Goal: Task Accomplishment & Management: Use online tool/utility

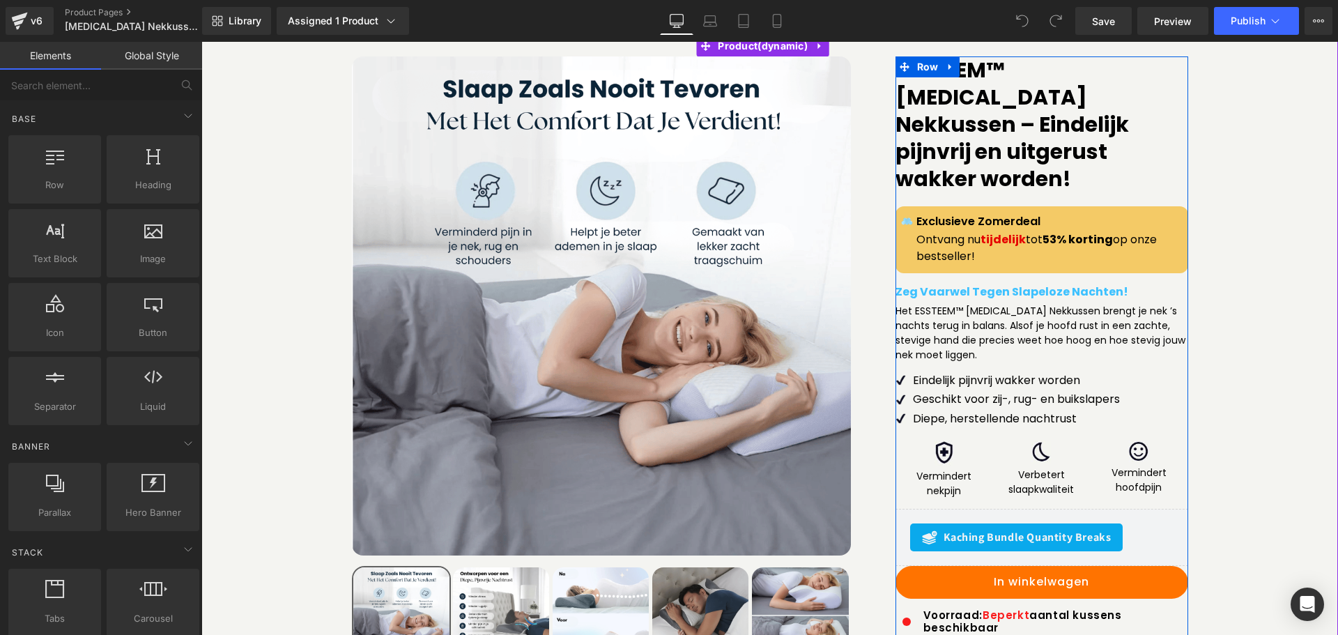
scroll to position [160, 0]
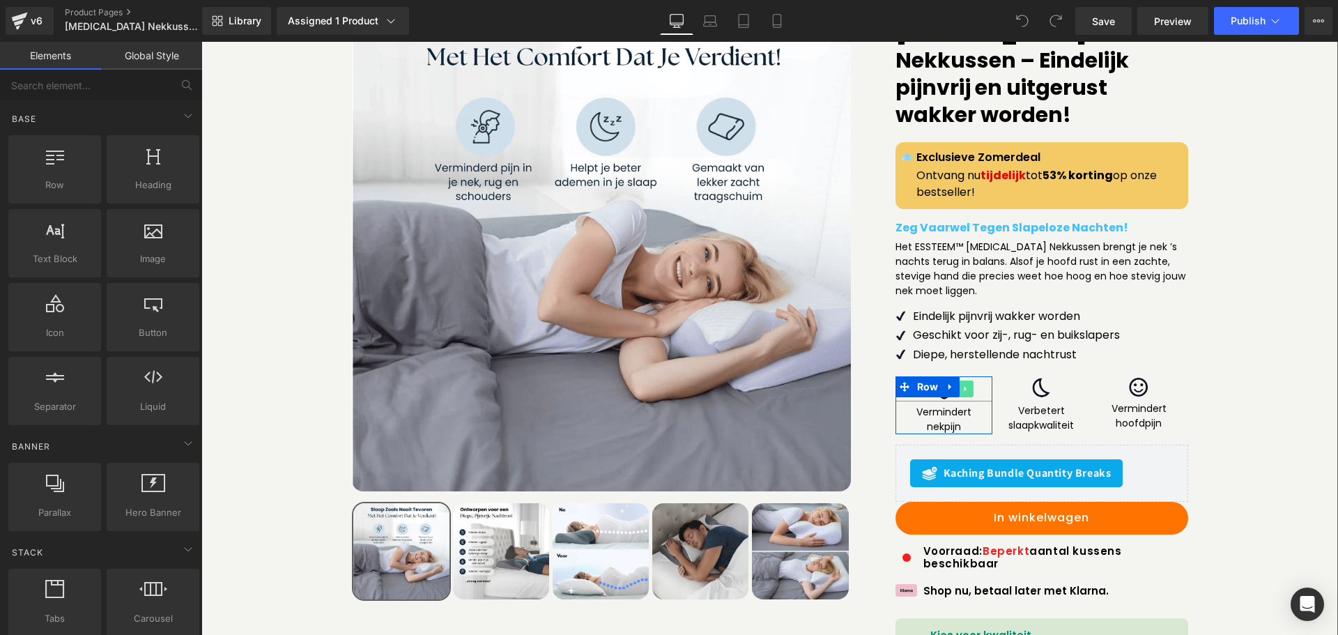
click at [962, 385] on icon at bounding box center [966, 389] width 8 height 8
click at [911, 398] on div at bounding box center [945, 399] width 98 height 3
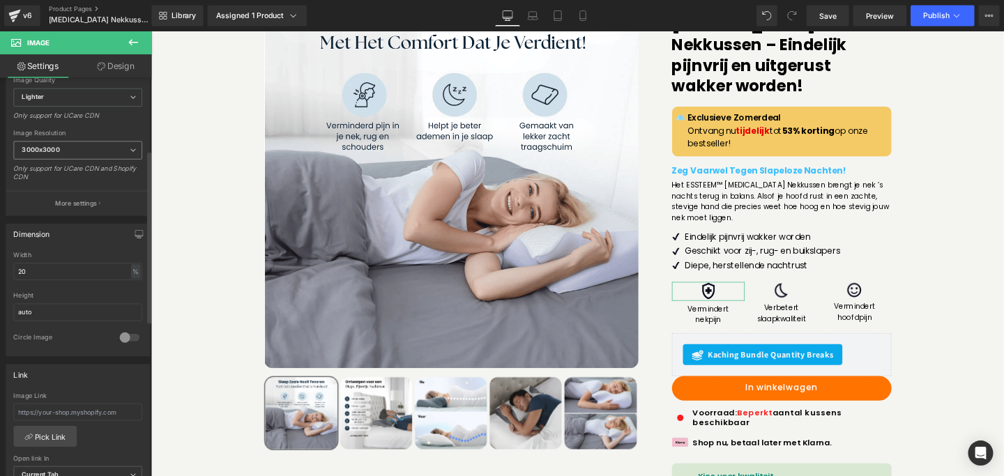
scroll to position [233, 0]
drag, startPoint x: 63, startPoint y: 360, endPoint x: 0, endPoint y: 360, distance: 63.4
click at [0, 360] on div "Dimension 20% Width 20 % % px auto Height auto 0 Circle Image" at bounding box center [104, 378] width 208 height 187
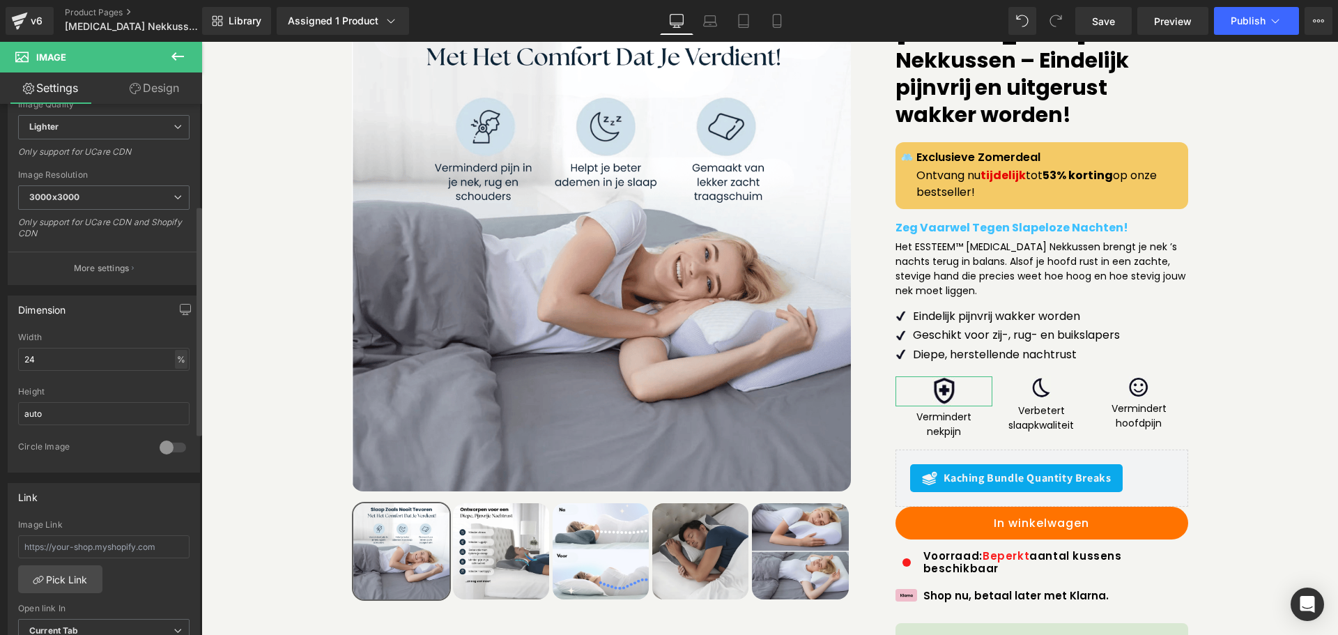
click at [175, 356] on div "%" at bounding box center [181, 359] width 13 height 19
click at [174, 395] on li "px" at bounding box center [179, 401] width 17 height 20
drag, startPoint x: 65, startPoint y: 352, endPoint x: 0, endPoint y: 352, distance: 64.8
click at [0, 352] on div "Dimension 20% Width 24 px % px auto Height auto 0 Circle Image" at bounding box center [104, 378] width 208 height 187
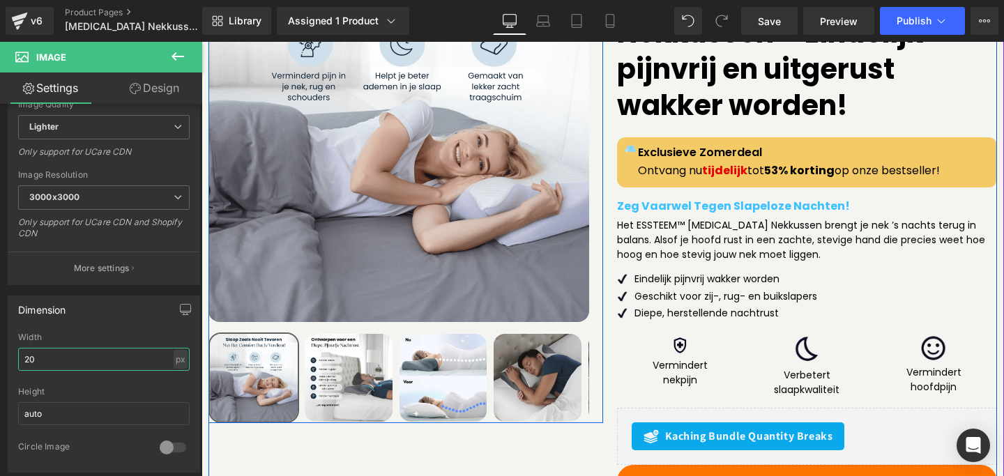
scroll to position [220, 0]
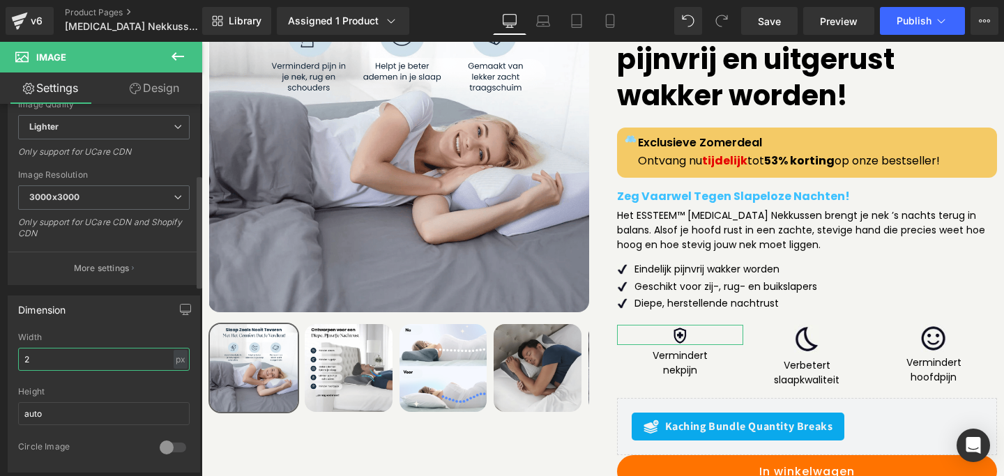
type input "24"
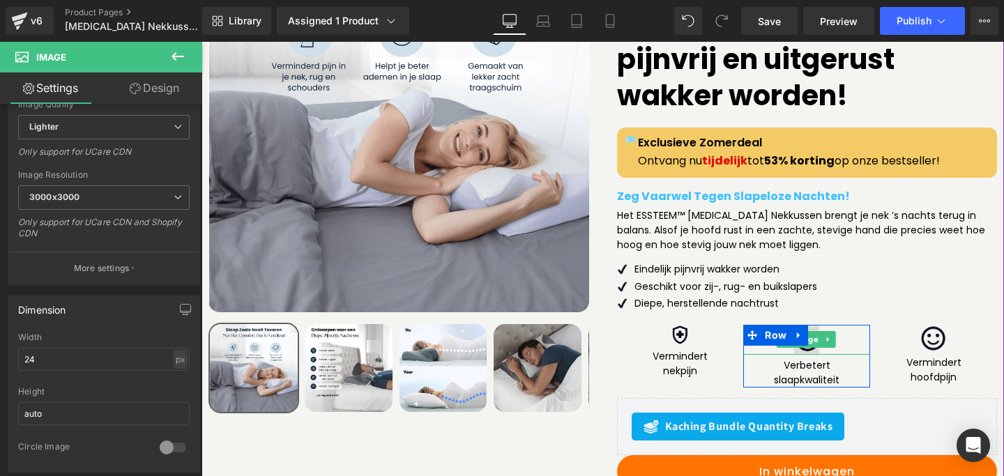
click at [801, 325] on img at bounding box center [806, 340] width 25 height 30
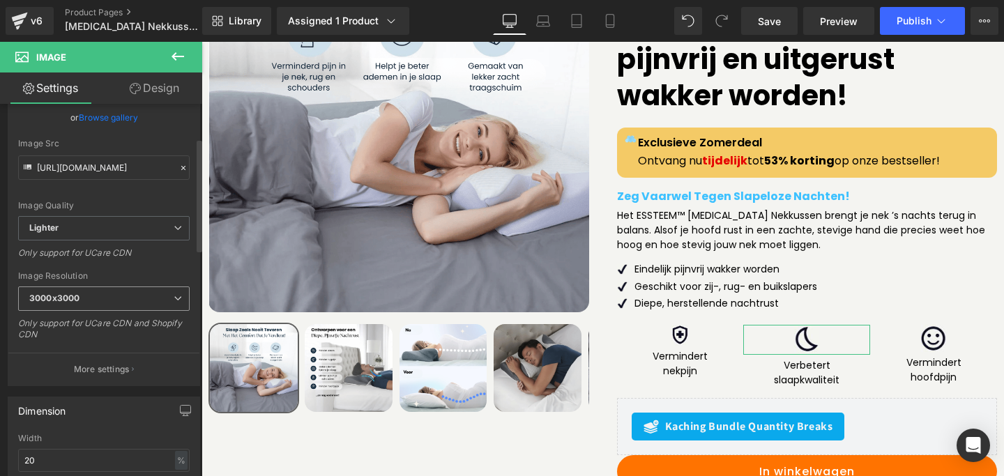
scroll to position [161, 0]
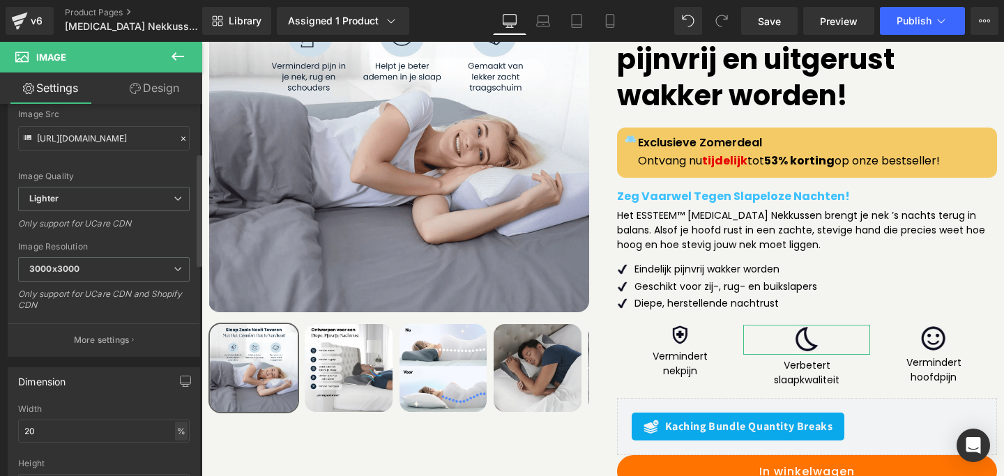
click at [177, 430] on div "%" at bounding box center [181, 431] width 13 height 19
click at [174, 466] on li "px" at bounding box center [179, 473] width 17 height 20
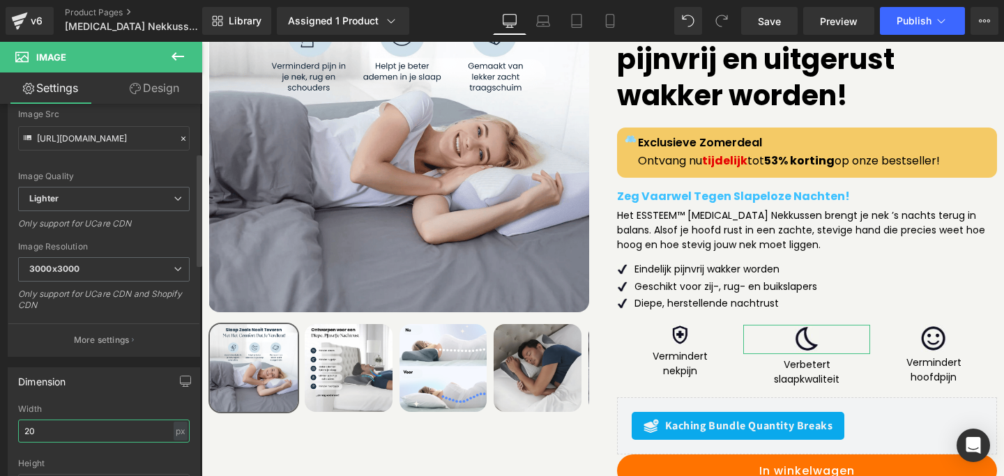
drag, startPoint x: 108, startPoint y: 436, endPoint x: 0, endPoint y: 436, distance: 108.0
click at [0, 436] on div "Dimension 20% Width 20 px % px auto Height auto 0 Circle Image" at bounding box center [104, 450] width 208 height 187
type input "24"
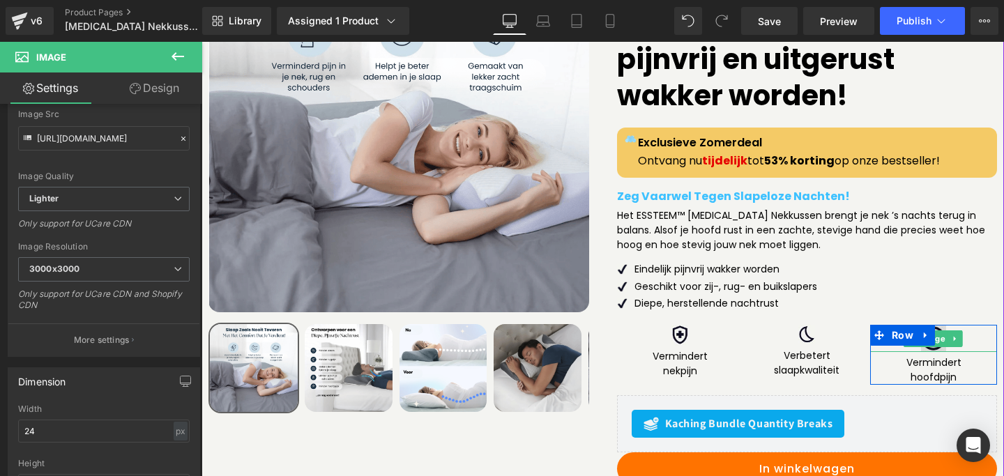
click at [926, 325] on img at bounding box center [933, 339] width 25 height 28
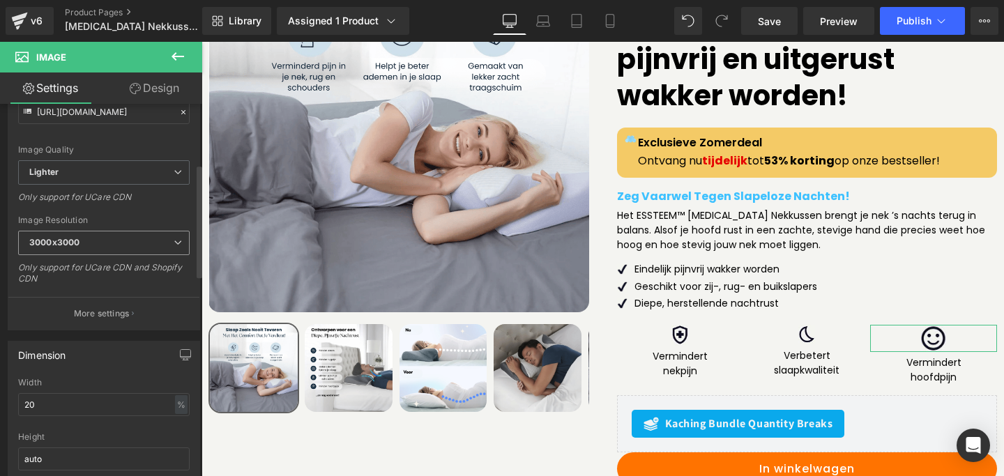
scroll to position [199, 0]
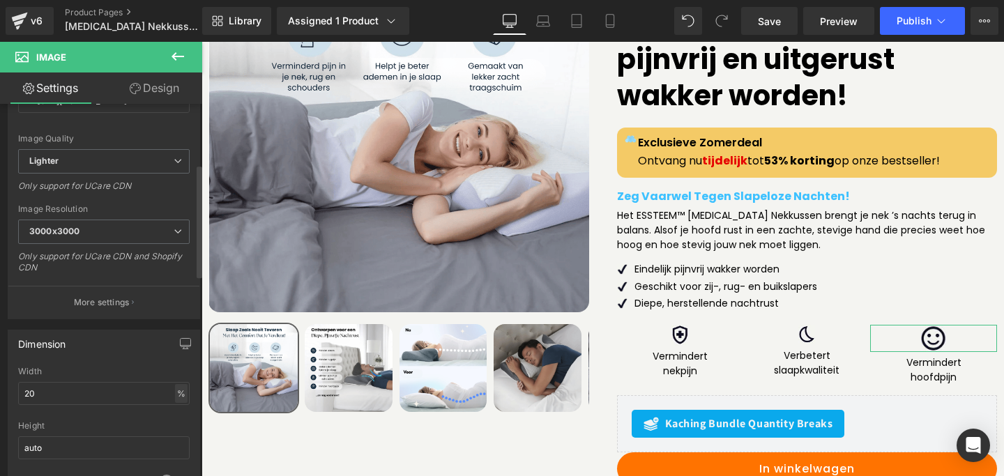
click at [175, 394] on div "%" at bounding box center [181, 393] width 13 height 19
click at [181, 433] on li "px" at bounding box center [179, 435] width 17 height 20
drag, startPoint x: 85, startPoint y: 397, endPoint x: 0, endPoint y: 397, distance: 85.0
click at [0, 397] on div "Dimension 20% Width 20 px % px auto Height auto 0 Circle Image" at bounding box center [104, 412] width 208 height 187
type input "24"
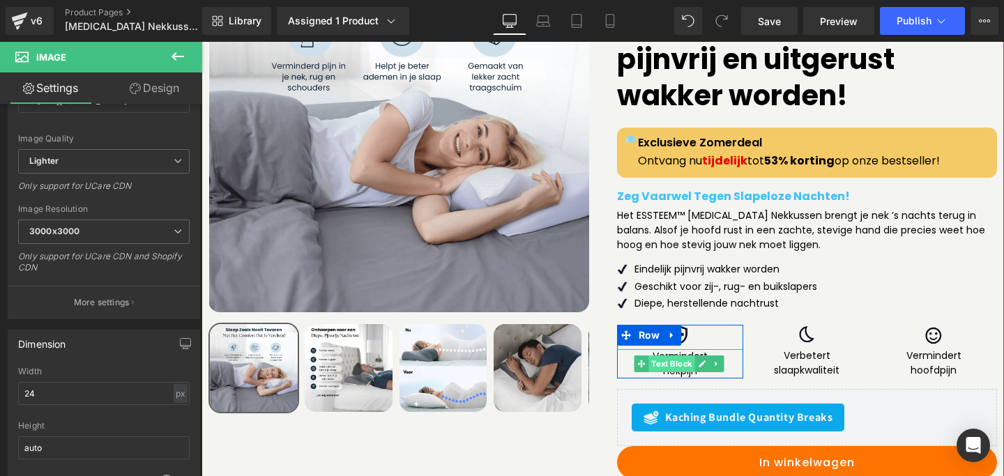
click at [669, 355] on span "Text Block" at bounding box center [672, 363] width 46 height 17
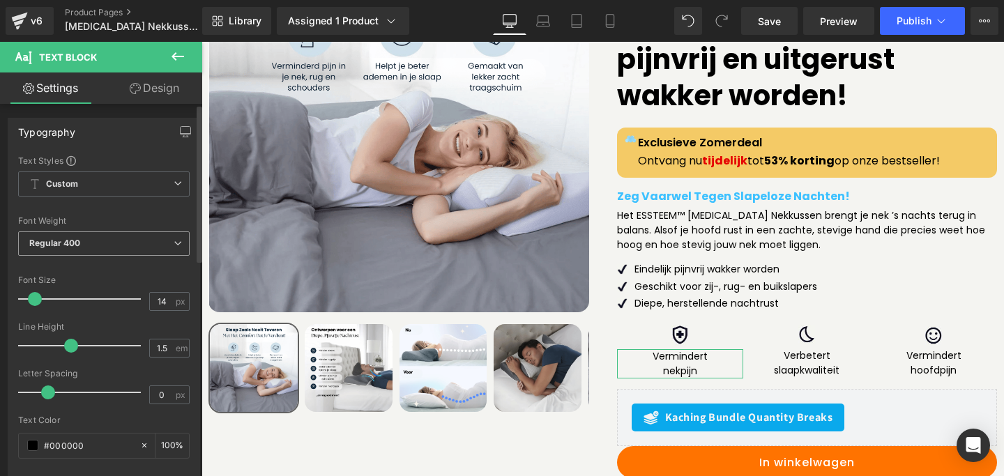
click at [84, 247] on span "Regular 400" at bounding box center [103, 243] width 171 height 24
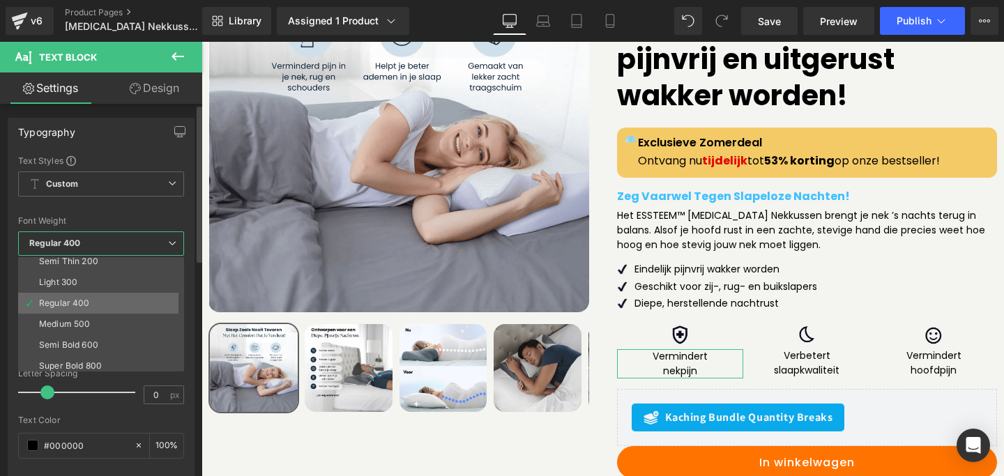
scroll to position [38, 0]
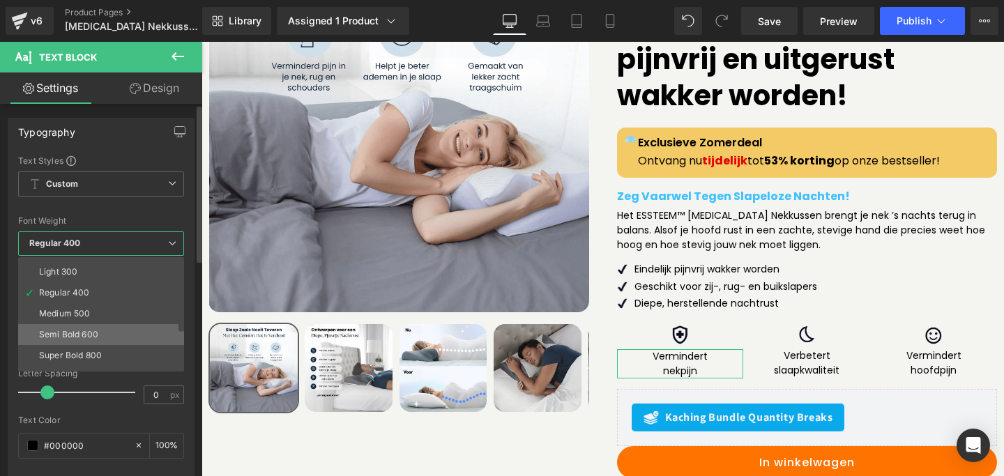
click at [68, 340] on li "Semi Bold 600" at bounding box center [104, 334] width 172 height 21
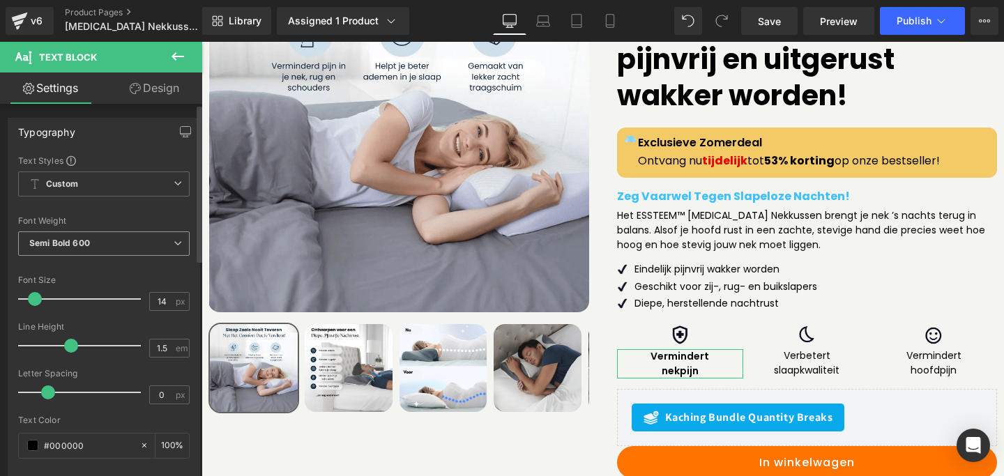
click at [84, 238] on b "Semi Bold 600" at bounding box center [59, 243] width 61 height 10
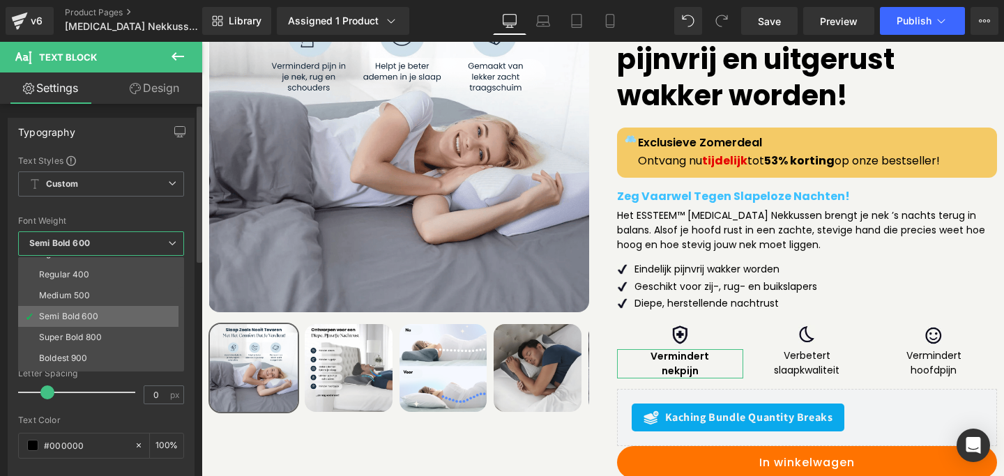
scroll to position [59, 0]
click at [67, 335] on div "Super Bold 800" at bounding box center [70, 334] width 63 height 10
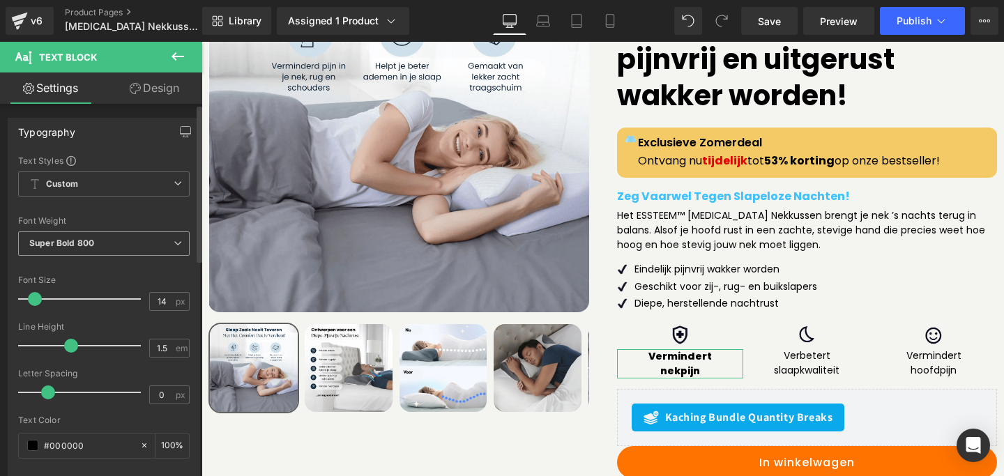
click at [73, 251] on span "Super Bold 800" at bounding box center [103, 243] width 171 height 24
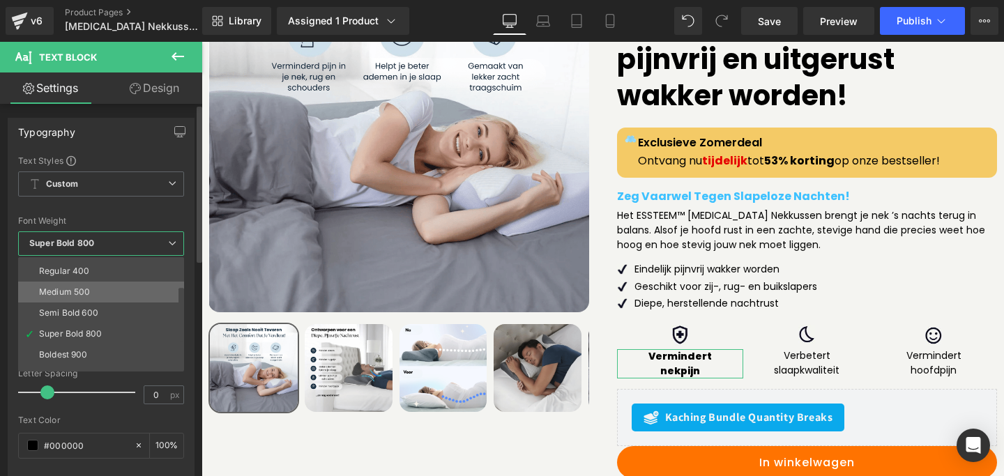
click at [66, 286] on li "Medium 500" at bounding box center [104, 292] width 172 height 21
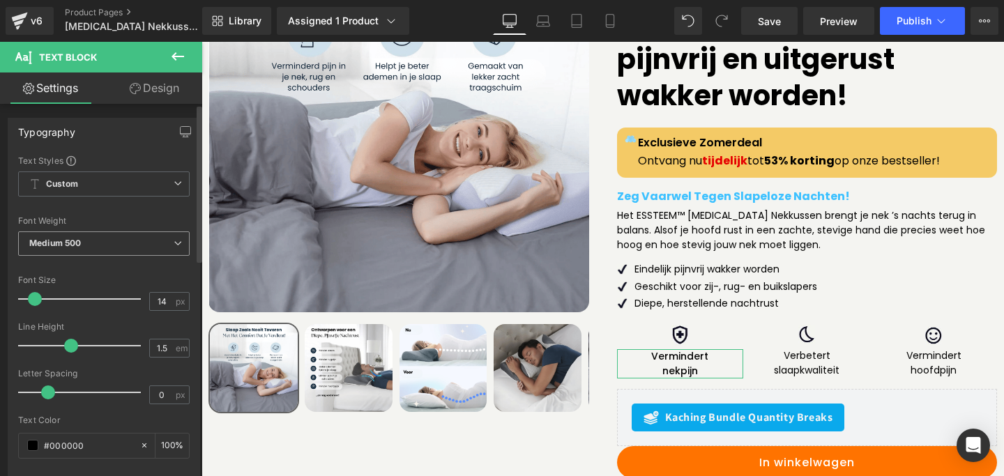
click at [81, 249] on span "Medium 500" at bounding box center [103, 243] width 171 height 24
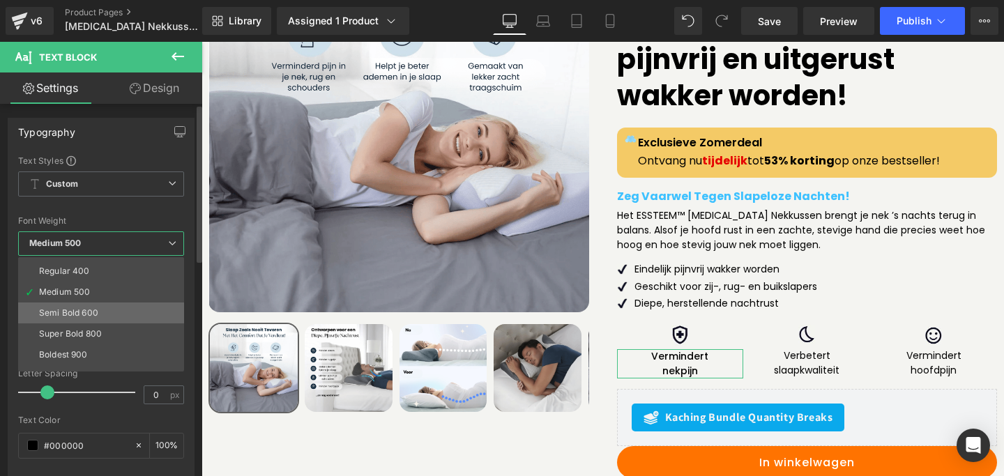
click at [71, 312] on div "Semi Bold 600" at bounding box center [68, 313] width 59 height 10
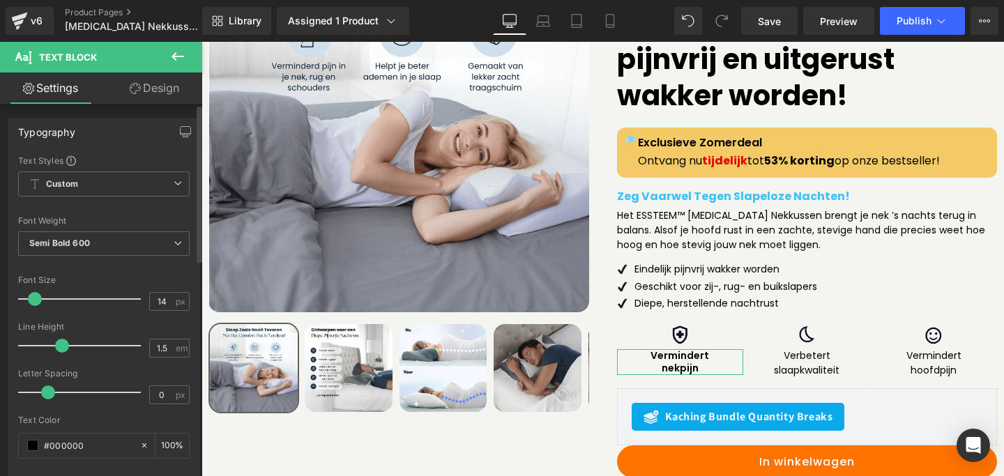
drag, startPoint x: 71, startPoint y: 346, endPoint x: 63, endPoint y: 346, distance: 7.7
click at [63, 346] on span at bounding box center [62, 346] width 14 height 14
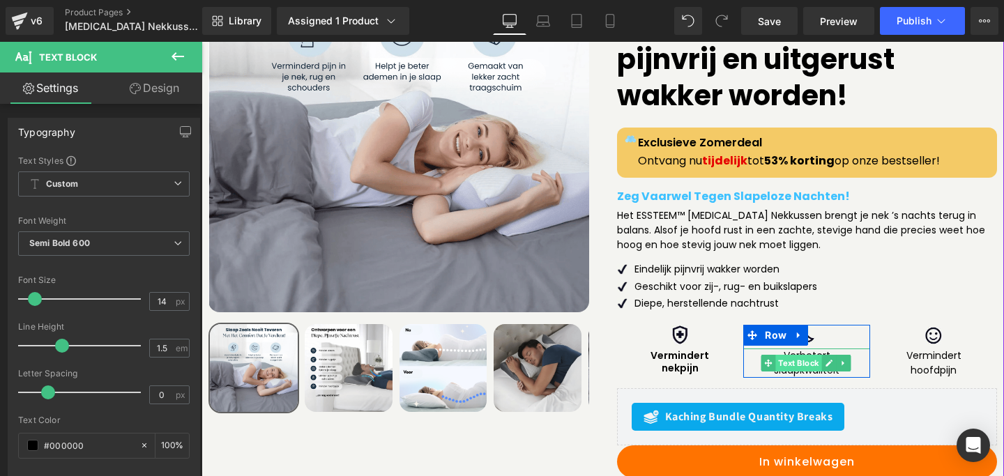
click at [791, 355] on span "Text Block" at bounding box center [798, 363] width 46 height 17
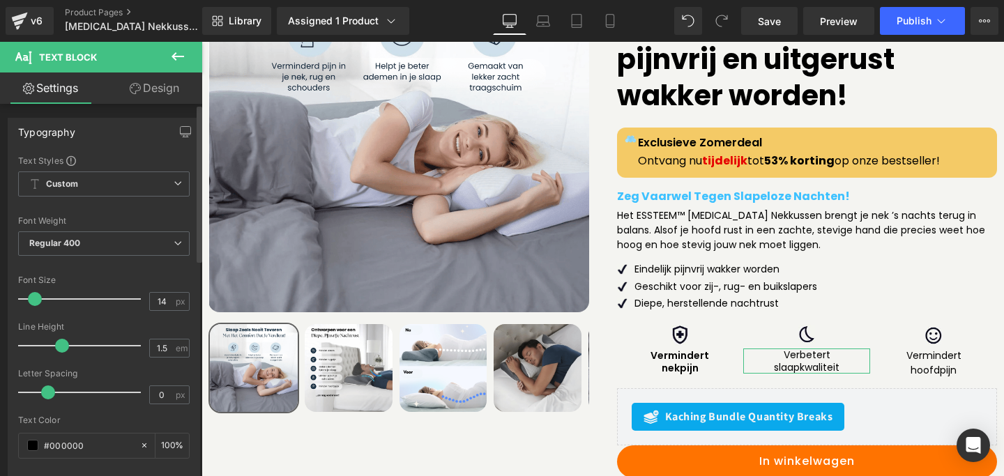
click at [63, 346] on span at bounding box center [62, 346] width 14 height 14
click at [80, 240] on span "Regular 400" at bounding box center [103, 243] width 171 height 24
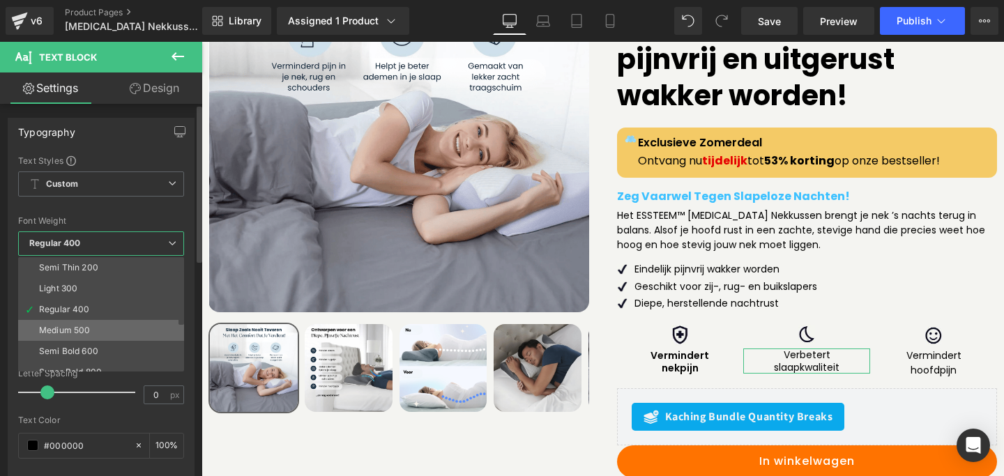
scroll to position [24, 0]
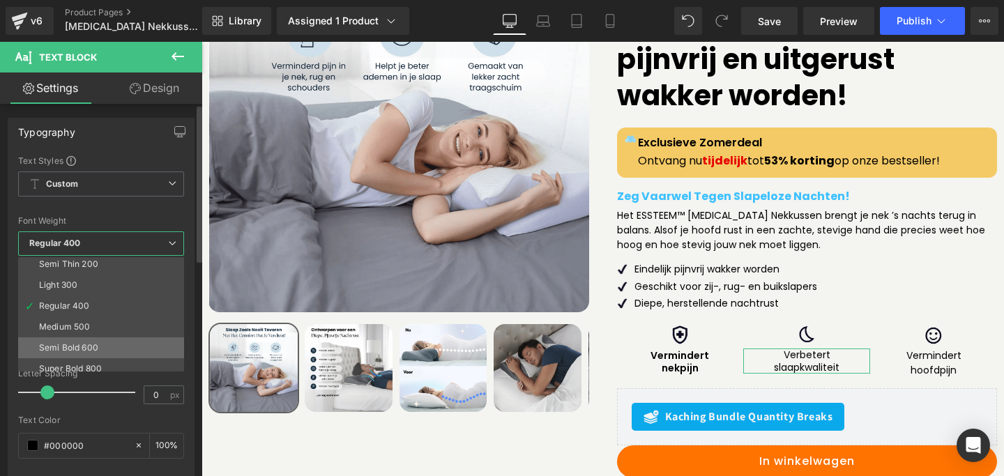
click at [76, 346] on div "Semi Bold 600" at bounding box center [68, 348] width 59 height 10
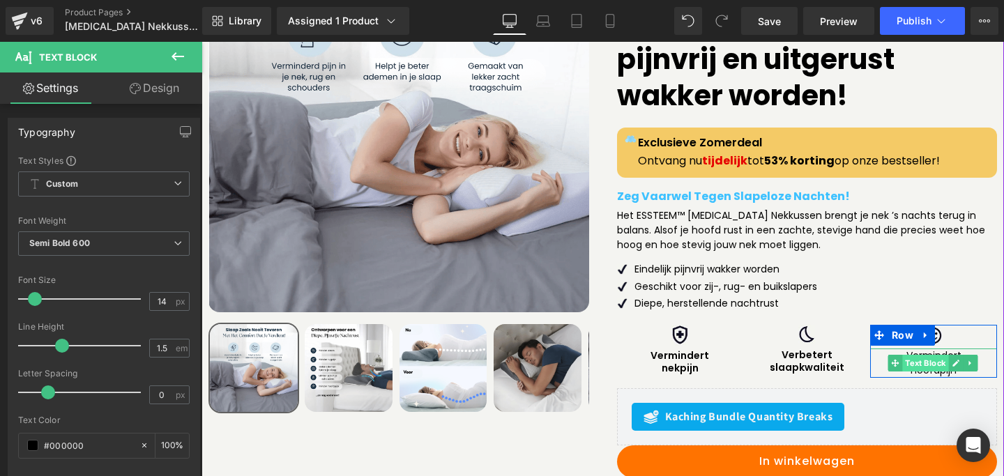
click at [916, 355] on span "Text Block" at bounding box center [925, 363] width 46 height 17
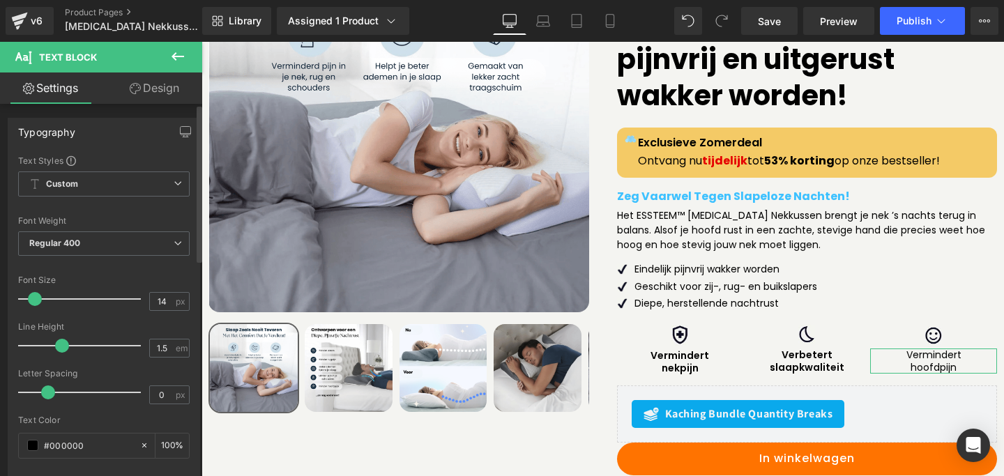
drag, startPoint x: 68, startPoint y: 350, endPoint x: 60, endPoint y: 349, distance: 8.4
click at [60, 349] on span at bounding box center [62, 346] width 14 height 14
click at [67, 250] on span "Regular 400" at bounding box center [103, 243] width 171 height 24
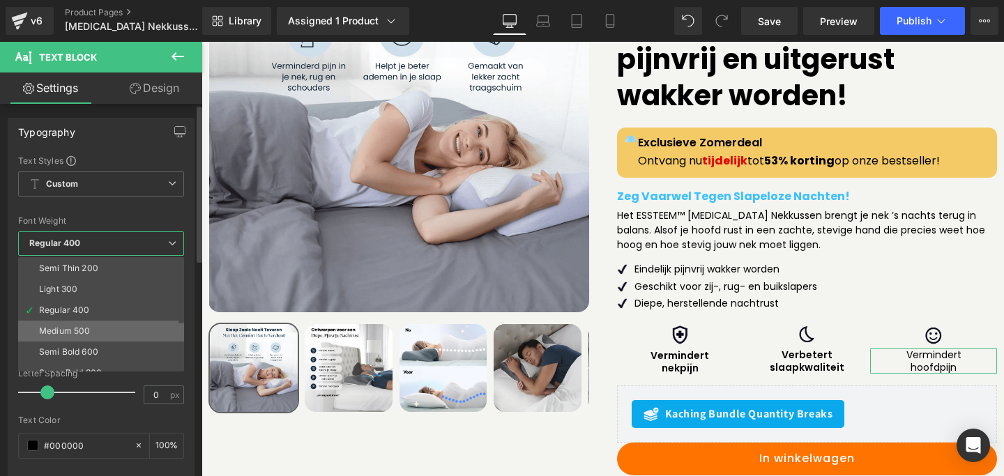
scroll to position [22, 0]
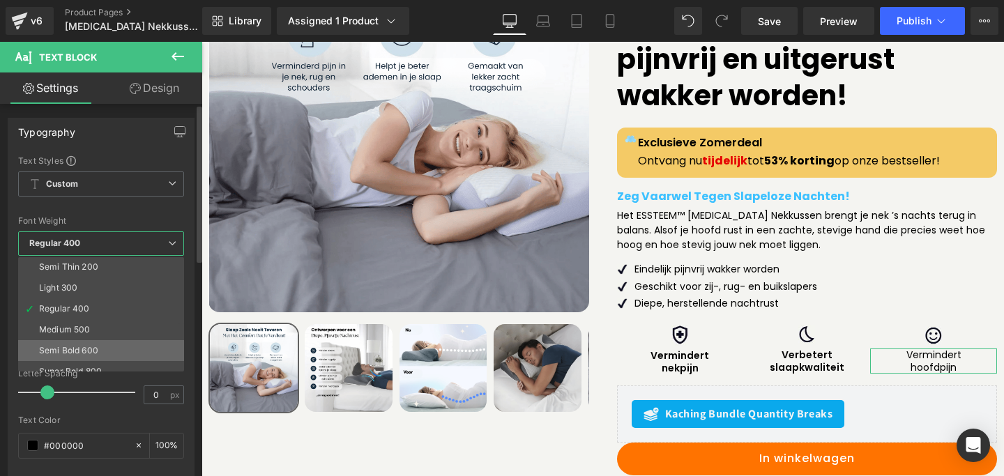
click at [65, 346] on div "Semi Bold 600" at bounding box center [68, 351] width 59 height 10
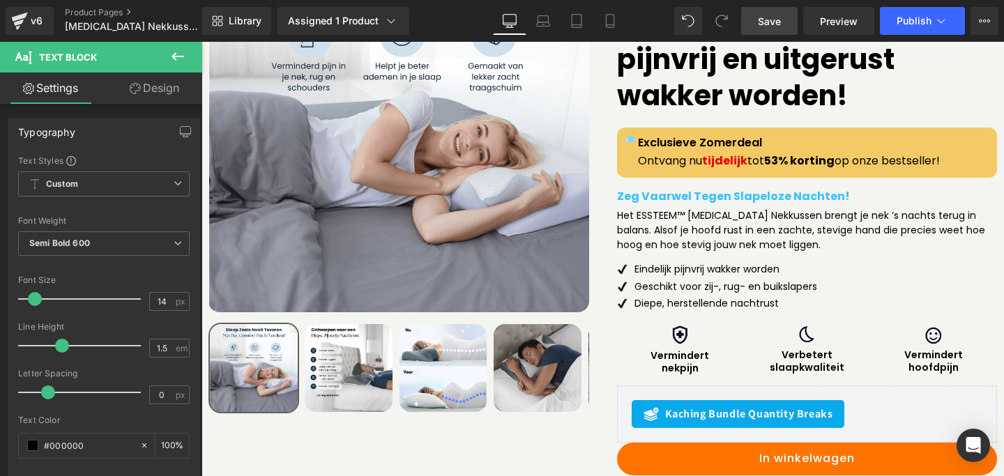
click at [766, 24] on span "Save" at bounding box center [769, 21] width 23 height 15
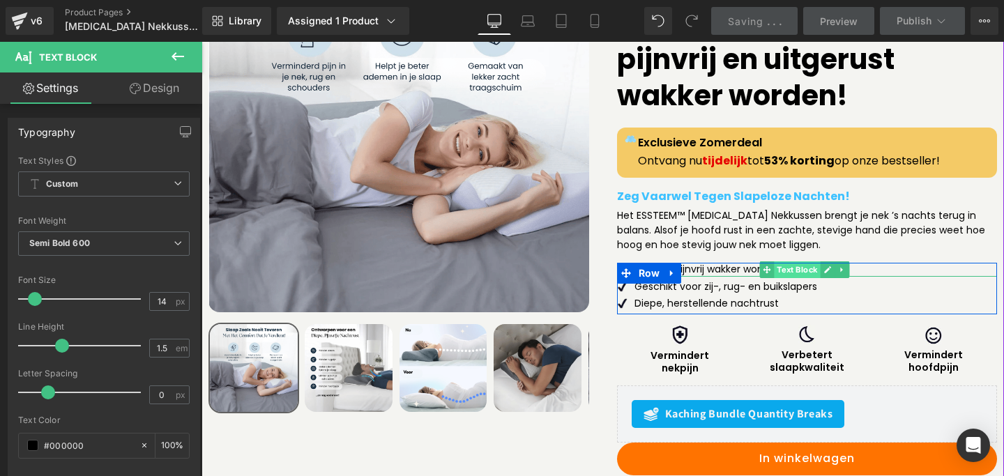
click at [778, 261] on span "Text Block" at bounding box center [797, 269] width 46 height 17
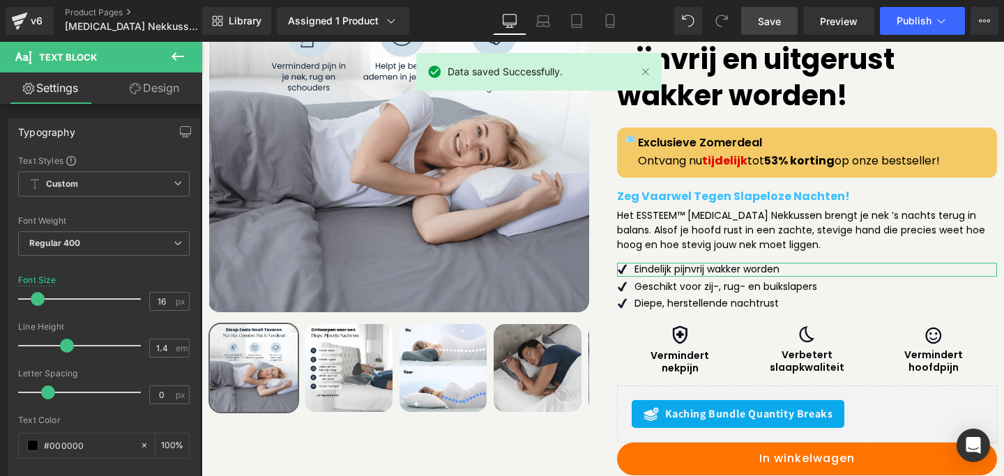
click at [146, 86] on link "Design" at bounding box center [154, 87] width 101 height 31
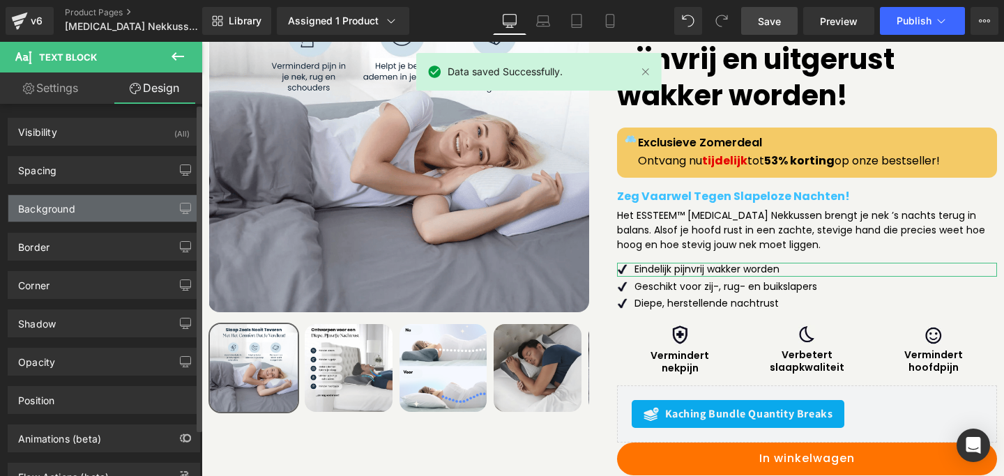
click at [77, 213] on div "Background" at bounding box center [103, 208] width 191 height 26
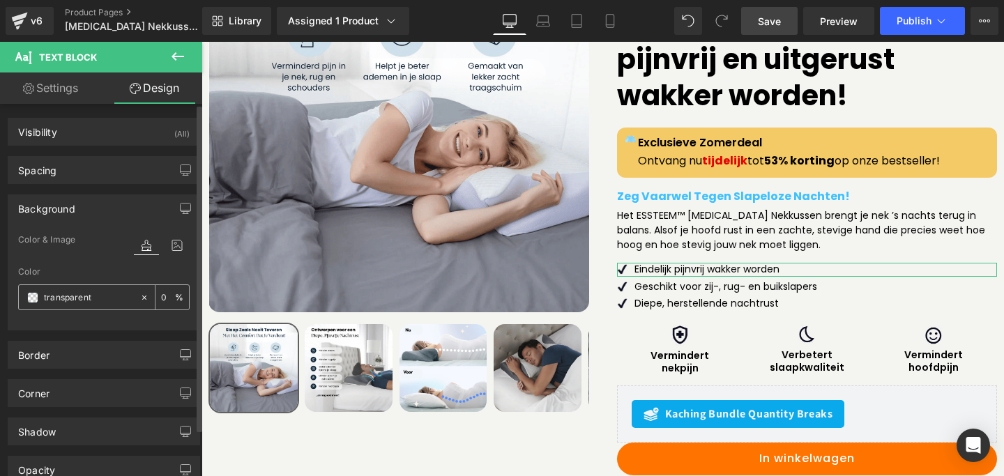
click at [26, 299] on div at bounding box center [79, 297] width 121 height 24
click at [31, 299] on span at bounding box center [32, 297] width 11 height 11
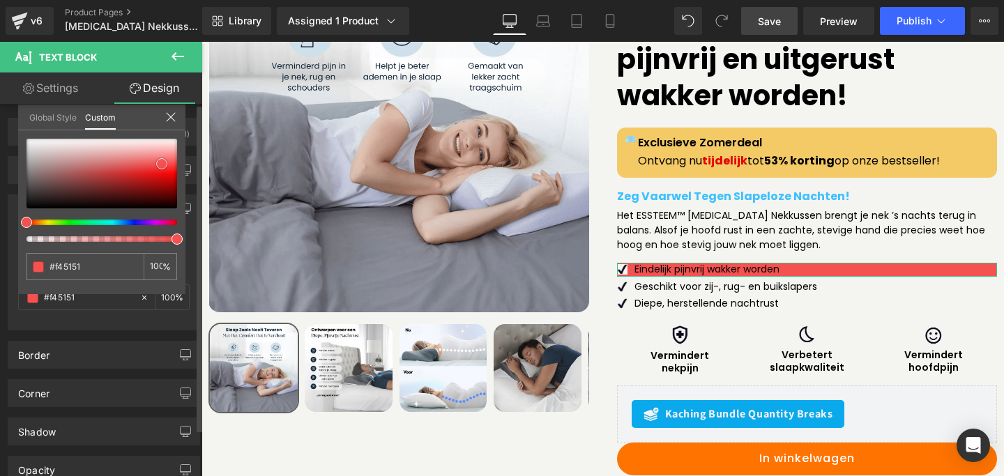
drag, startPoint x: 83, startPoint y: 197, endPoint x: 162, endPoint y: 164, distance: 85.6
click at [162, 164] on div at bounding box center [101, 174] width 151 height 70
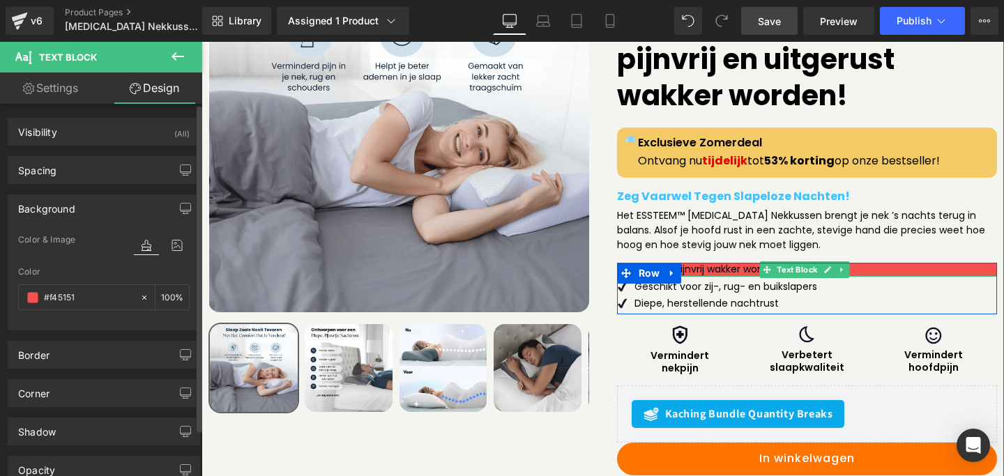
click at [794, 261] on span "Text Block" at bounding box center [797, 269] width 46 height 17
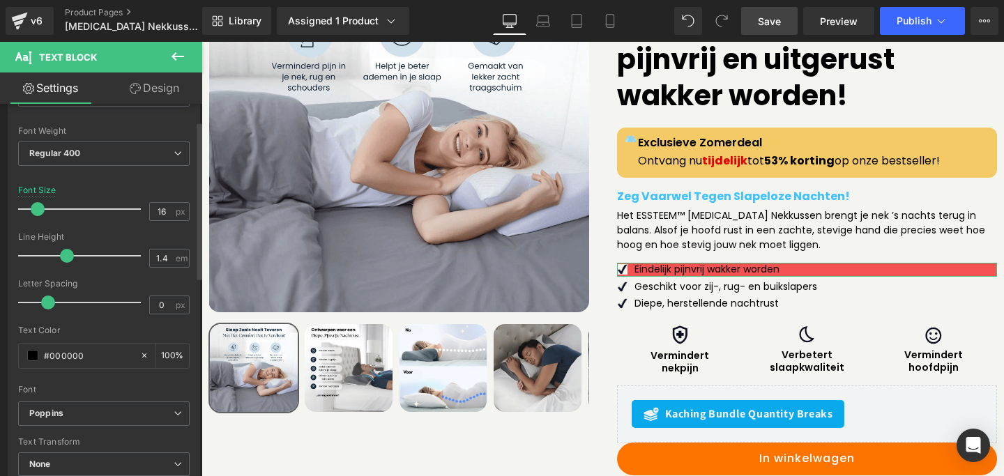
scroll to position [0, 0]
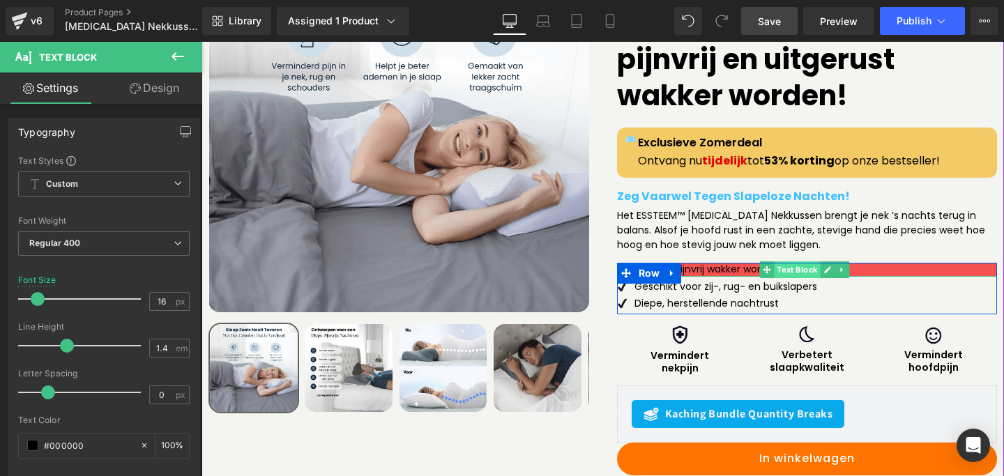
click at [785, 261] on span "Text Block" at bounding box center [797, 269] width 46 height 17
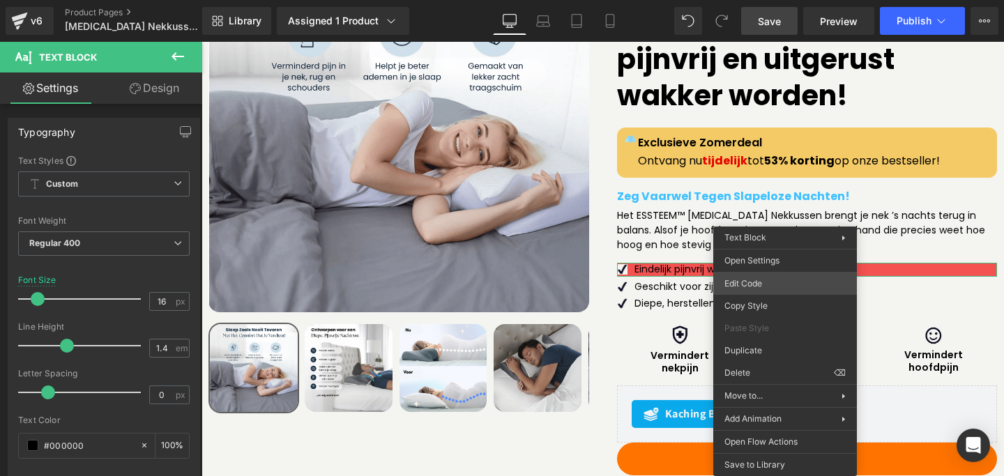
click at [741, 0] on div "Text Block You are previewing how the will restyle your page. You can not edit …" at bounding box center [502, 0] width 1004 height 0
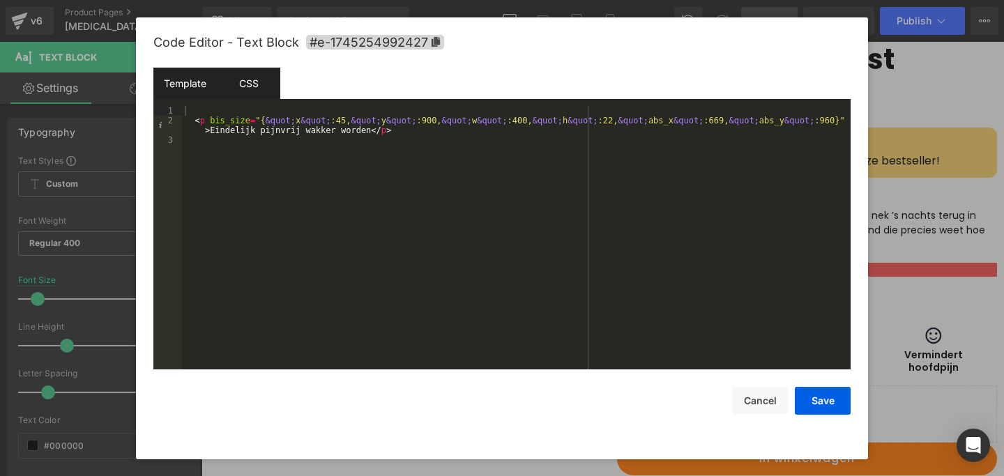
click at [248, 82] on div "CSS" at bounding box center [248, 83] width 63 height 31
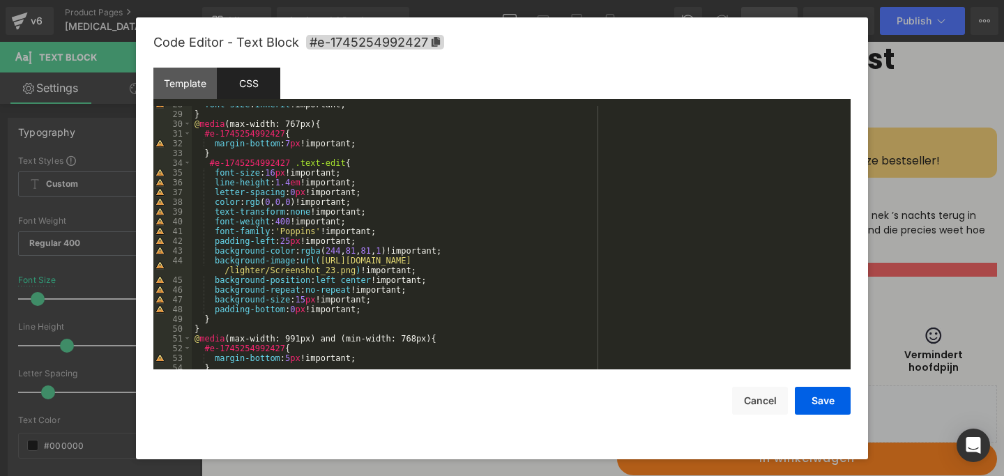
scroll to position [284, 0]
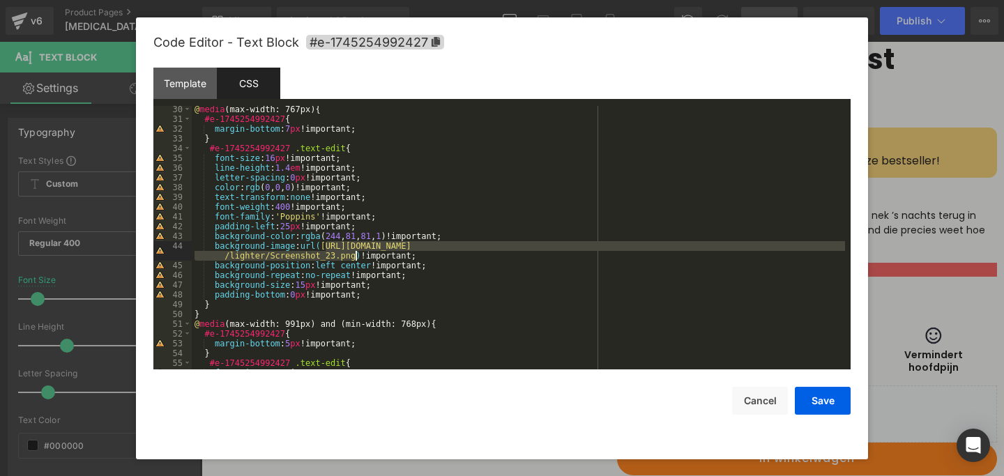
drag, startPoint x: 325, startPoint y: 245, endPoint x: 354, endPoint y: 255, distance: 30.2
click at [354, 255] on div "@ media (max-width: 767px) { #e-1745254992427 { margin-bottom : 7 px !important…" at bounding box center [518, 246] width 653 height 283
click at [771, 406] on button "Cancel" at bounding box center [760, 401] width 56 height 28
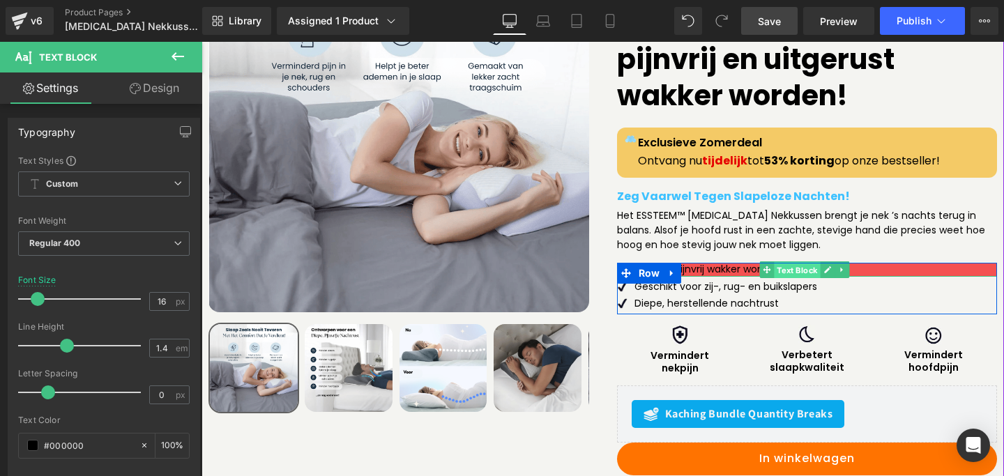
click at [787, 262] on span "Text Block" at bounding box center [797, 270] width 46 height 17
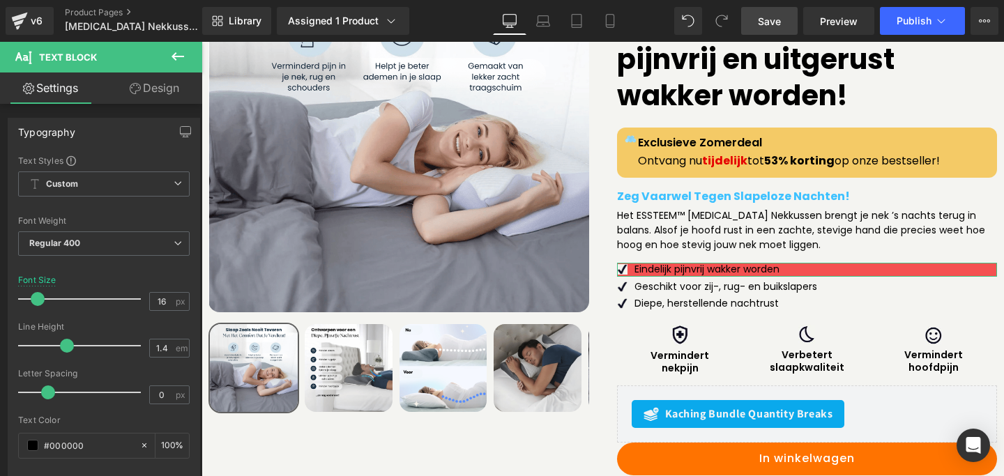
click at [142, 95] on link "Design" at bounding box center [154, 87] width 101 height 31
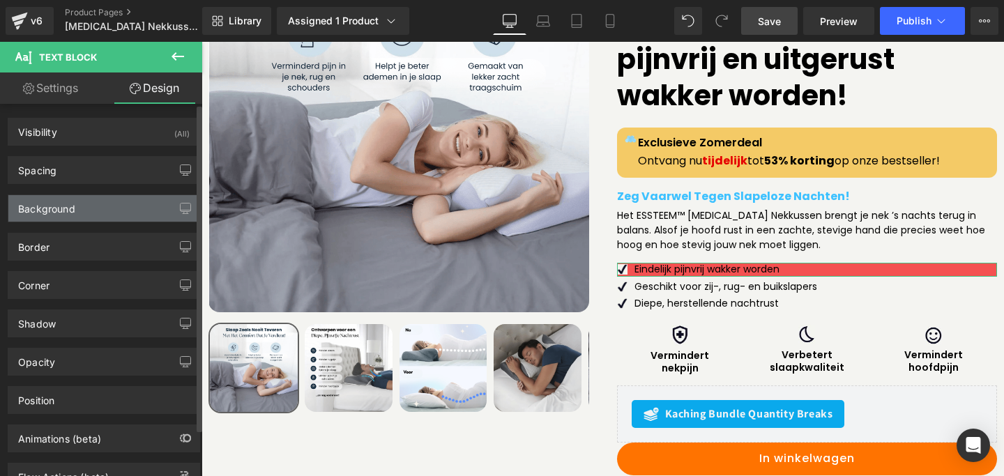
click at [84, 199] on div "Background" at bounding box center [103, 208] width 191 height 26
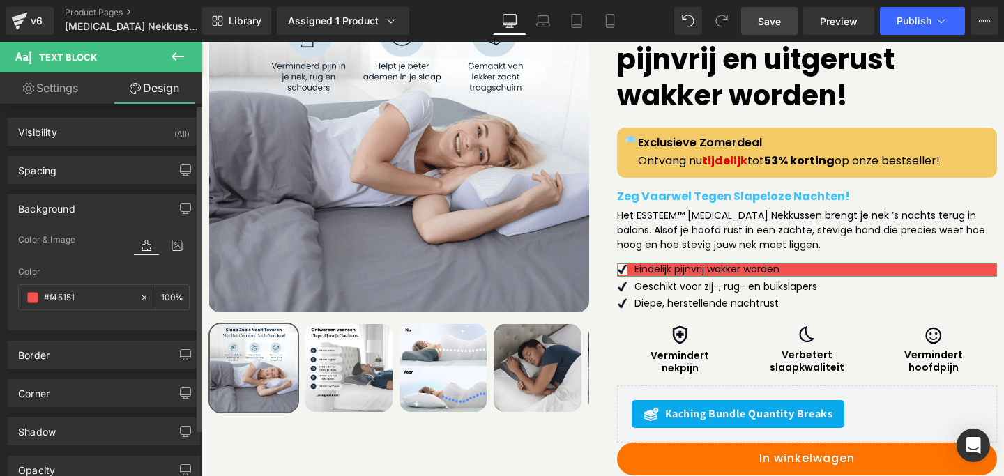
click at [167, 255] on div at bounding box center [162, 258] width 56 height 9
click at [169, 248] on icon at bounding box center [176, 245] width 25 height 18
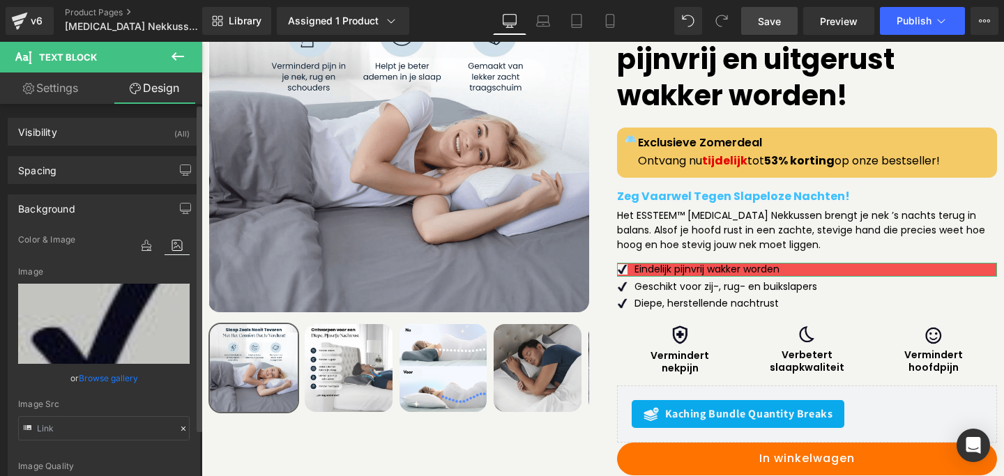
click at [95, 374] on link "Browse gallery" at bounding box center [108, 378] width 59 height 24
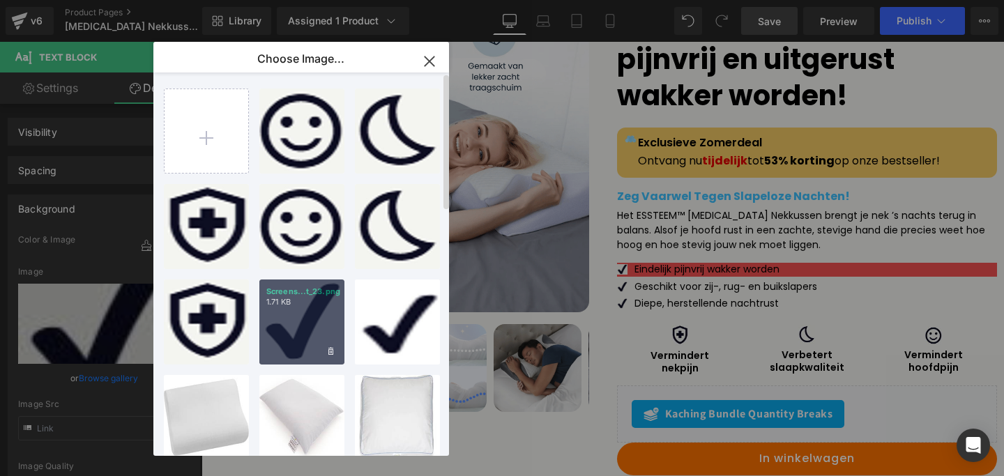
click at [289, 319] on div "Screens...t_23.png 1.71 KB" at bounding box center [301, 321] width 85 height 85
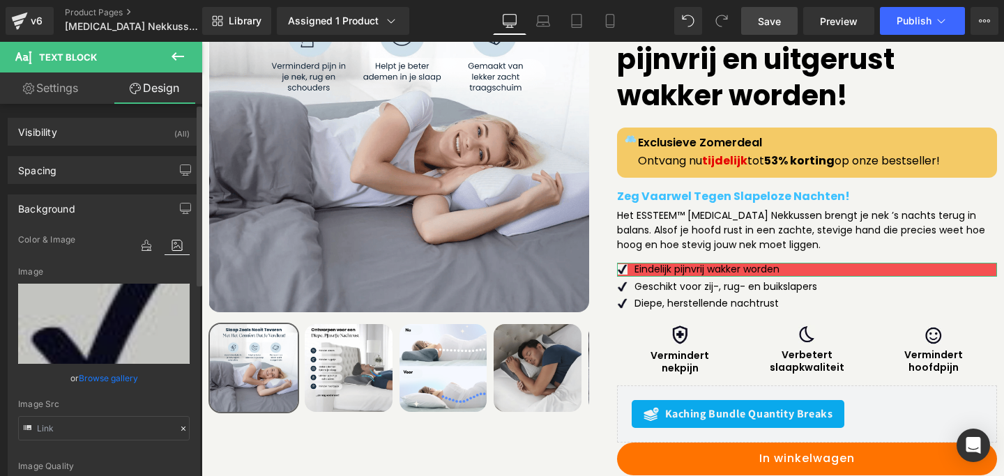
click at [102, 376] on link "Browse gallery" at bounding box center [108, 378] width 59 height 24
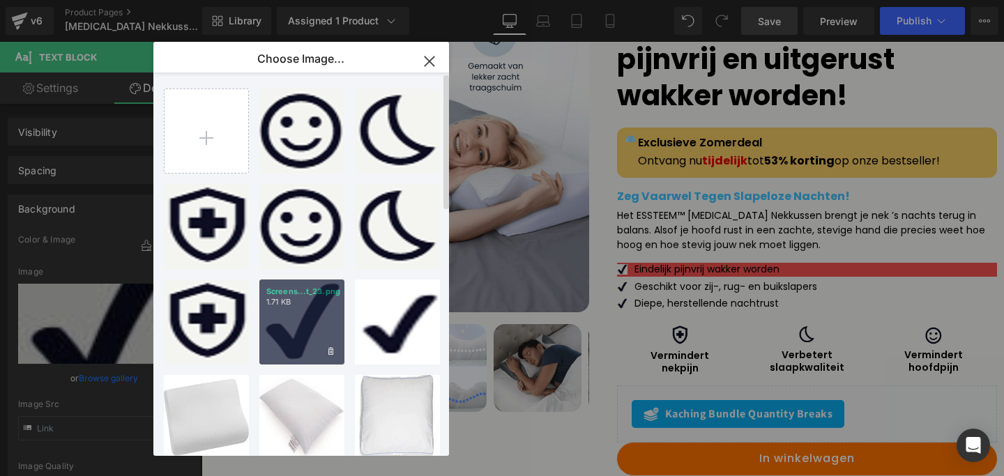
click at [275, 335] on div "Screens...t_23.png 1.71 KB" at bounding box center [301, 321] width 85 height 85
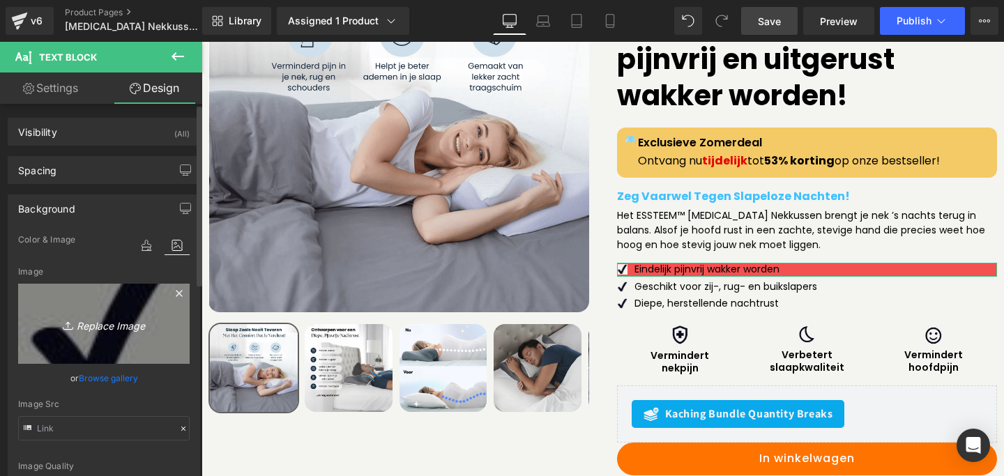
click at [102, 328] on icon "Replace Image" at bounding box center [104, 323] width 112 height 17
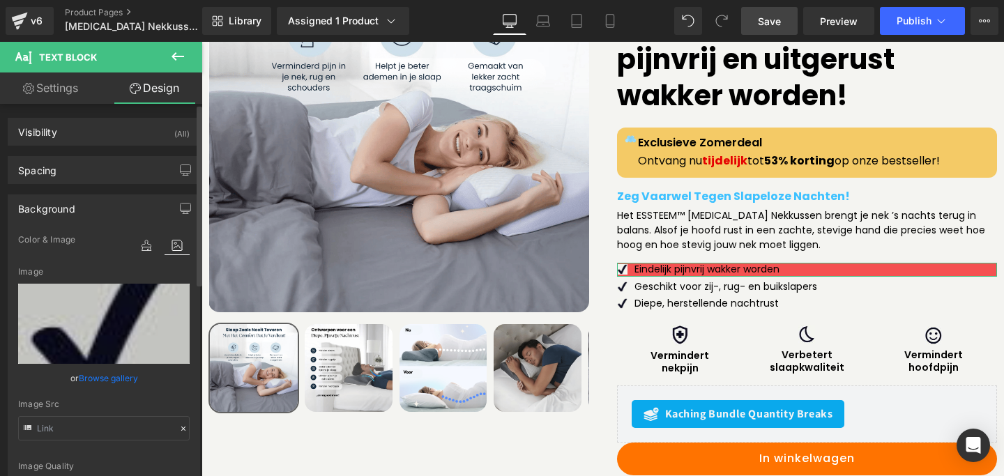
click at [104, 374] on link "Browse gallery" at bounding box center [108, 378] width 59 height 24
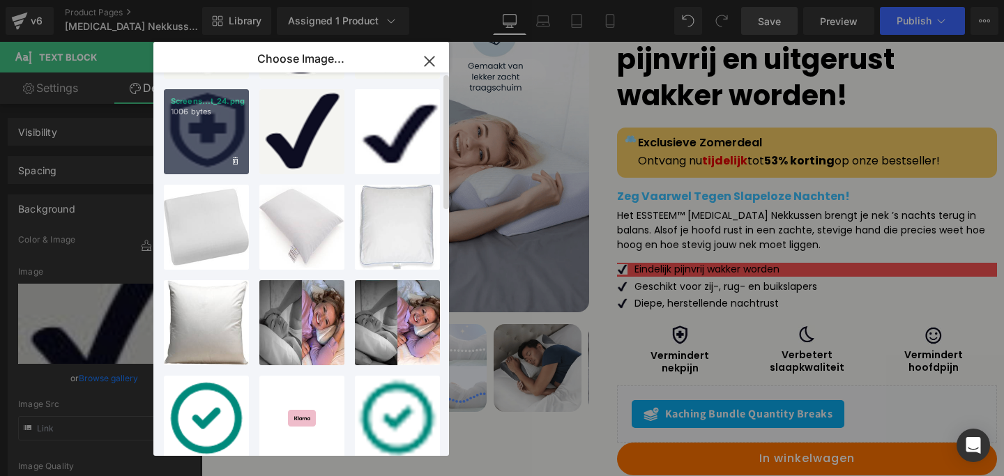
scroll to position [0, 0]
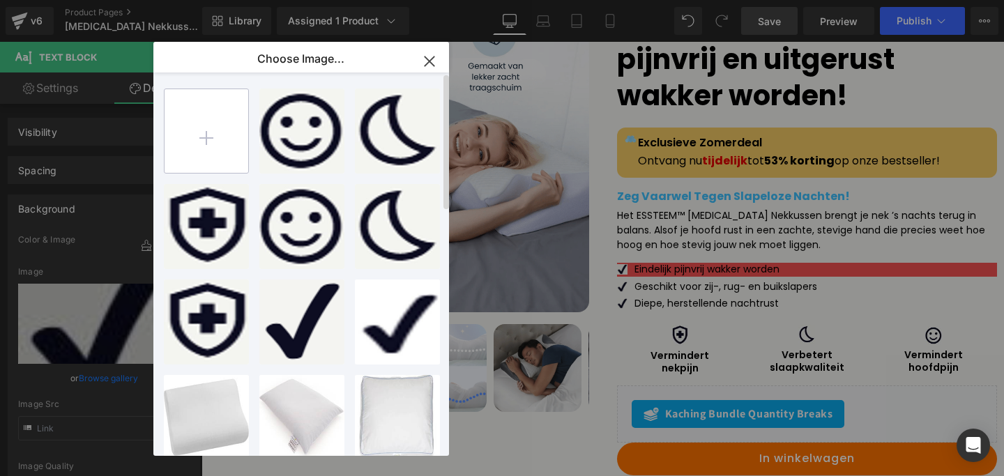
click at [233, 150] on input "file" at bounding box center [206, 131] width 84 height 84
type input "C:\fakepath\new-tick.png"
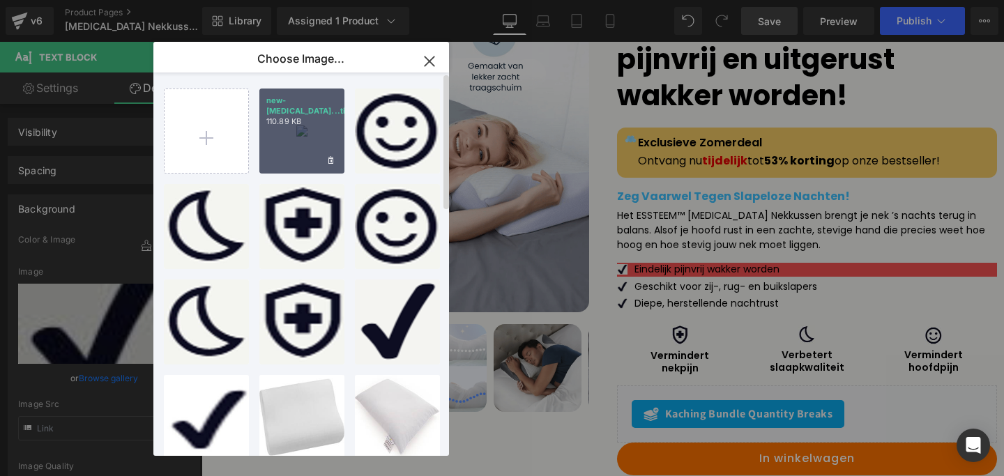
click at [284, 139] on div "new-[MEDICAL_DATA]...tick.png 110.89 KB" at bounding box center [301, 131] width 85 height 85
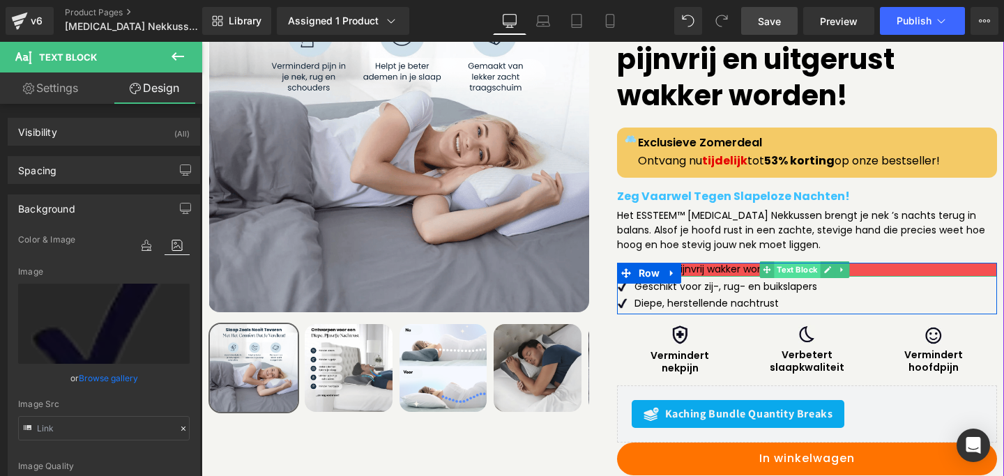
click at [778, 261] on span "Text Block" at bounding box center [797, 269] width 46 height 17
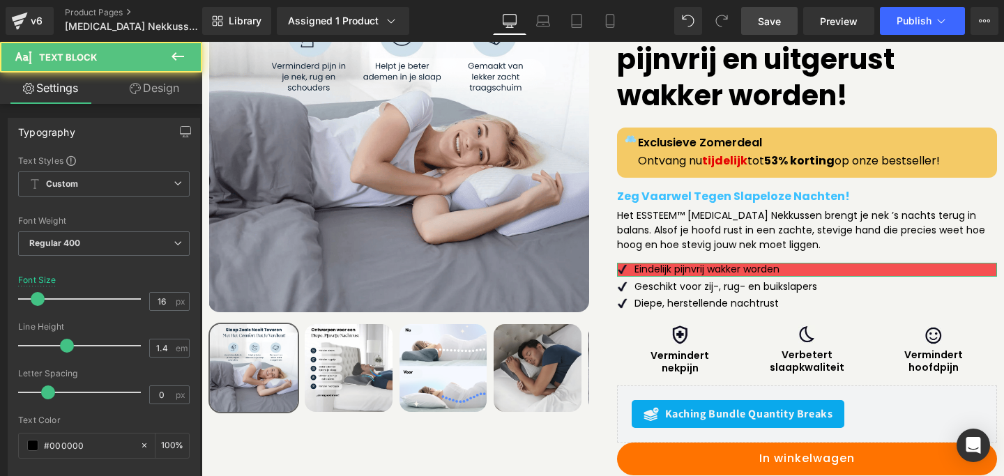
click at [158, 92] on link "Design" at bounding box center [154, 87] width 101 height 31
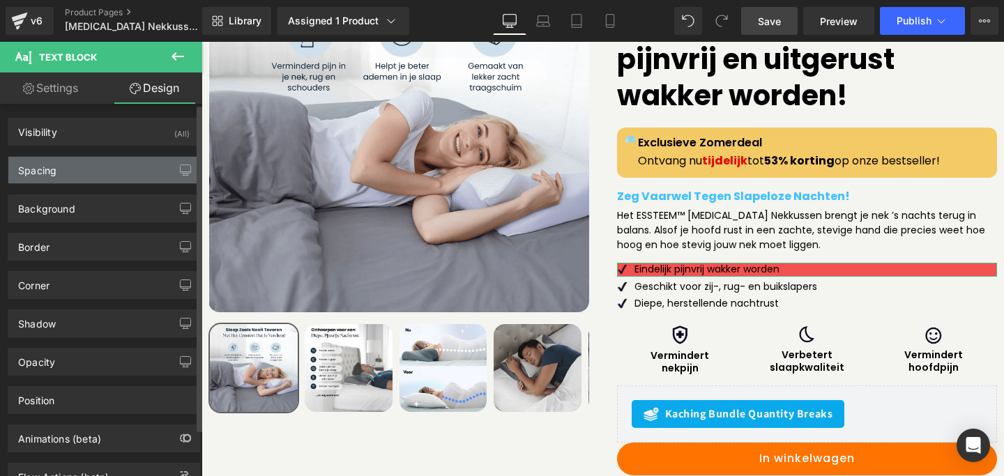
click at [71, 170] on div "Spacing" at bounding box center [103, 170] width 191 height 26
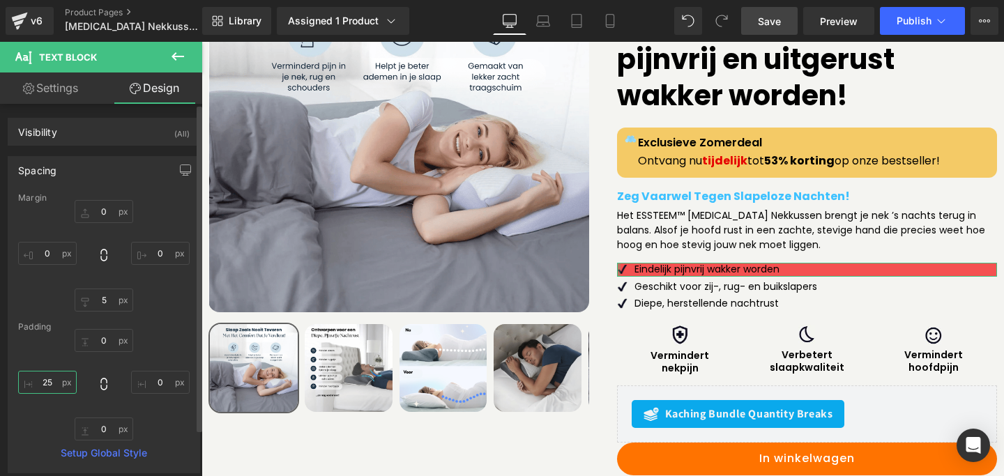
click at [47, 378] on input "25" at bounding box center [47, 382] width 59 height 23
type input "3"
type input "25"
click at [32, 432] on div "0 0 0 25" at bounding box center [103, 385] width 171 height 112
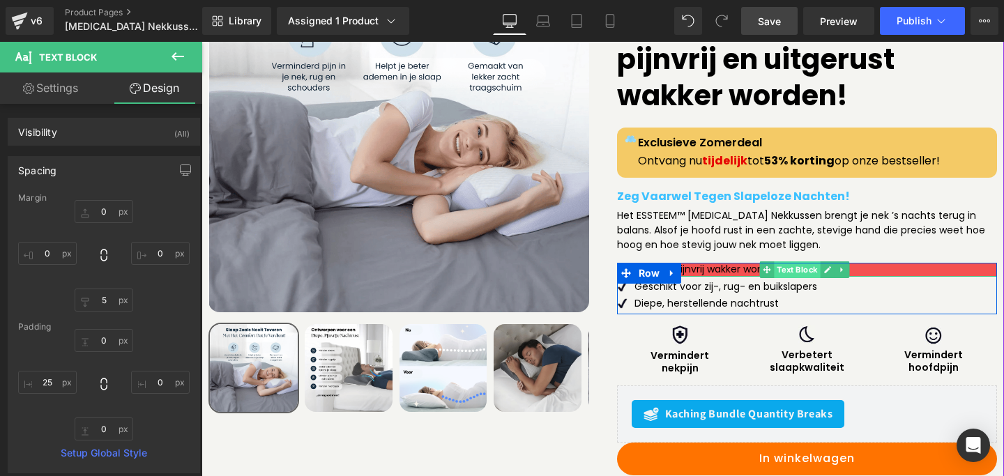
click at [779, 261] on span "Text Block" at bounding box center [797, 269] width 46 height 17
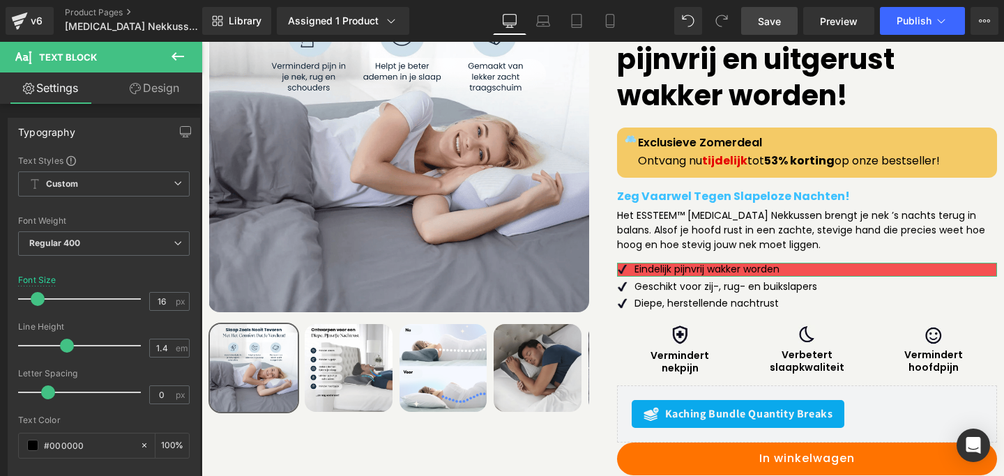
click at [153, 84] on link "Design" at bounding box center [154, 87] width 101 height 31
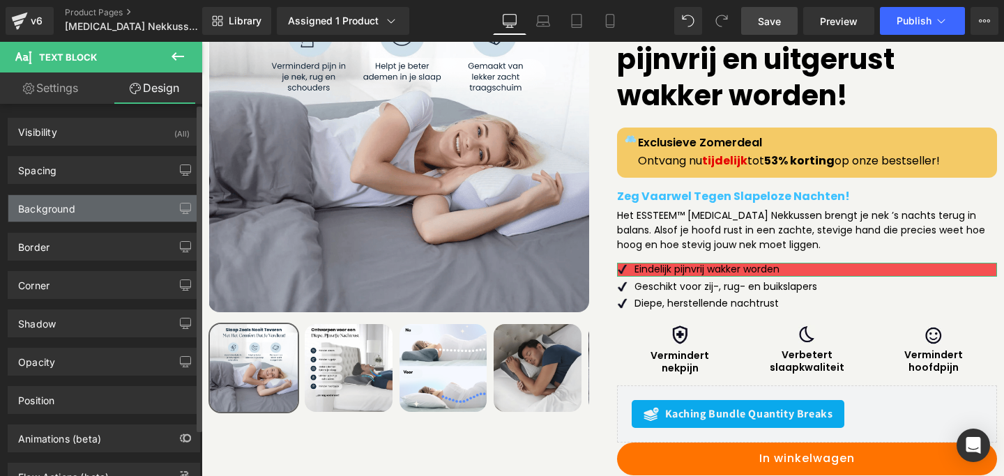
click at [71, 211] on div "Background" at bounding box center [46, 205] width 57 height 20
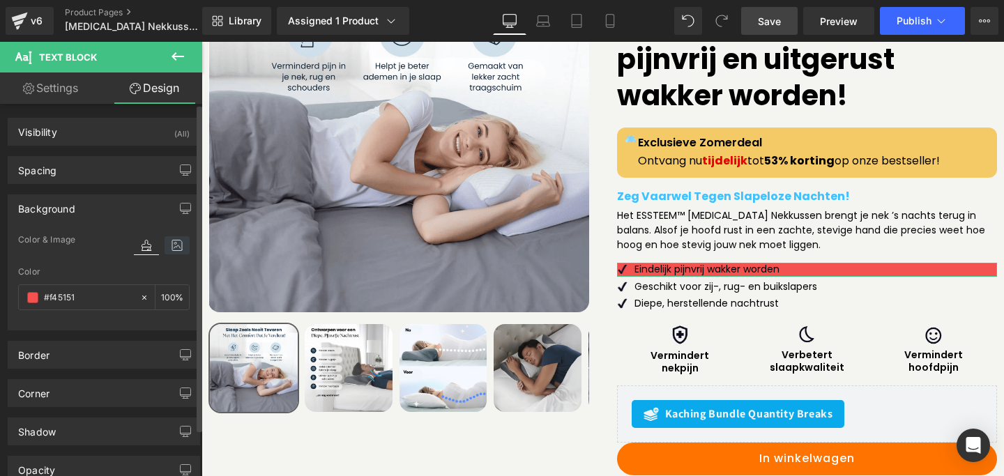
click at [169, 250] on icon at bounding box center [176, 245] width 25 height 18
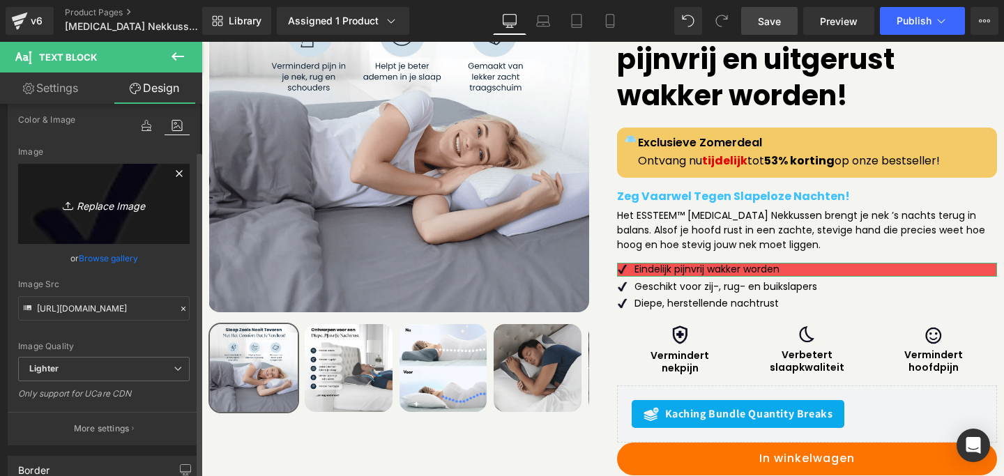
scroll to position [152, 0]
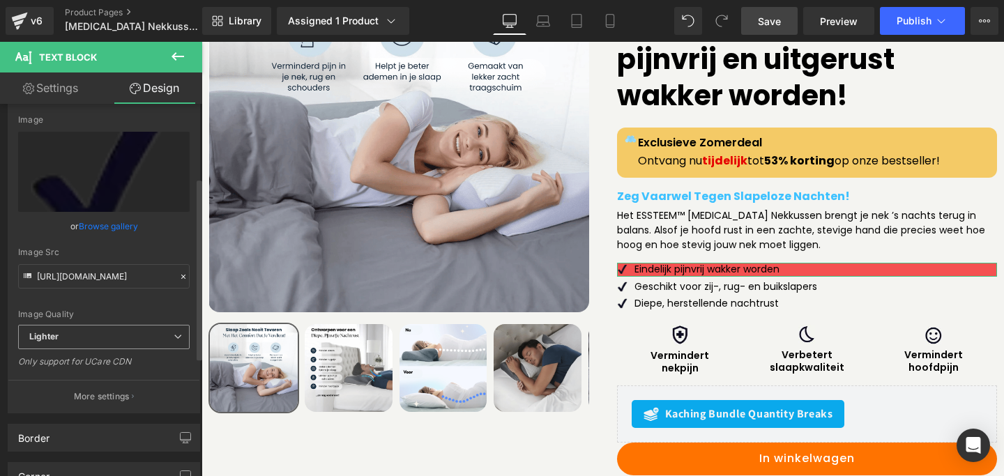
click at [126, 337] on span "Lighter" at bounding box center [103, 337] width 171 height 24
click at [128, 312] on div "Image Quality" at bounding box center [103, 314] width 171 height 10
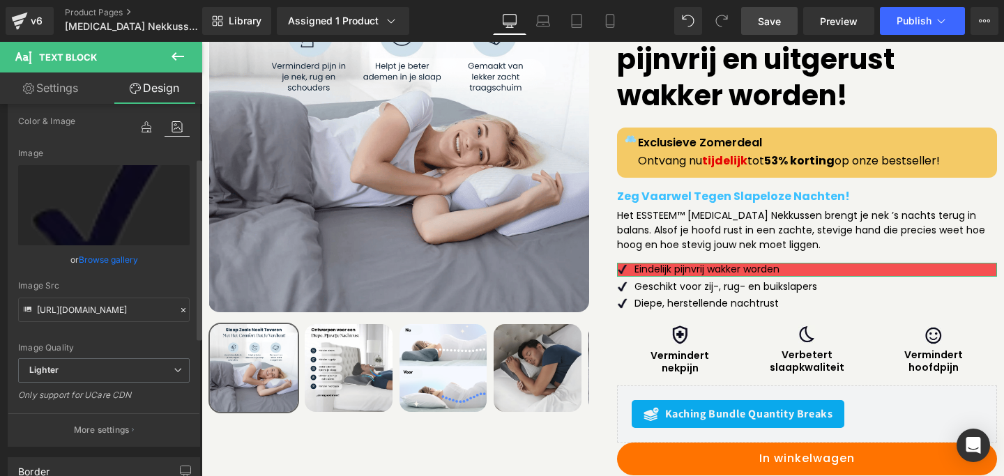
scroll to position [109, 0]
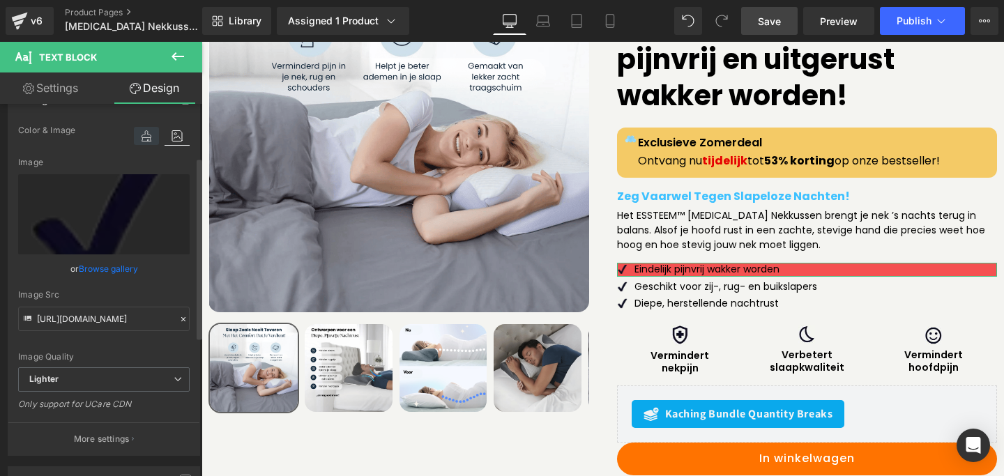
click at [135, 139] on icon at bounding box center [146, 136] width 25 height 18
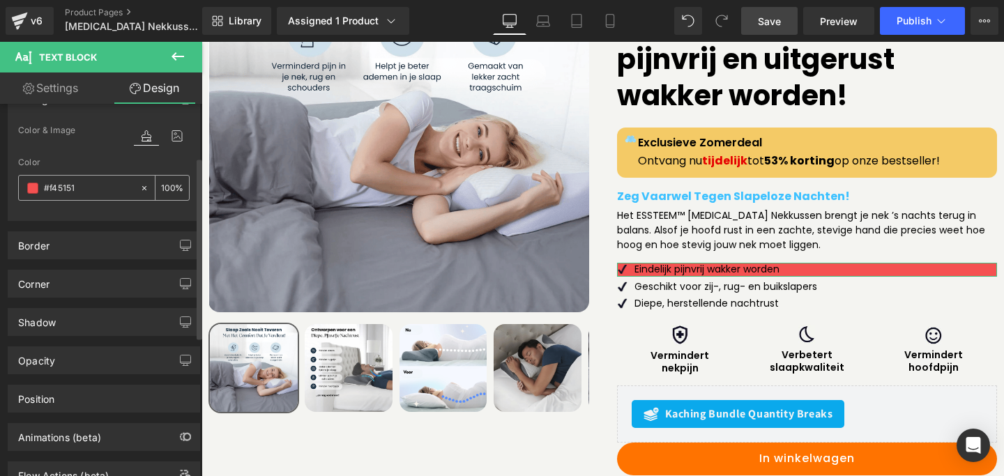
click at [74, 192] on input "#f45151" at bounding box center [88, 188] width 89 height 15
paste input "5f7fa"
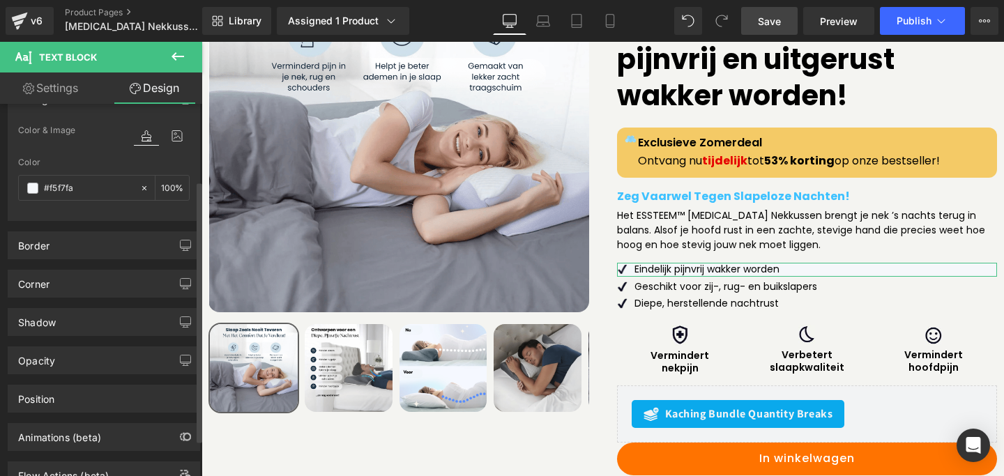
type input "#f5f7fa"
click at [76, 221] on div "Border Border Style Custom Custom Setup Global Style Custom Setup Global Style …" at bounding box center [104, 240] width 208 height 38
click at [110, 238] on div "Border" at bounding box center [103, 245] width 191 height 26
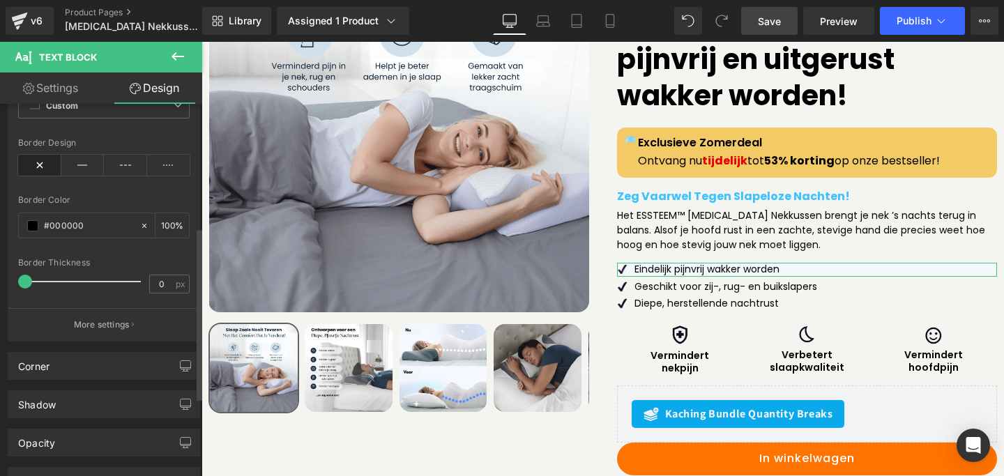
scroll to position [321, 0]
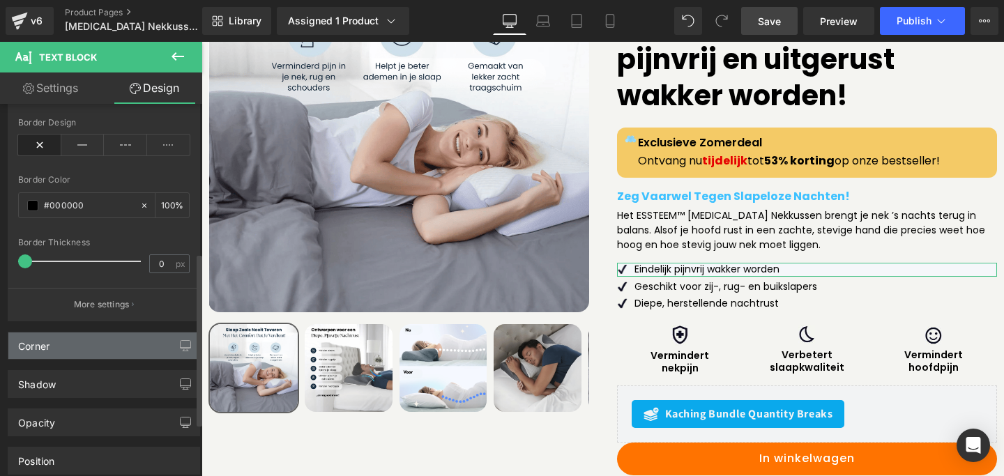
click at [56, 350] on div "Corner" at bounding box center [103, 345] width 191 height 26
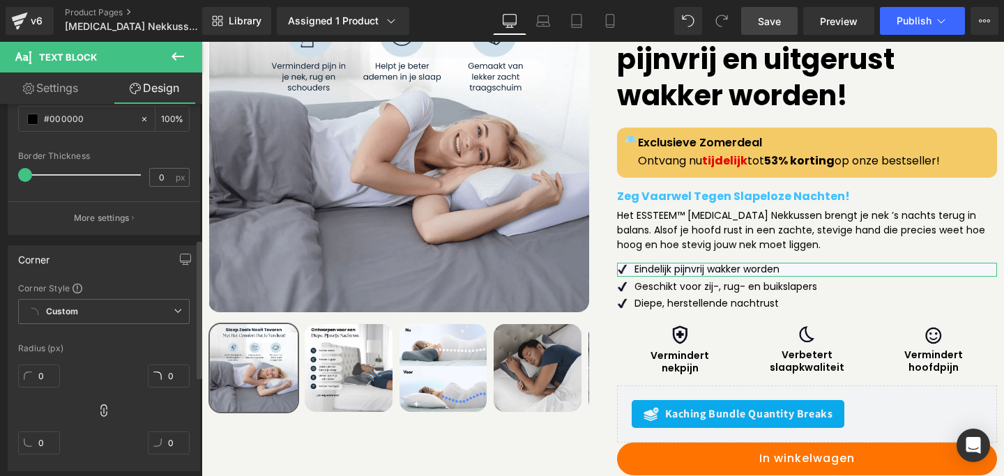
scroll to position [413, 0]
click at [41, 369] on input "0" at bounding box center [39, 371] width 42 height 23
type input "4"
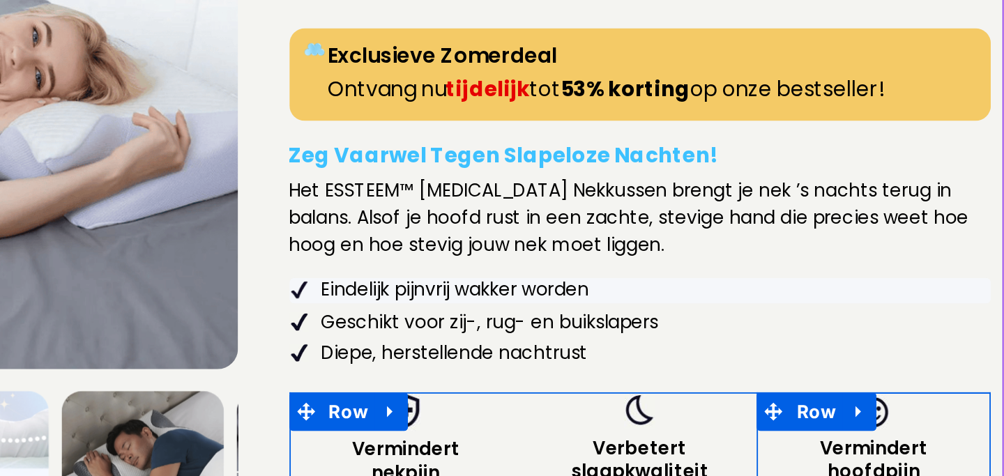
scroll to position [0, 0]
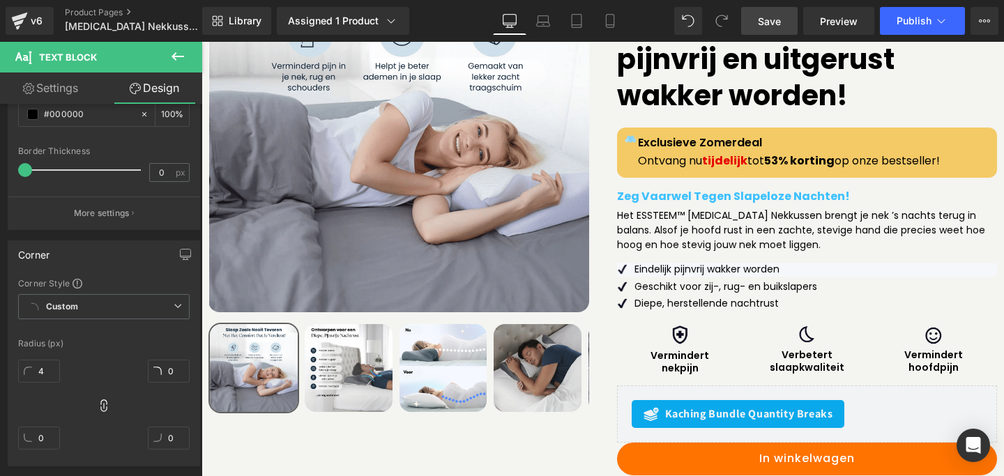
click at [175, 61] on icon at bounding box center [177, 56] width 17 height 17
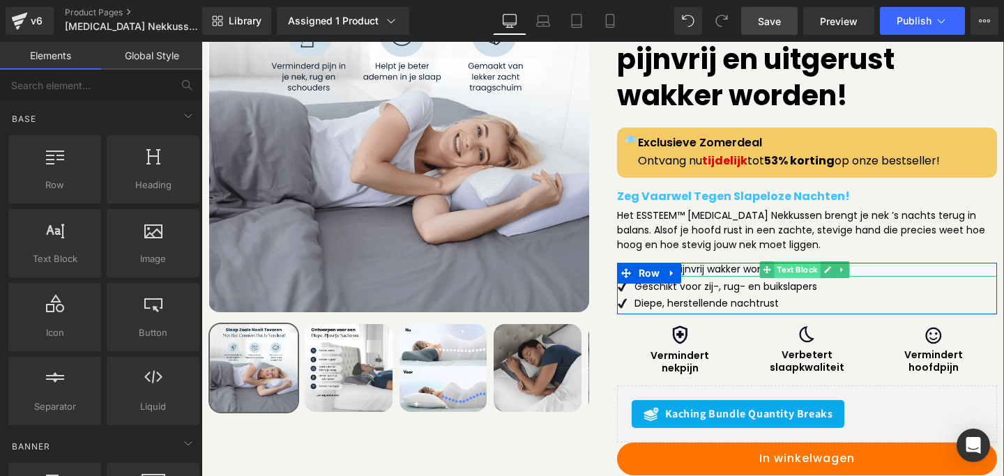
click at [794, 261] on span "Text Block" at bounding box center [797, 269] width 46 height 17
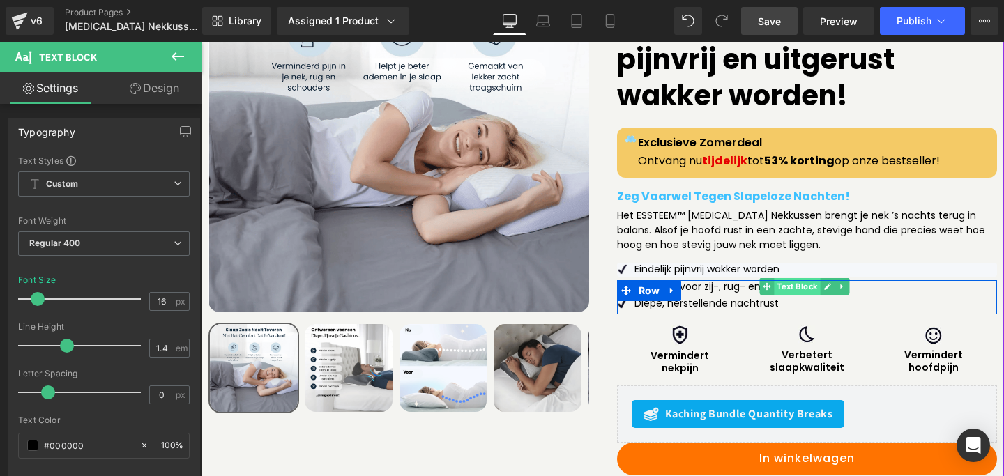
click at [784, 278] on span "Text Block" at bounding box center [797, 286] width 46 height 17
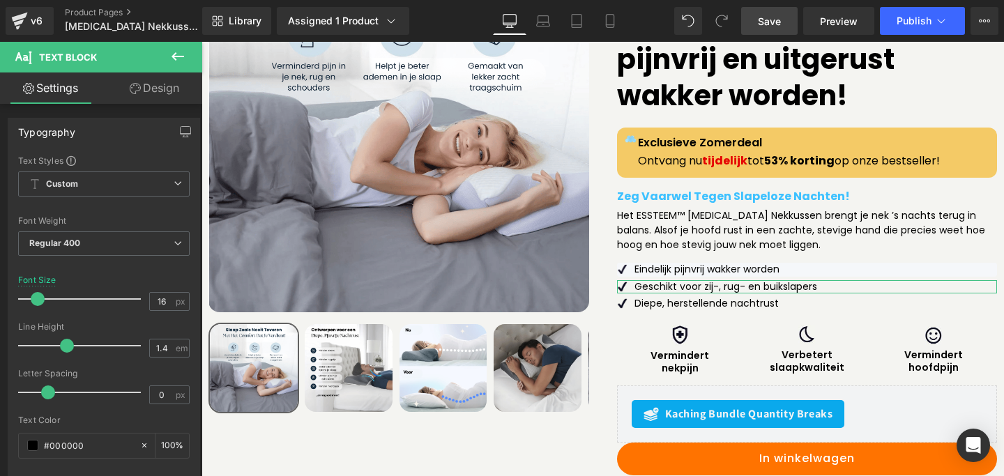
click at [158, 93] on link "Design" at bounding box center [154, 87] width 101 height 31
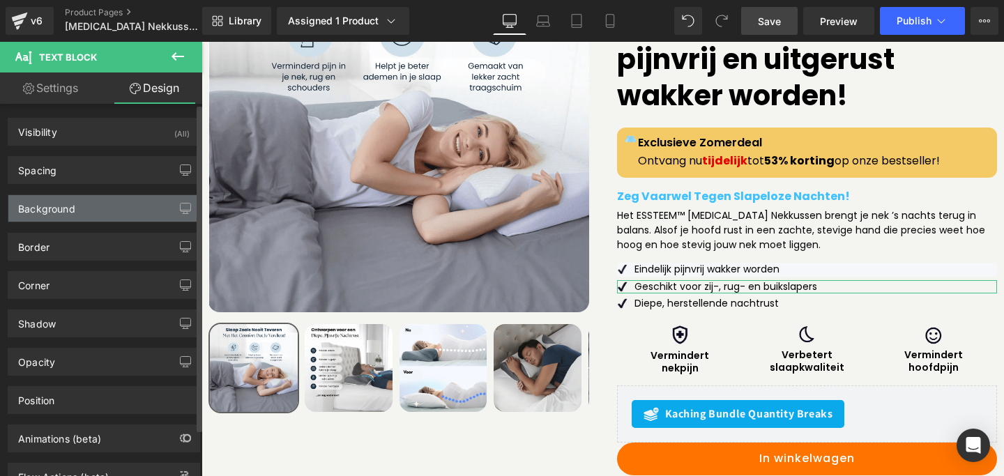
click at [70, 211] on div "Background" at bounding box center [46, 205] width 57 height 20
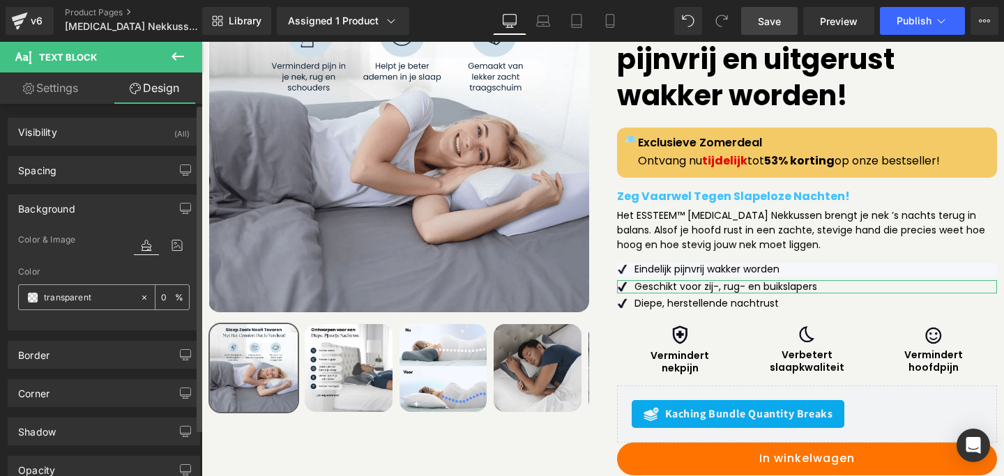
click at [93, 288] on div at bounding box center [79, 297] width 121 height 24
click at [90, 292] on input "text" at bounding box center [88, 297] width 89 height 15
paste input "#f5f7fa"
type input "#f5f7fa"
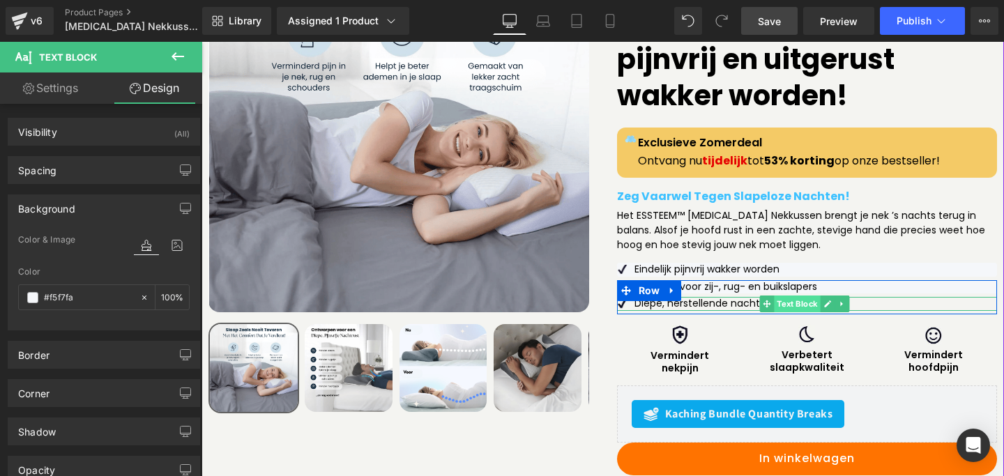
click at [774, 295] on span "Text Block" at bounding box center [797, 303] width 46 height 17
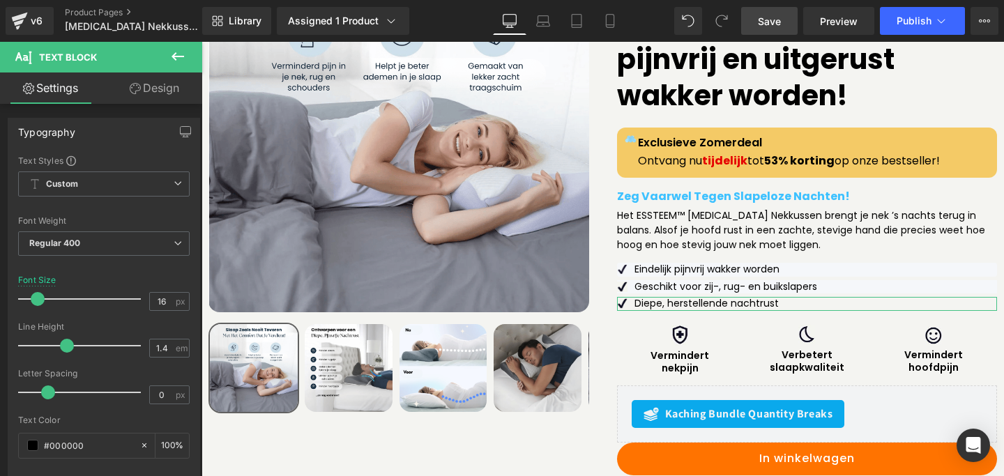
click at [158, 92] on link "Design" at bounding box center [154, 87] width 101 height 31
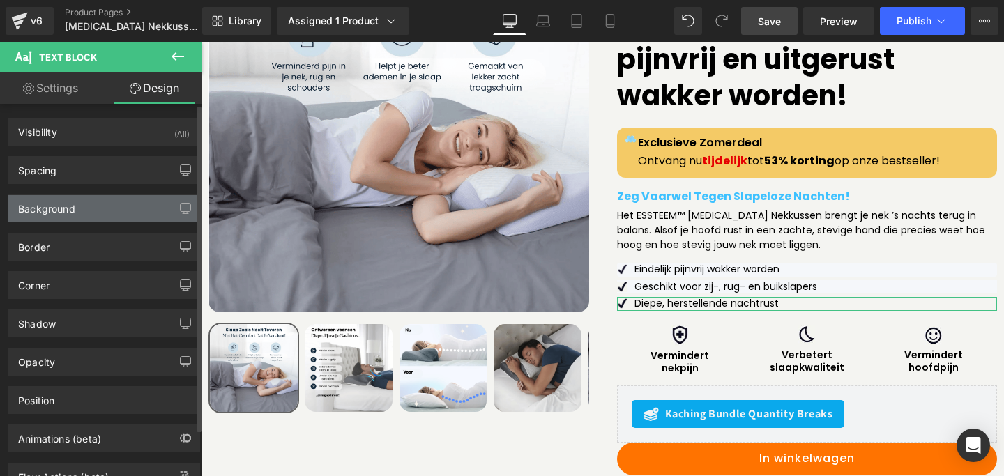
click at [71, 213] on div "Background" at bounding box center [46, 205] width 57 height 20
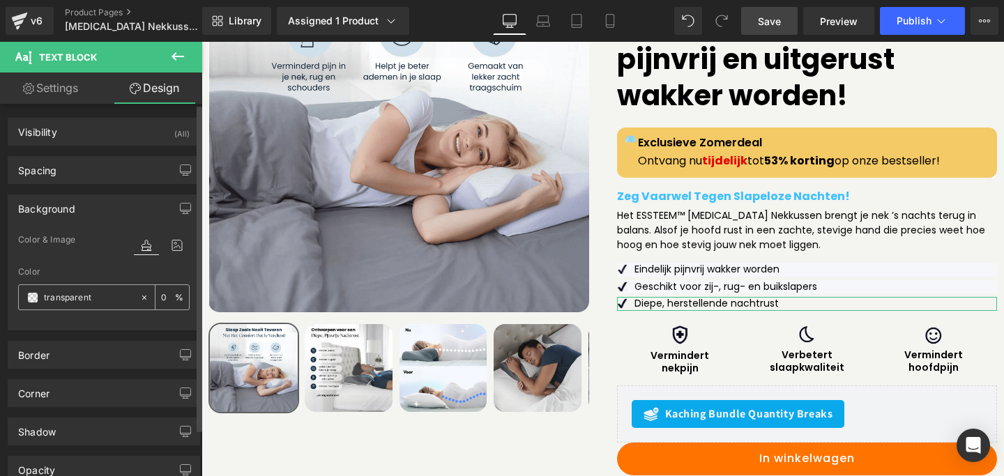
click at [83, 293] on input "transparent" at bounding box center [88, 297] width 89 height 15
paste input "#f5f7fa"
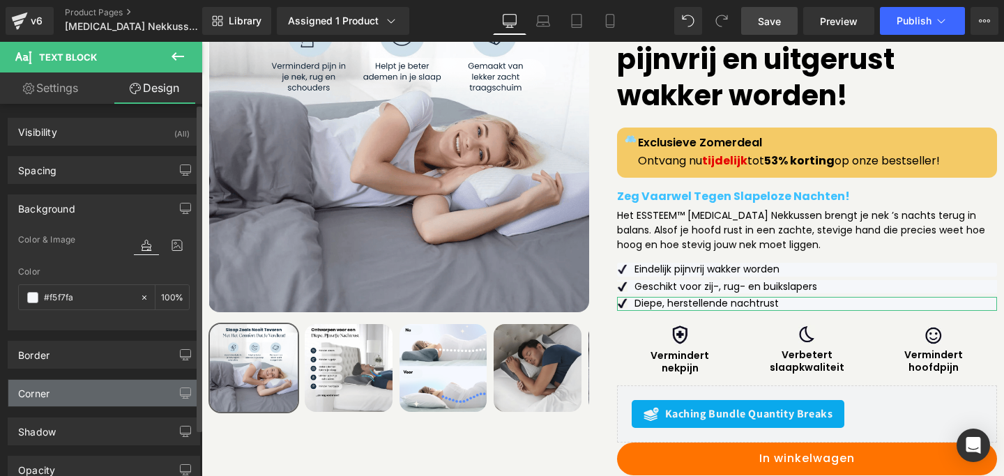
type input "#f5f7fa"
click at [94, 396] on div "Corner" at bounding box center [103, 393] width 191 height 26
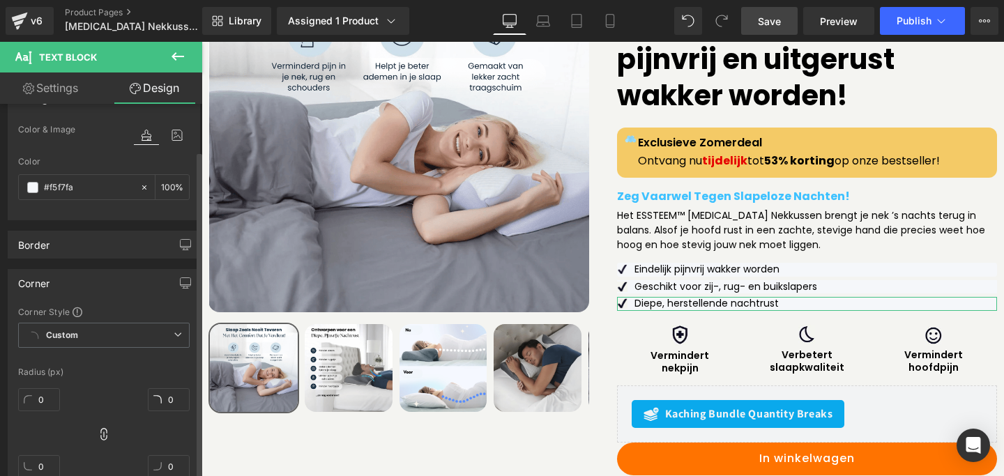
scroll to position [120, 0]
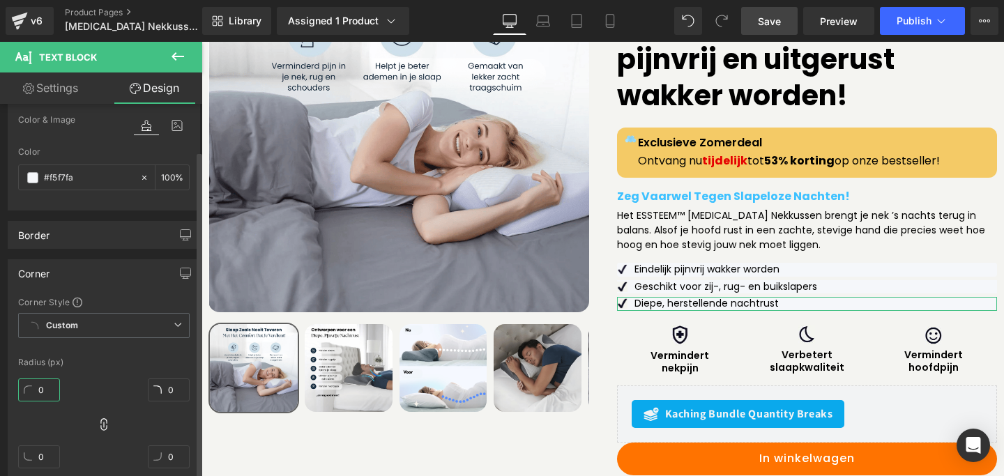
click at [42, 397] on input "0" at bounding box center [39, 389] width 42 height 23
type input "4"
click at [90, 362] on div "Radius (px)" at bounding box center [103, 363] width 171 height 10
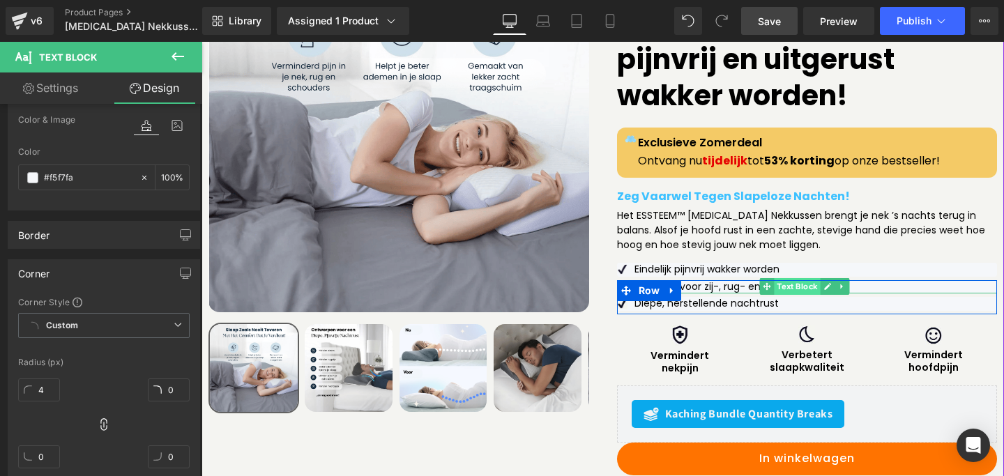
click at [790, 278] on span "Text Block" at bounding box center [797, 286] width 46 height 17
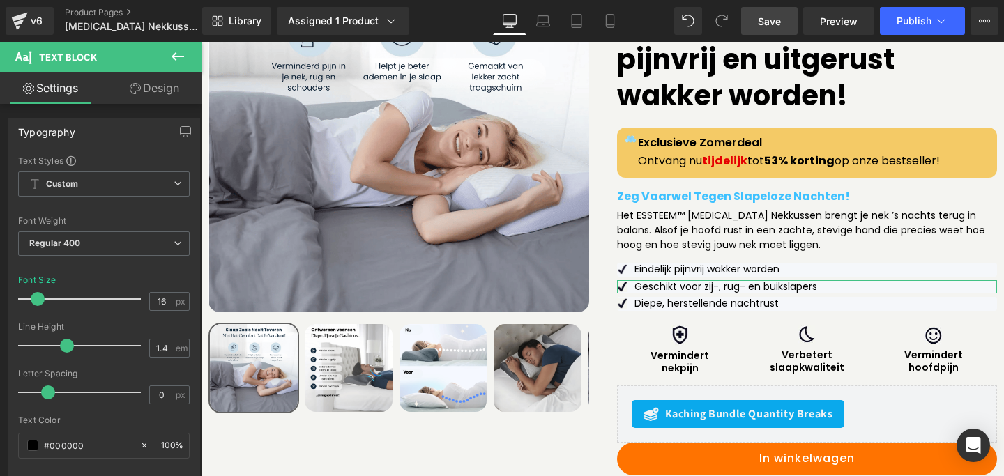
click at [150, 89] on link "Design" at bounding box center [154, 87] width 101 height 31
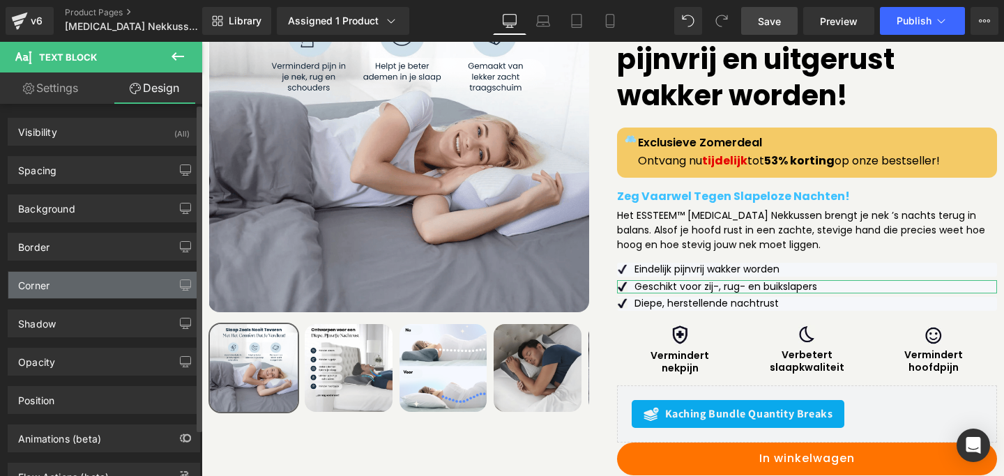
click at [79, 291] on div "Corner" at bounding box center [103, 285] width 191 height 26
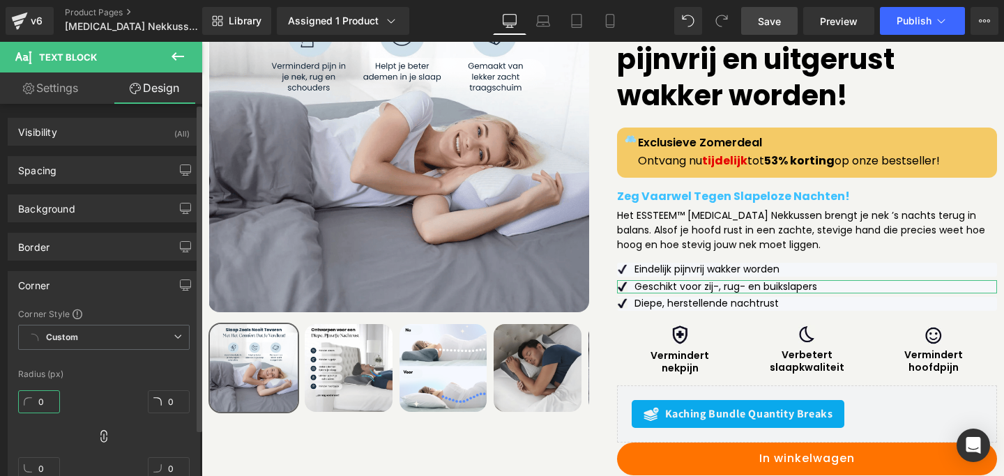
click at [43, 396] on input "0" at bounding box center [39, 401] width 42 height 23
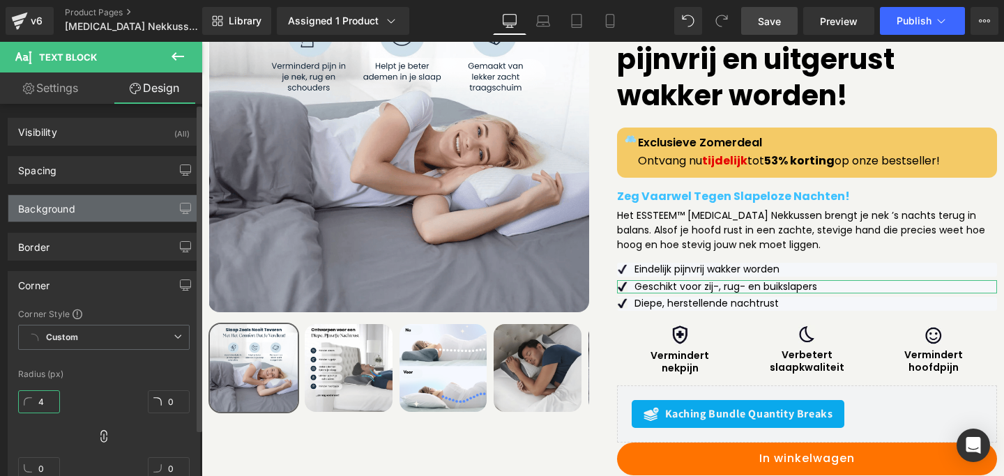
type input "4"
click at [88, 205] on div "Background" at bounding box center [103, 208] width 191 height 26
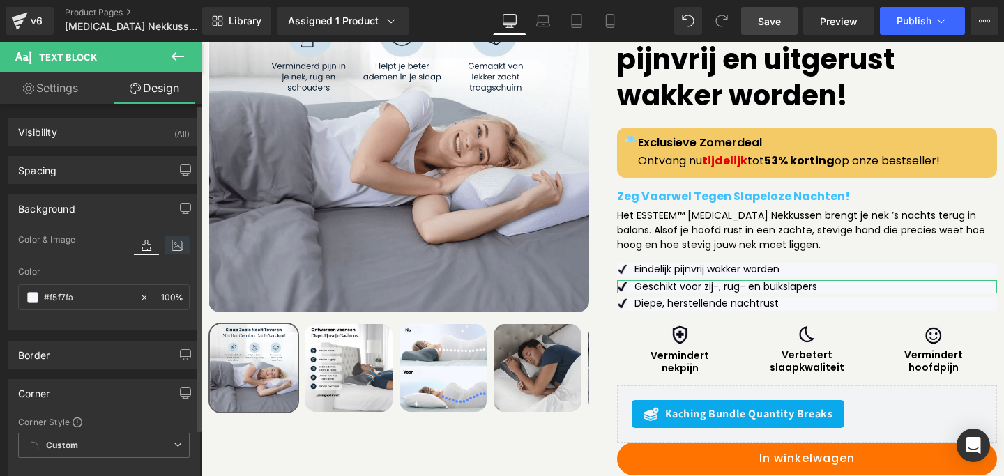
click at [176, 247] on icon at bounding box center [176, 245] width 25 height 18
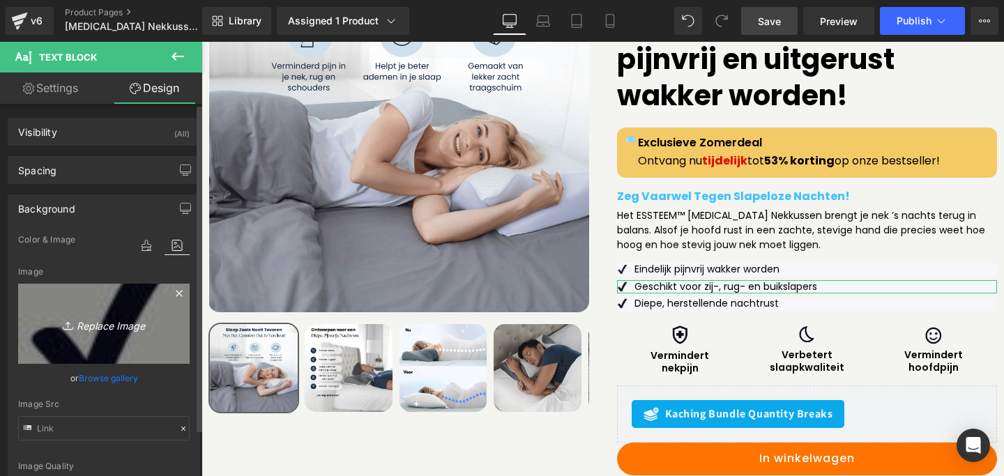
click at [108, 325] on icon "Replace Image" at bounding box center [104, 323] width 112 height 17
type input "C:\fakepath\new-tick.png"
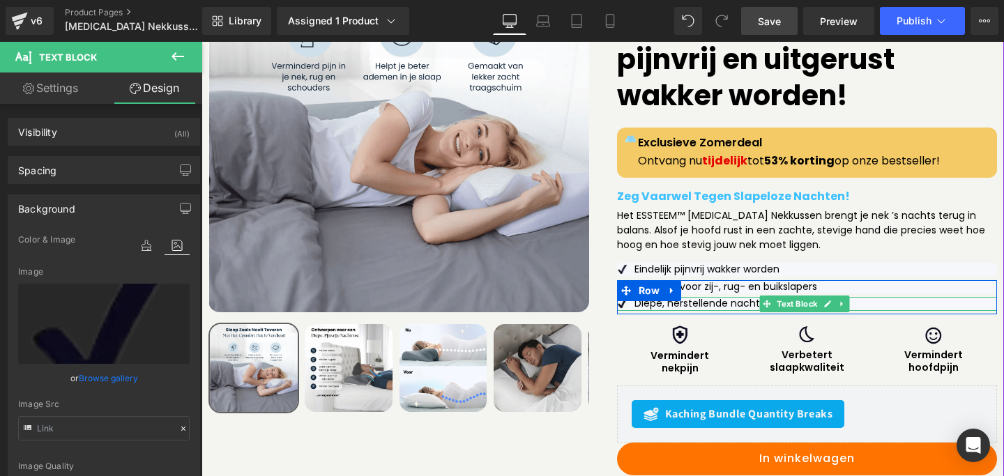
click at [706, 297] on p "Diepe, herstellende nachtrust" at bounding box center [815, 304] width 363 height 14
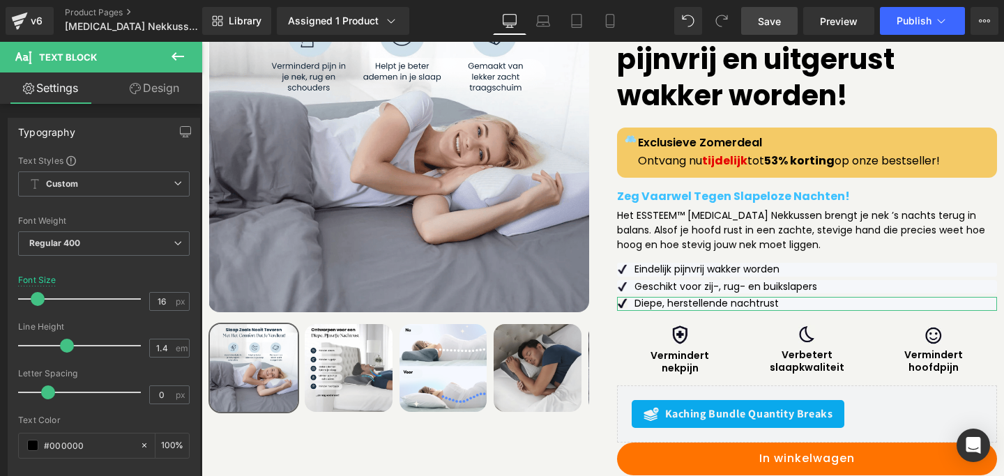
click at [134, 82] on link "Design" at bounding box center [154, 87] width 101 height 31
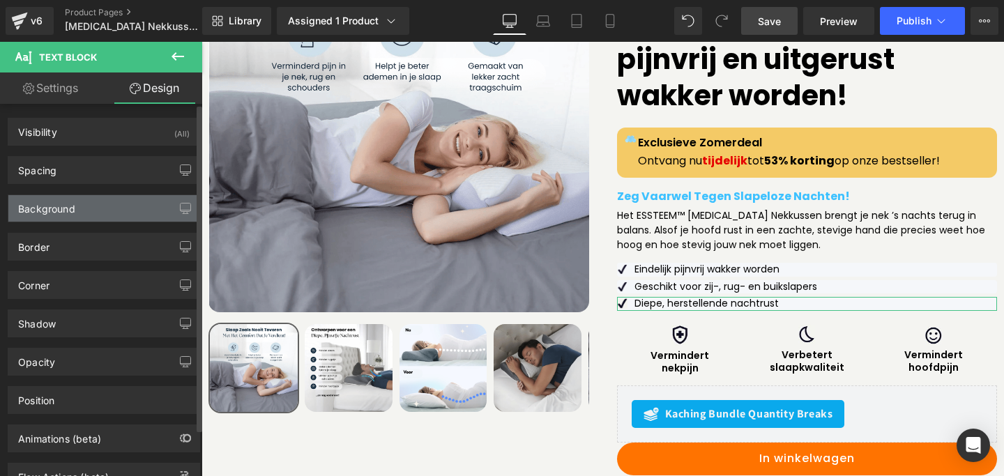
click at [97, 220] on div "Background" at bounding box center [103, 208] width 191 height 26
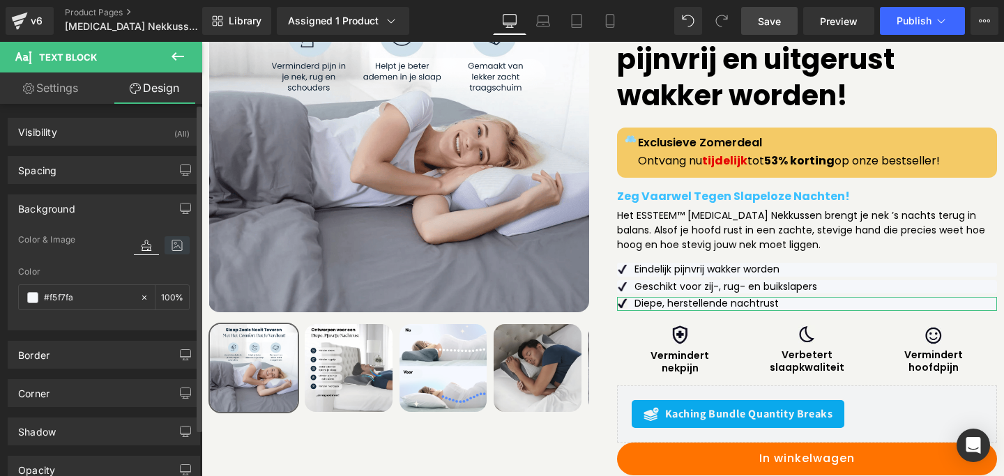
click at [172, 243] on icon at bounding box center [176, 245] width 25 height 18
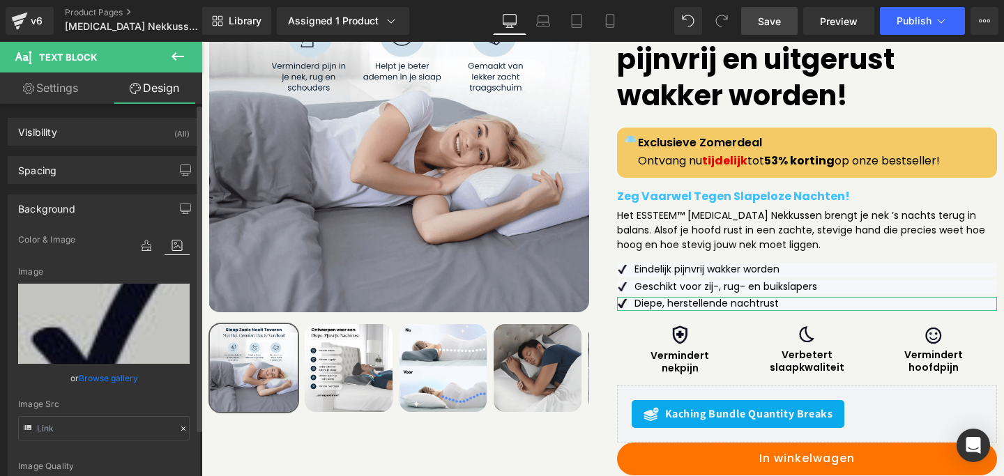
click at [104, 371] on link "Browse gallery" at bounding box center [108, 378] width 59 height 24
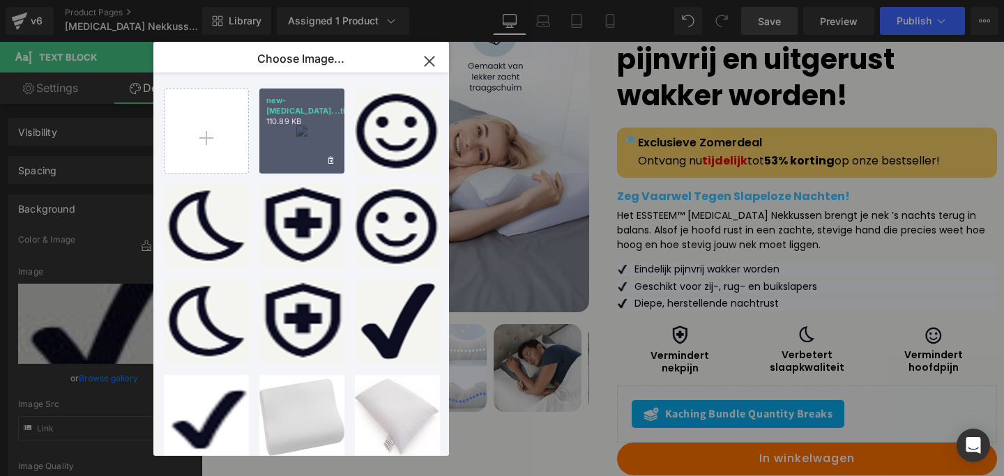
click at [289, 134] on div "new-[MEDICAL_DATA]...tick.png 110.89 KB" at bounding box center [301, 131] width 85 height 85
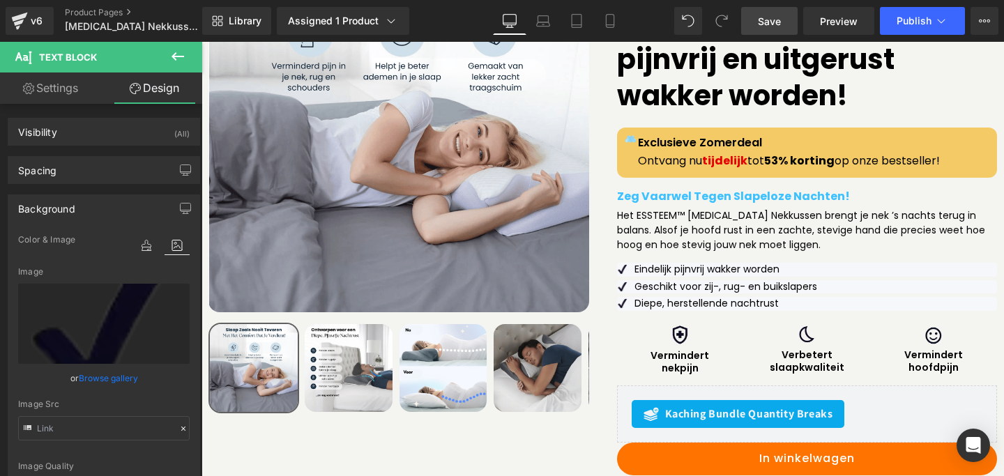
click at [769, 17] on span "Save" at bounding box center [769, 21] width 23 height 15
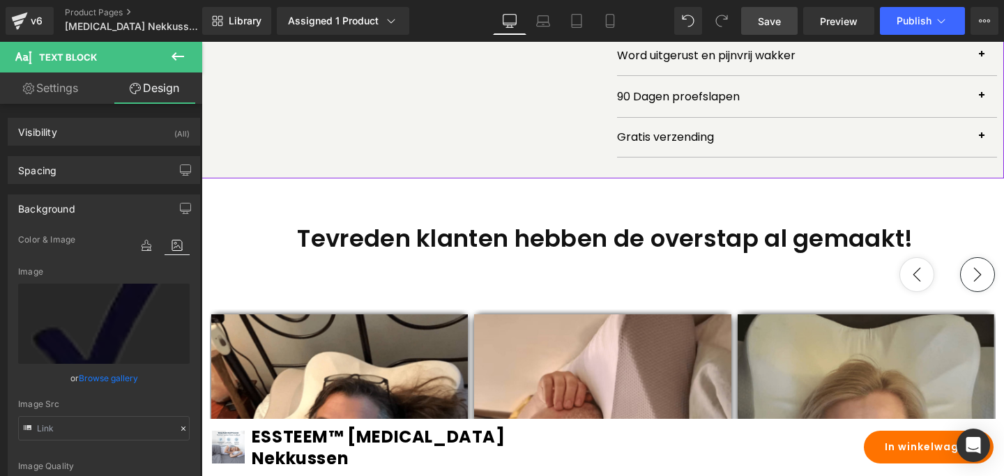
scroll to position [808, 0]
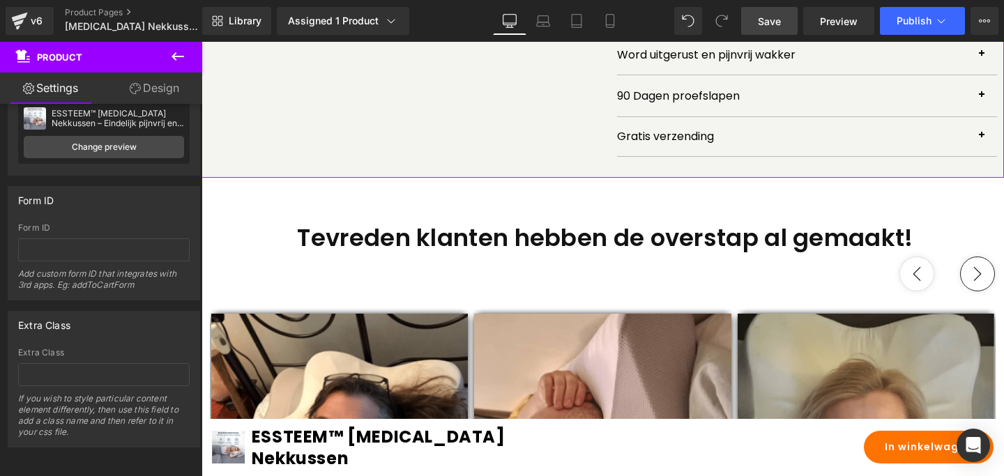
scroll to position [0, 0]
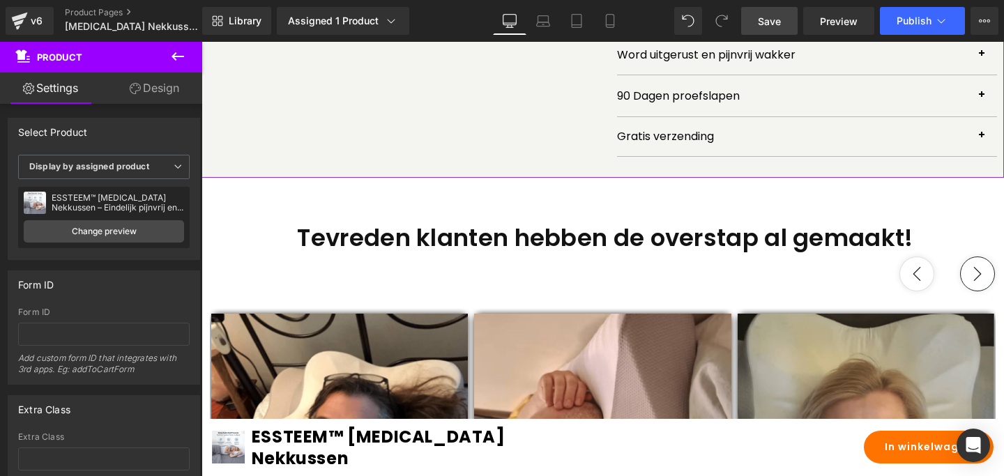
click at [144, 91] on link "Design" at bounding box center [154, 87] width 101 height 31
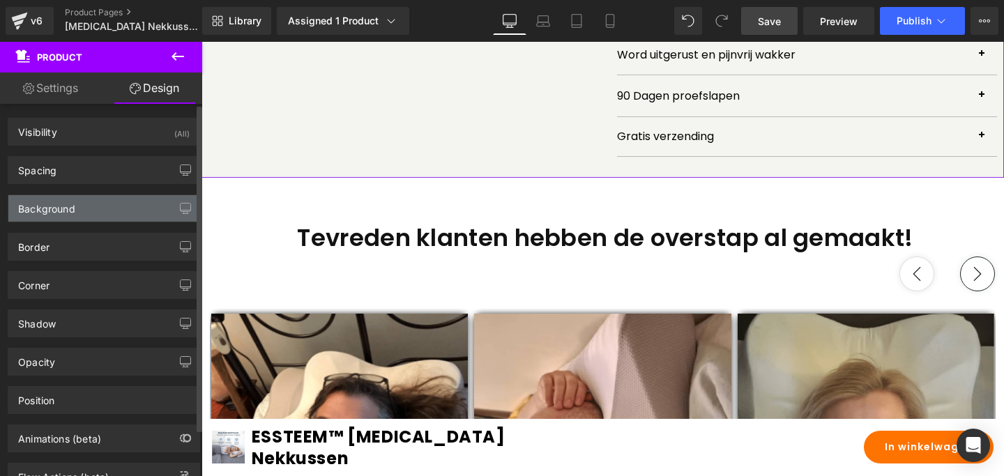
click at [57, 208] on div "Background" at bounding box center [46, 205] width 57 height 20
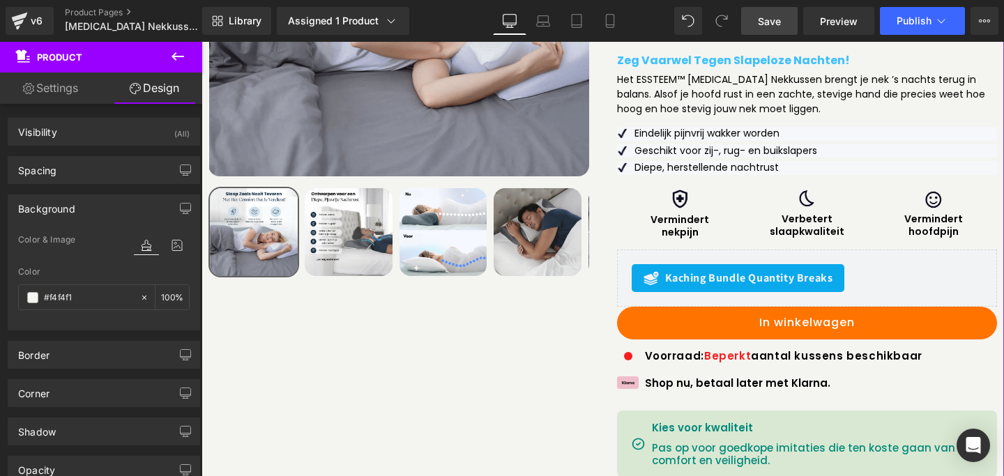
scroll to position [303, 0]
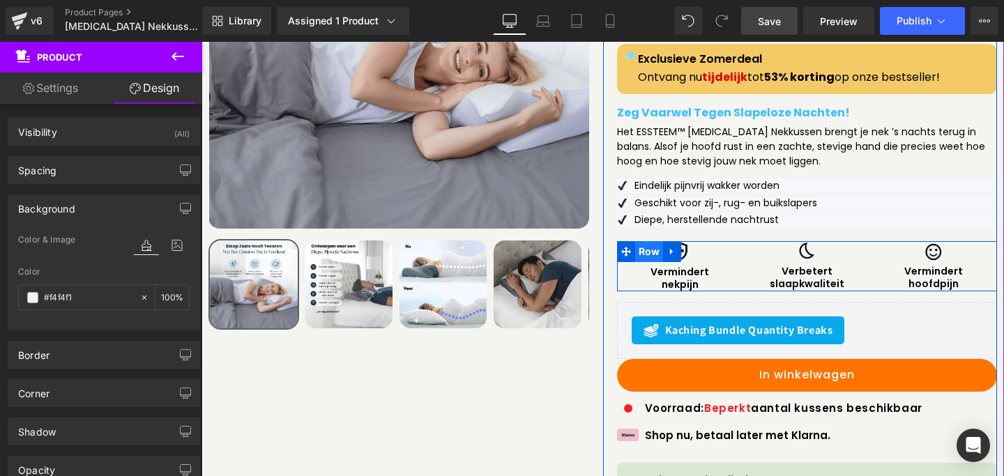
click at [637, 241] on span "Row" at bounding box center [649, 251] width 29 height 21
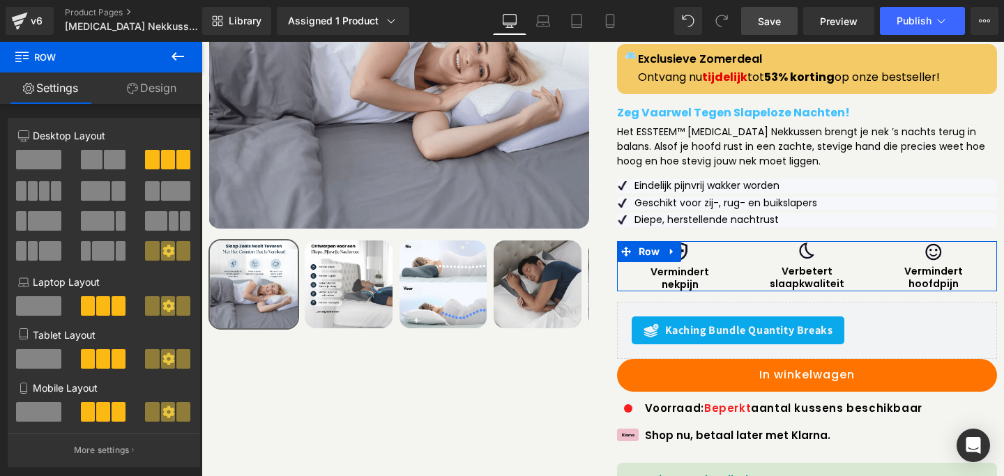
click at [137, 82] on link "Design" at bounding box center [151, 87] width 101 height 31
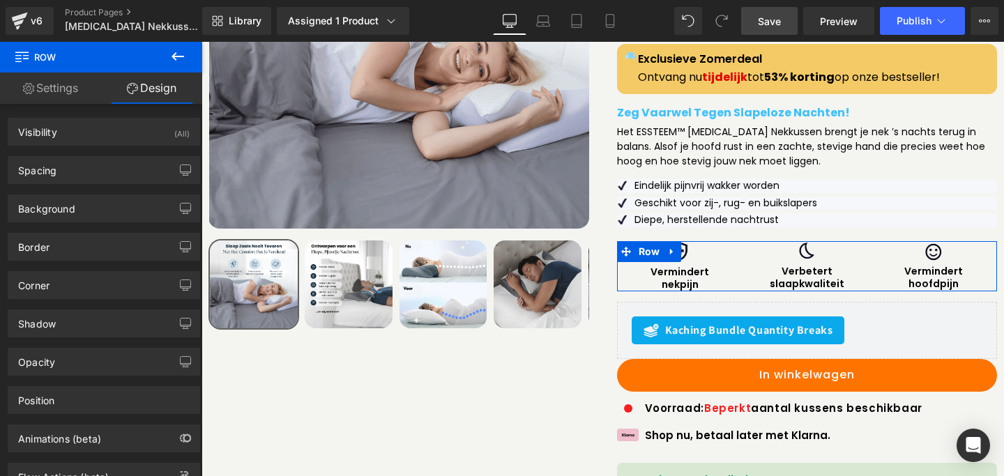
click at [72, 83] on link "Settings" at bounding box center [50, 87] width 101 height 31
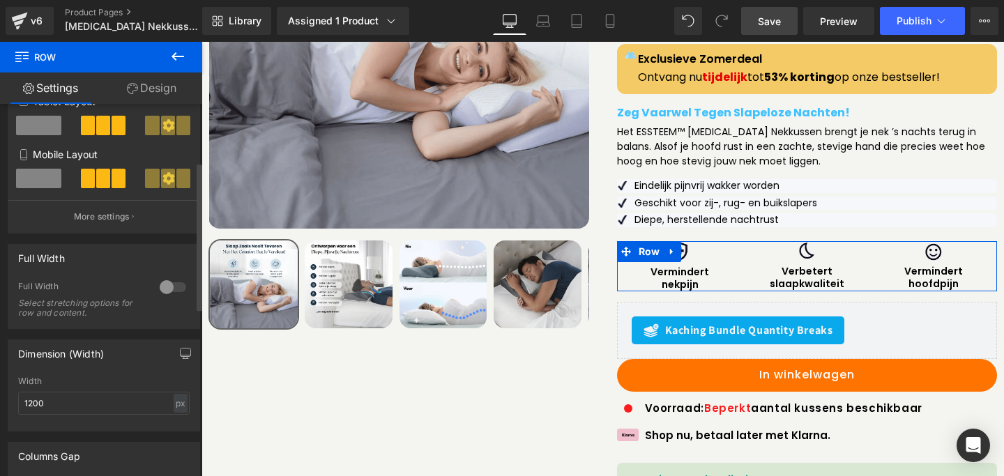
scroll to position [298, 0]
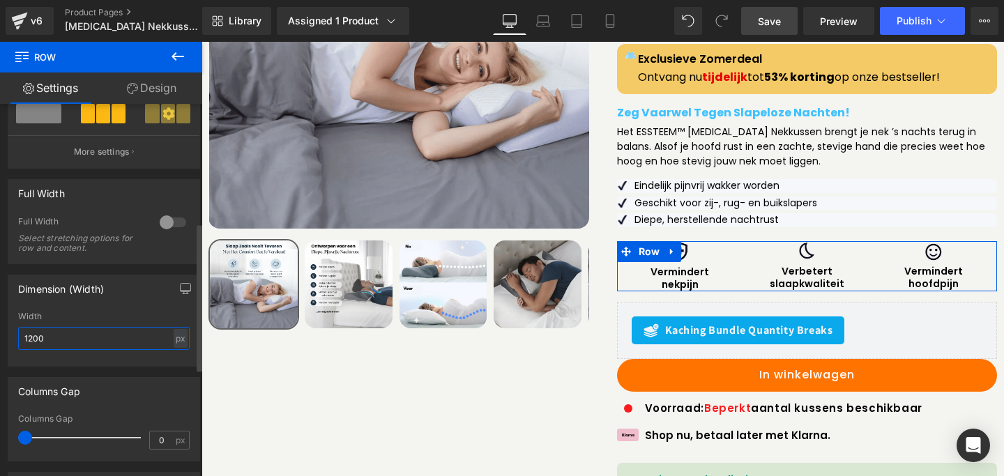
click at [40, 342] on input "1200" at bounding box center [103, 338] width 171 height 23
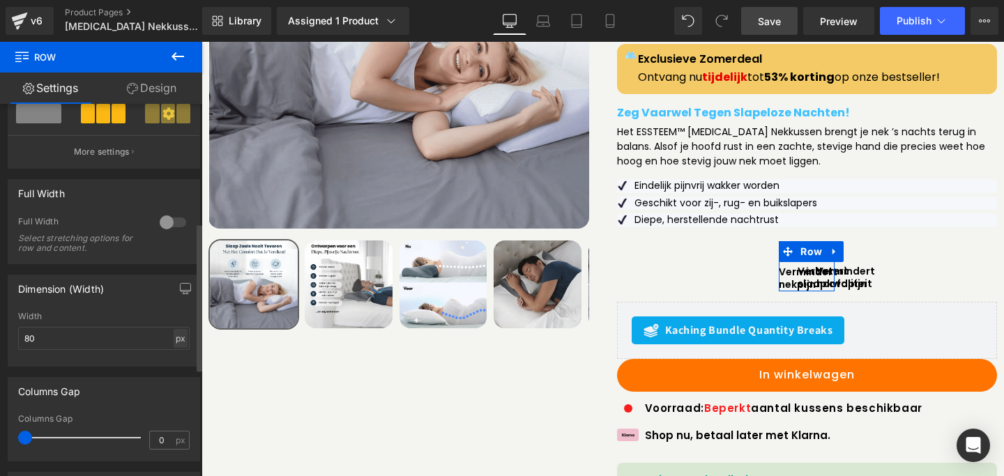
click at [178, 343] on div "px" at bounding box center [181, 338] width 14 height 19
click at [178, 365] on li "%" at bounding box center [179, 360] width 17 height 20
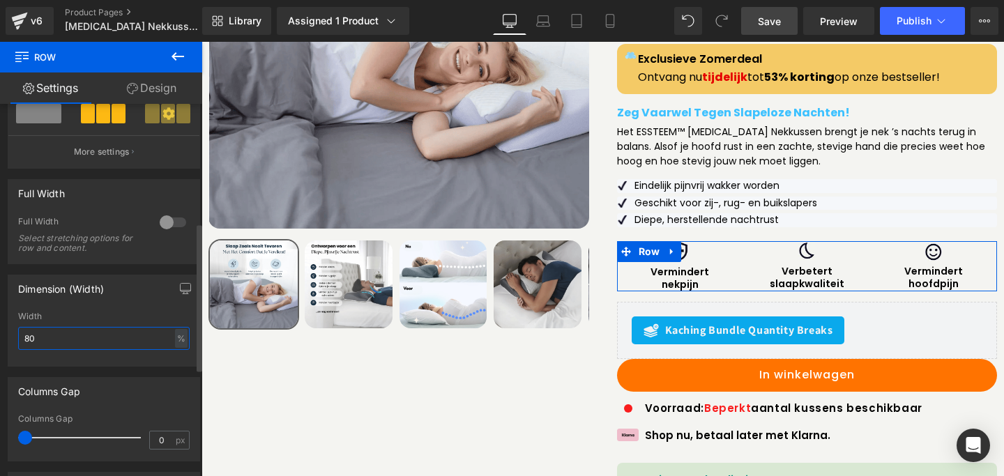
click at [63, 341] on input "80" at bounding box center [103, 338] width 171 height 23
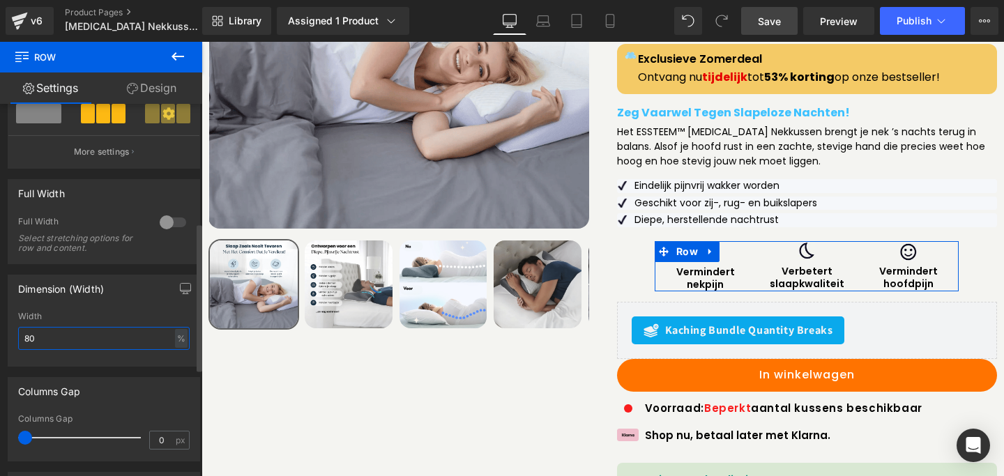
type input "8"
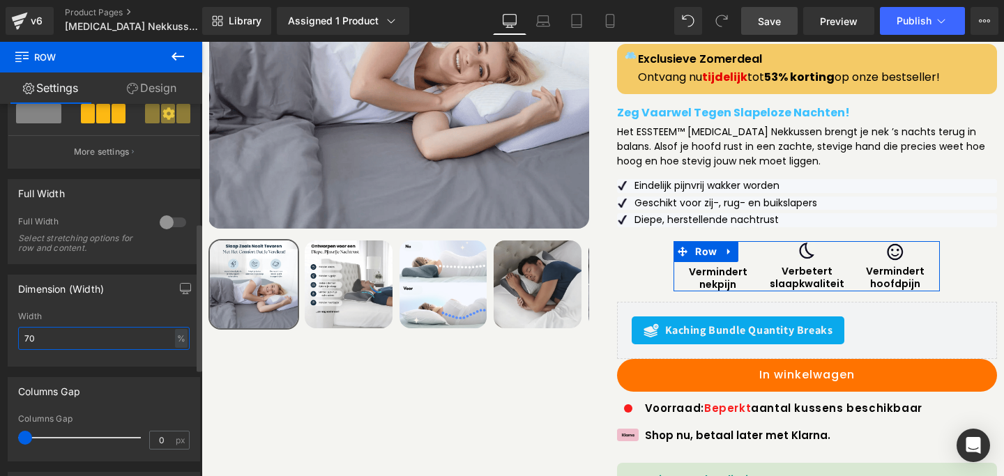
type input "70"
click at [83, 370] on div "Columns Gap 0px Columns Gap 0 px" at bounding box center [104, 414] width 208 height 95
click at [152, 89] on link "Design" at bounding box center [151, 87] width 101 height 31
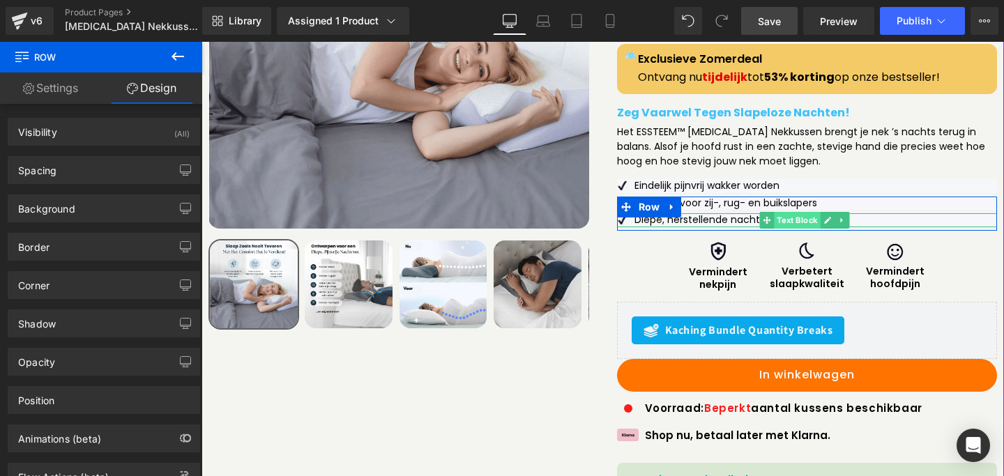
click at [790, 212] on span "Text Block" at bounding box center [797, 220] width 46 height 17
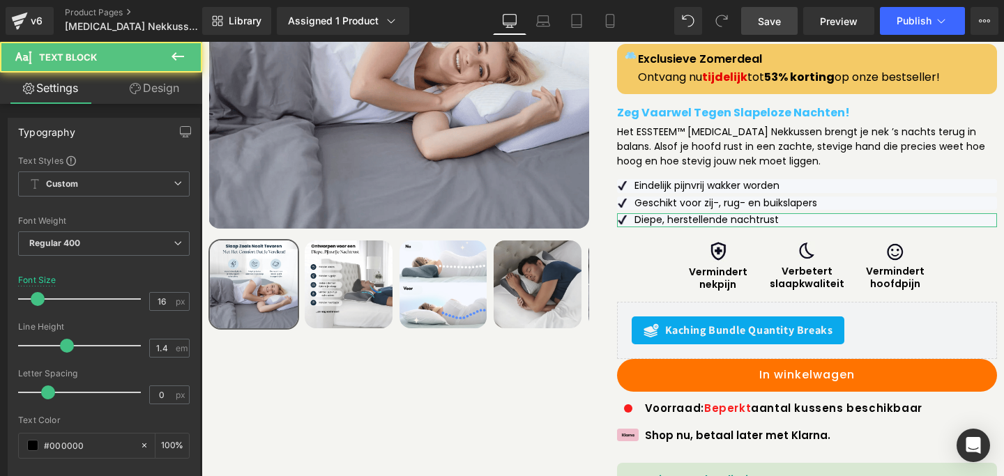
click at [141, 86] on link "Design" at bounding box center [154, 87] width 101 height 31
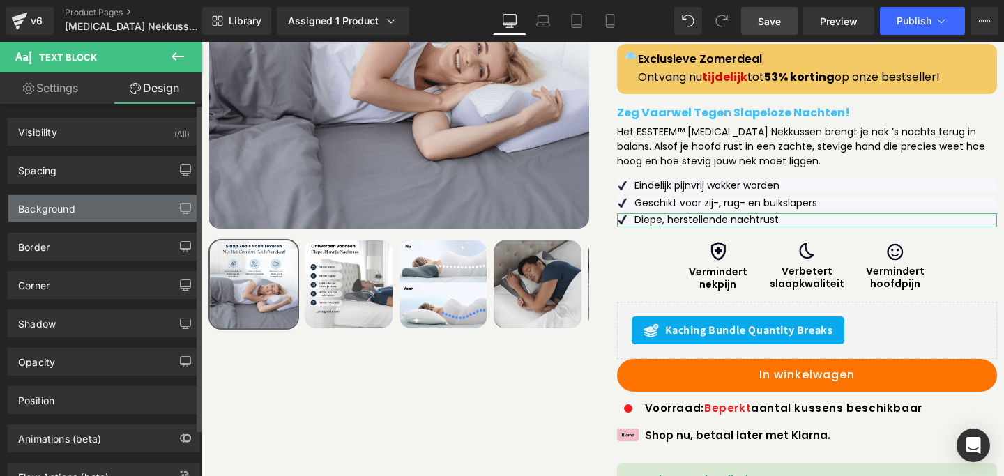
click at [70, 208] on div "Background" at bounding box center [46, 205] width 57 height 20
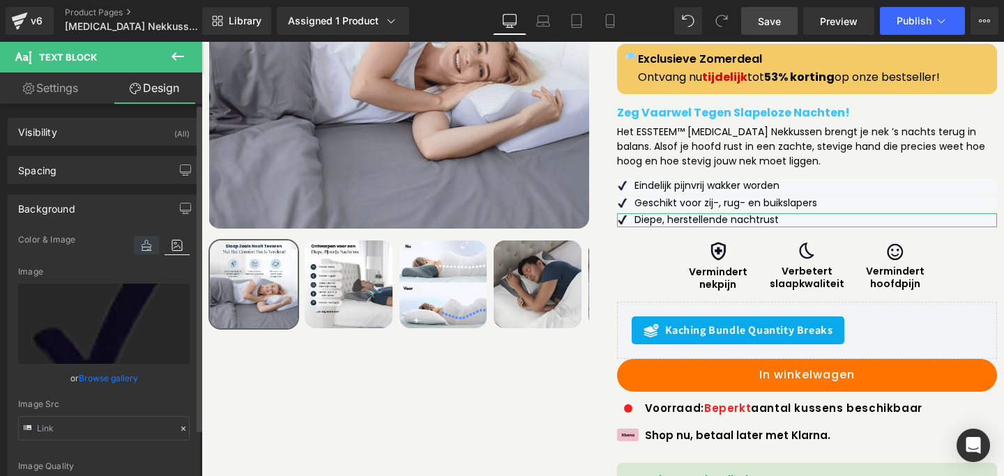
click at [139, 246] on icon at bounding box center [146, 245] width 25 height 18
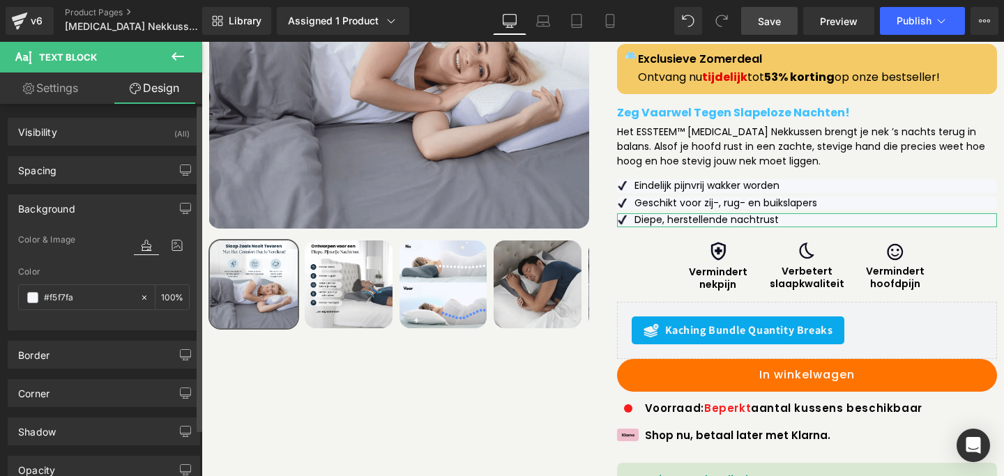
drag, startPoint x: 92, startPoint y: 302, endPoint x: 4, endPoint y: 302, distance: 87.8
click at [4, 302] on div "Background Color & Image image Color #f5f7fa 100 % Image Replace Image Upload i…" at bounding box center [104, 257] width 208 height 146
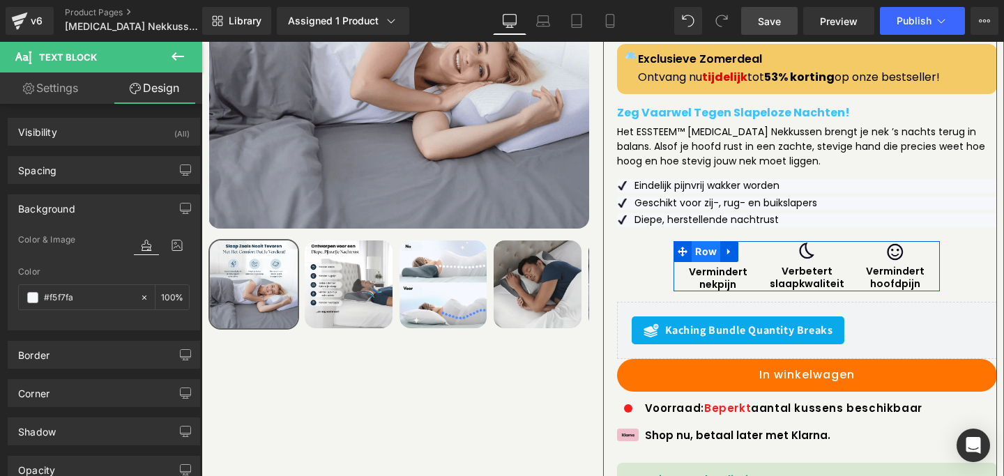
click at [700, 241] on span "Row" at bounding box center [705, 251] width 29 height 21
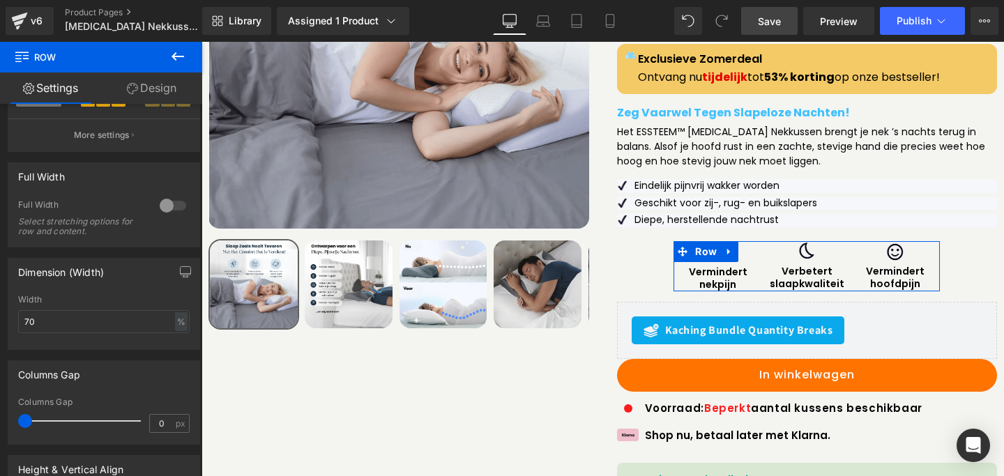
scroll to position [320, 0]
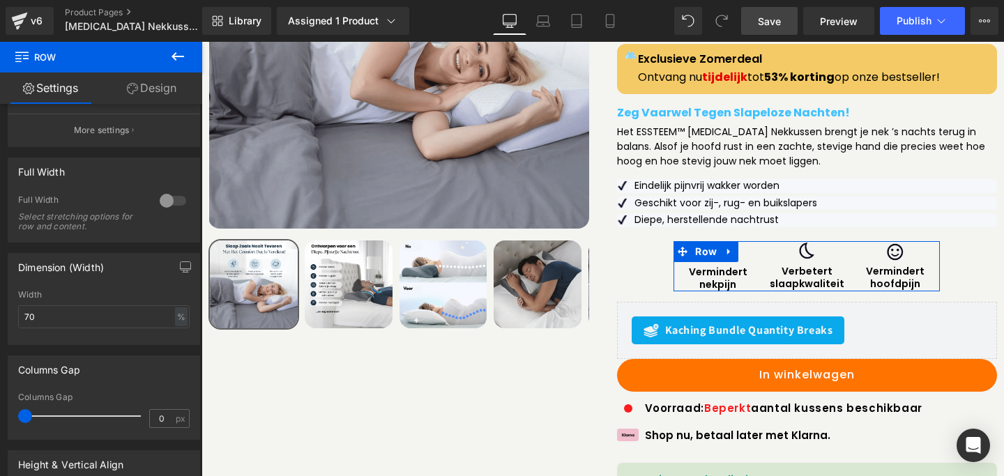
click at [139, 82] on link "Design" at bounding box center [151, 87] width 101 height 31
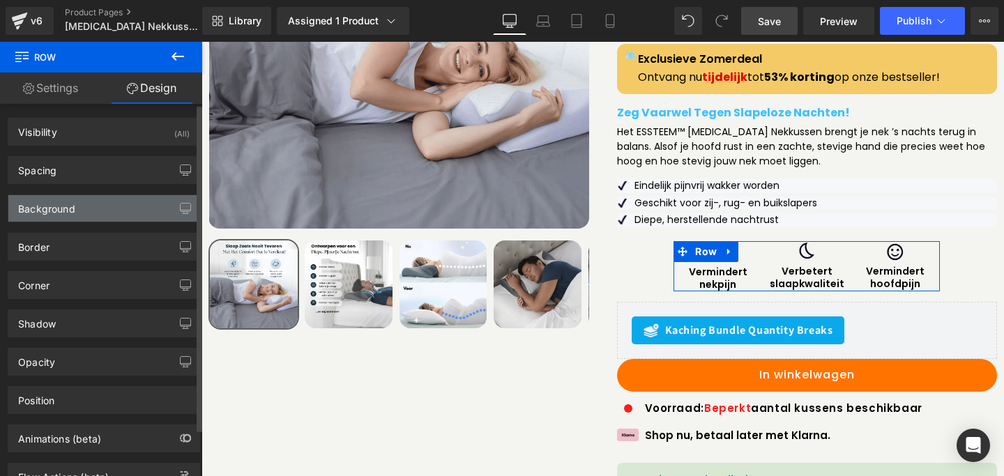
click at [72, 217] on div "Background" at bounding box center [103, 208] width 191 height 26
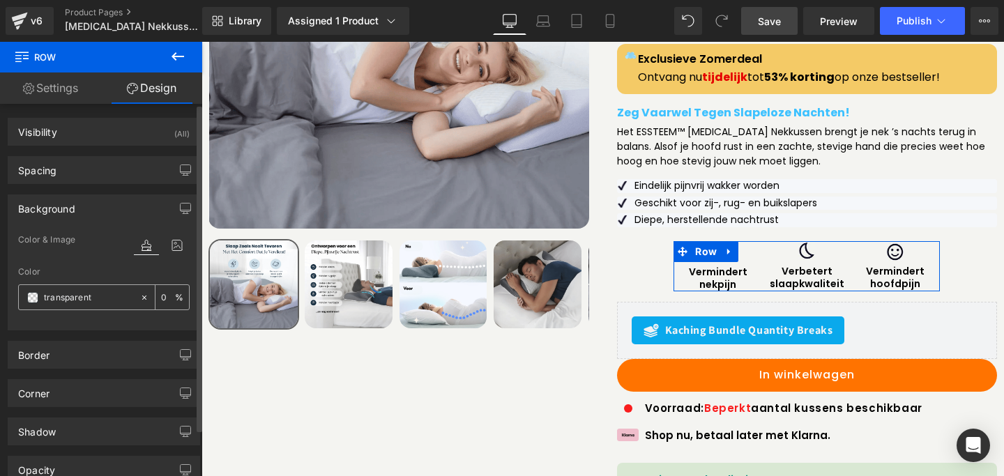
click at [91, 295] on input "transparent" at bounding box center [88, 297] width 89 height 15
paste input "#f5f7fa"
type input "#f5f7fa"
click at [89, 341] on div "Border Border Style Custom Custom Setup Global Style Custom Setup Global Style …" at bounding box center [104, 355] width 192 height 28
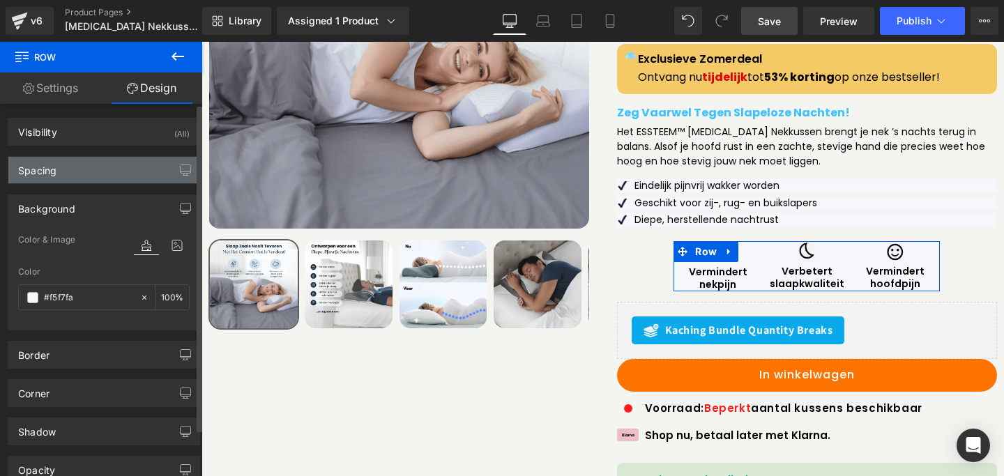
click at [82, 171] on div "Spacing" at bounding box center [103, 170] width 191 height 26
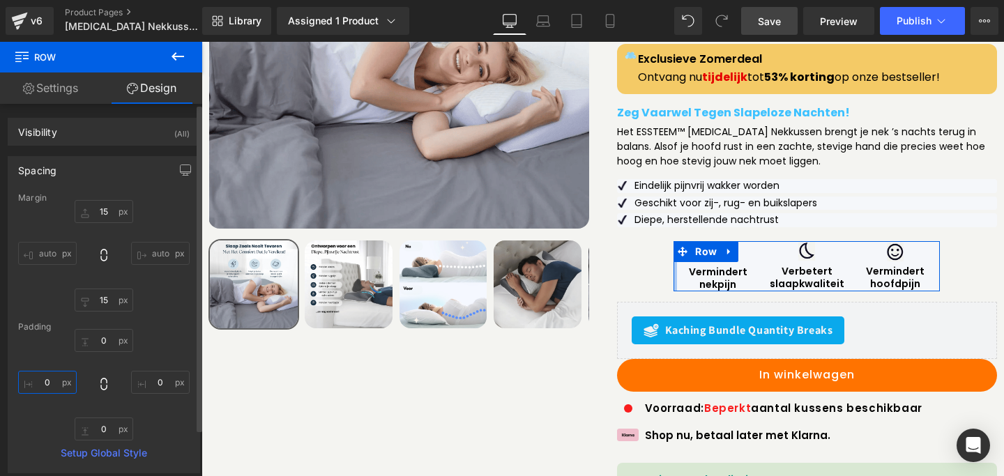
click at [50, 383] on input "0" at bounding box center [47, 382] width 59 height 23
click at [102, 385] on icon at bounding box center [104, 384] width 14 height 14
click at [59, 379] on input "0" at bounding box center [47, 382] width 59 height 23
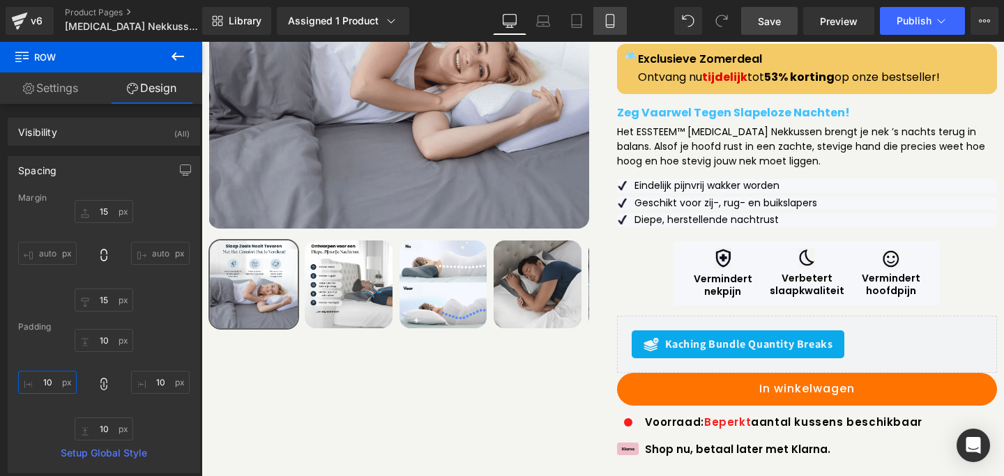
type input "10"
click at [610, 26] on icon at bounding box center [610, 21] width 14 height 14
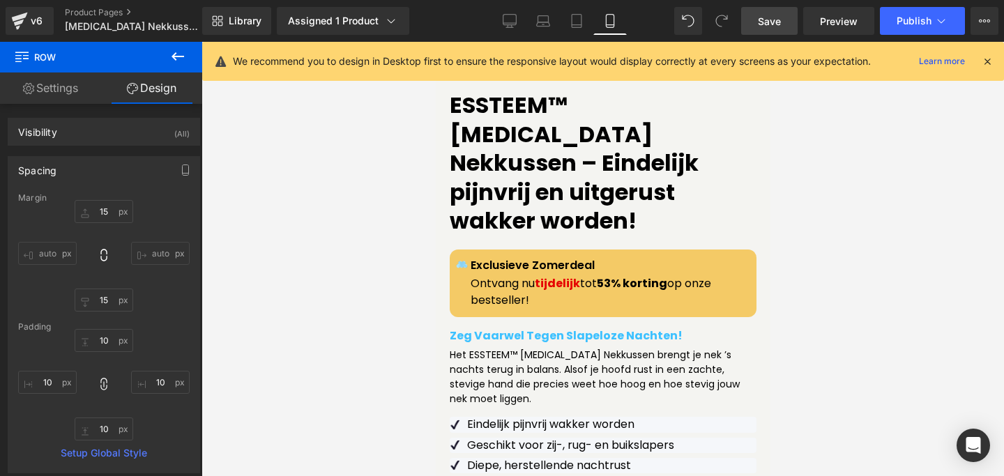
scroll to position [768, 0]
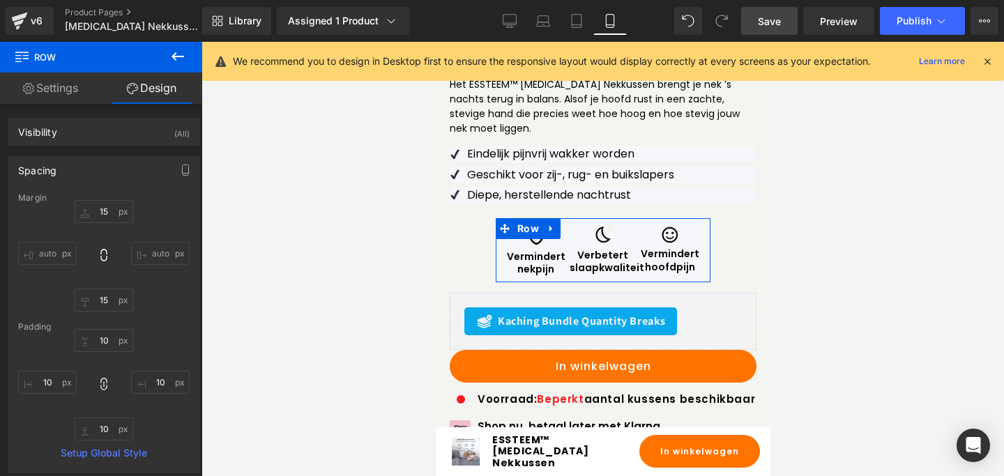
click at [72, 95] on link "Settings" at bounding box center [50, 87] width 101 height 31
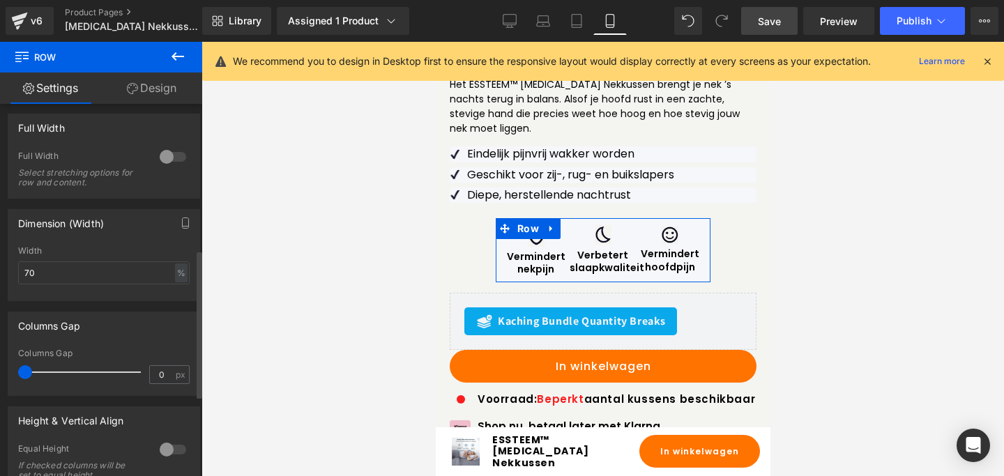
scroll to position [374, 0]
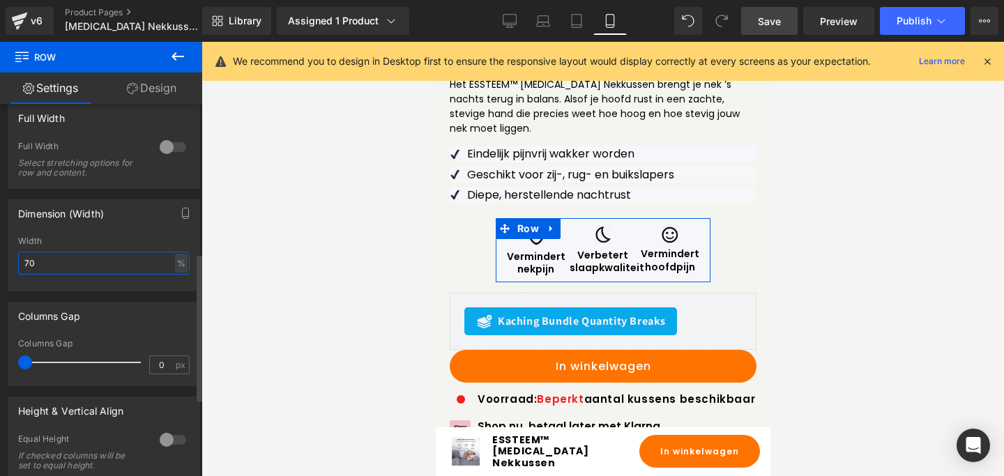
click at [32, 266] on input "70" at bounding box center [103, 263] width 171 height 23
type input "7"
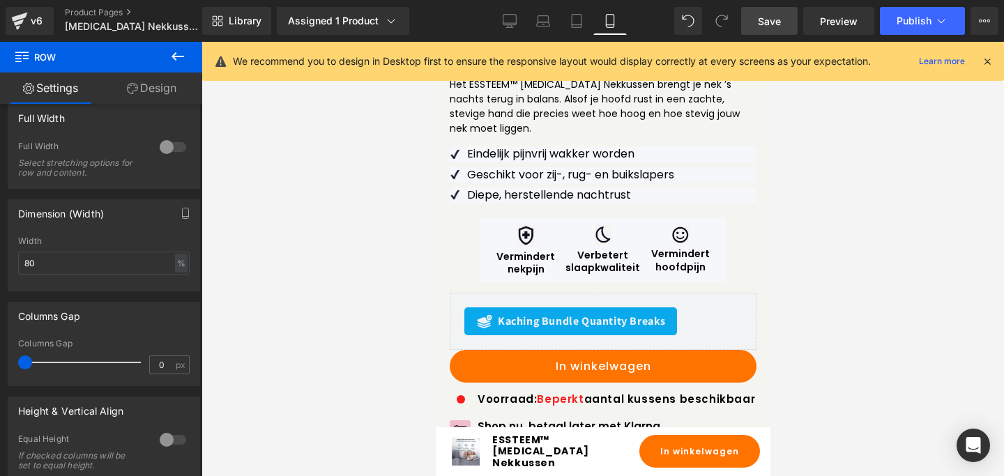
click at [771, 22] on span "Save" at bounding box center [769, 21] width 23 height 15
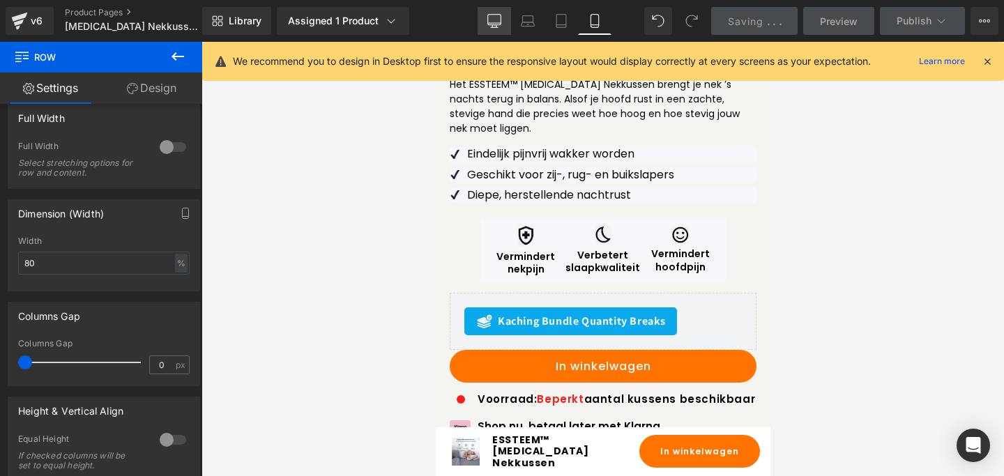
click at [498, 29] on link "Desktop" at bounding box center [493, 21] width 33 height 28
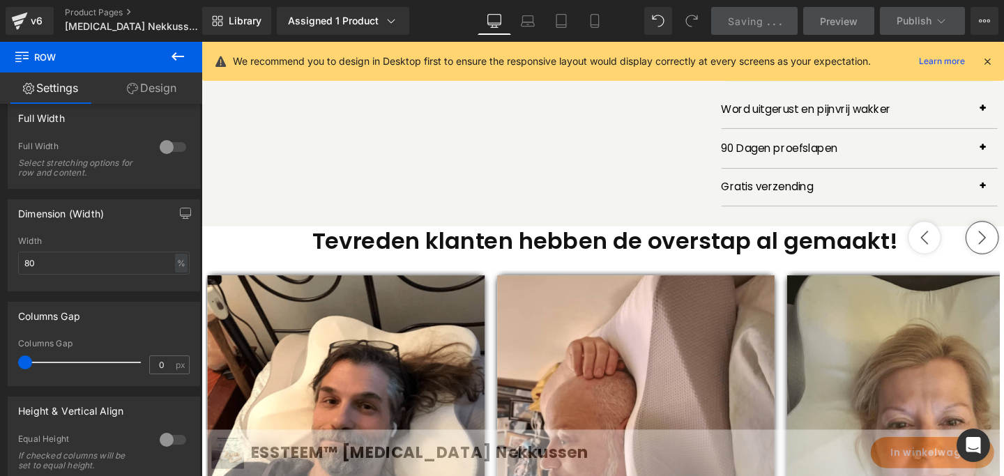
scroll to position [320, 0]
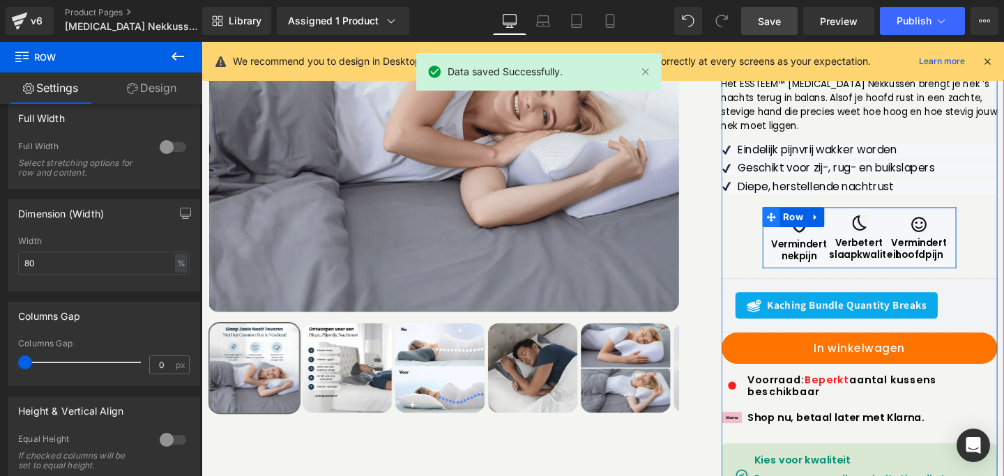
click at [799, 216] on span at bounding box center [800, 226] width 18 height 21
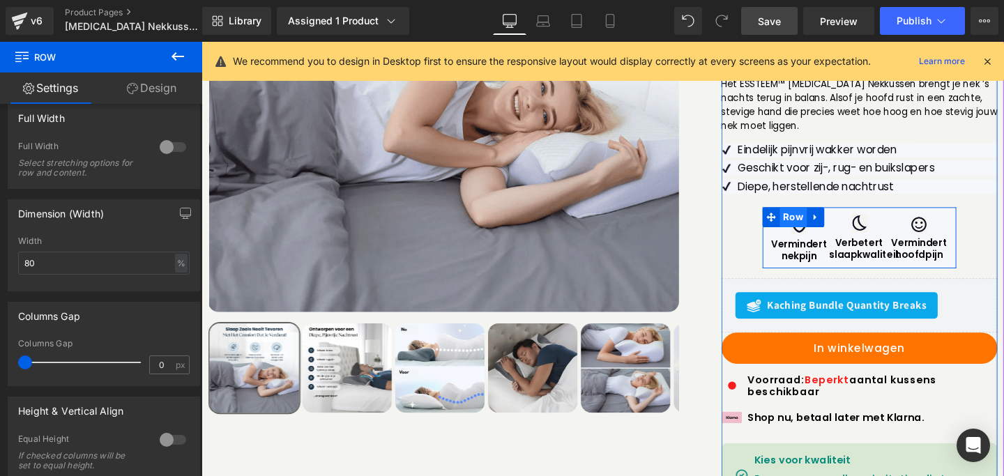
click at [811, 216] on span "Row" at bounding box center [823, 226] width 29 height 21
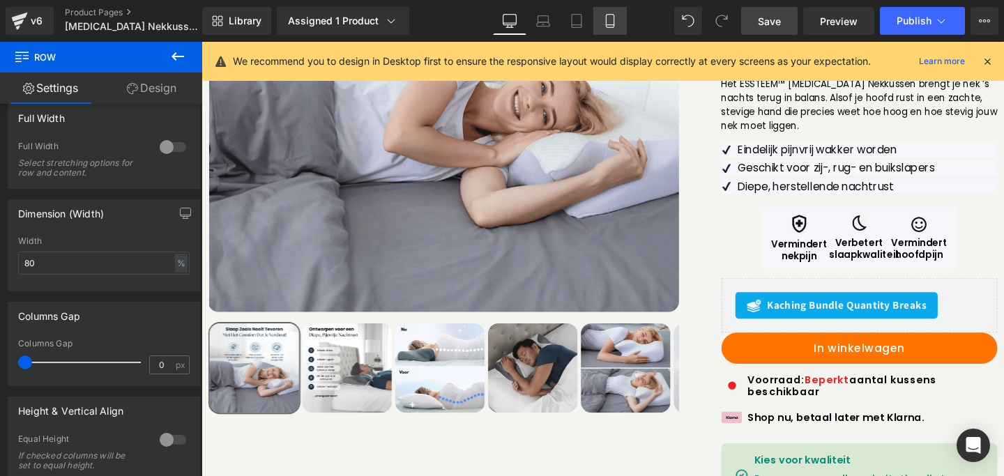
click at [601, 27] on link "Mobile" at bounding box center [609, 21] width 33 height 28
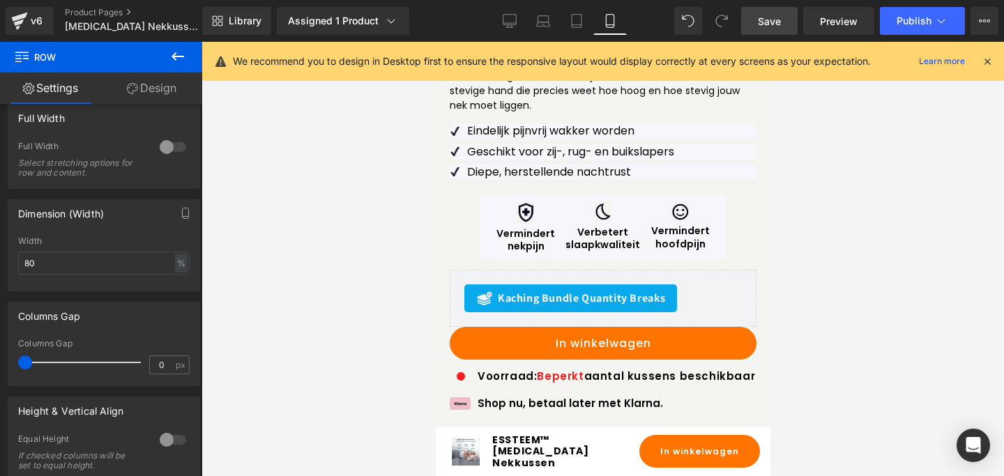
scroll to position [768, 0]
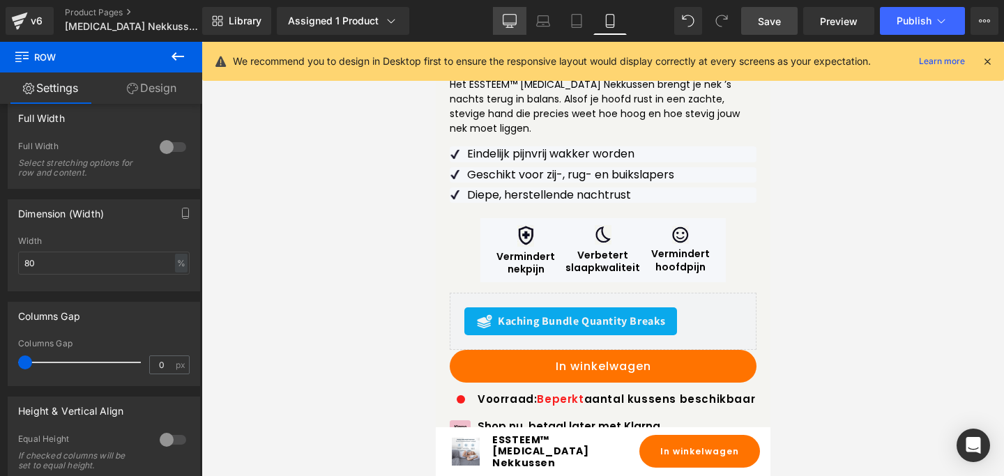
click at [505, 21] on icon at bounding box center [509, 21] width 14 height 14
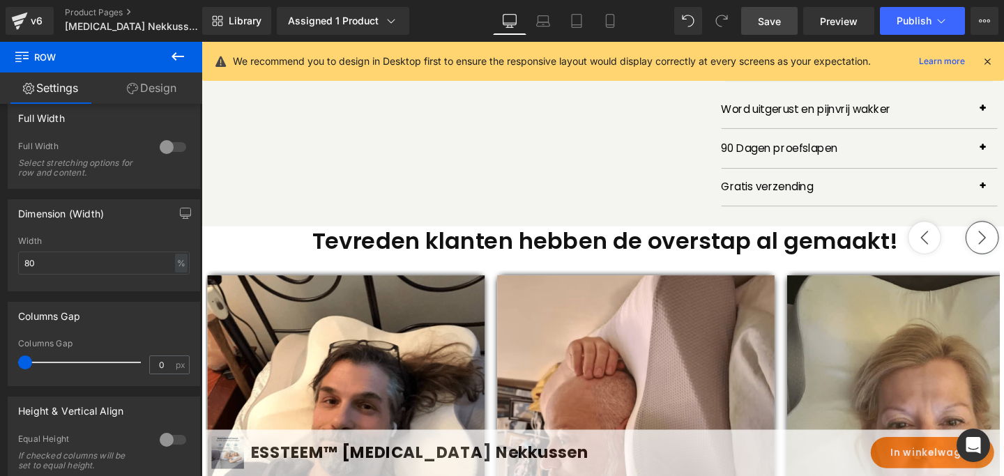
scroll to position [320, 0]
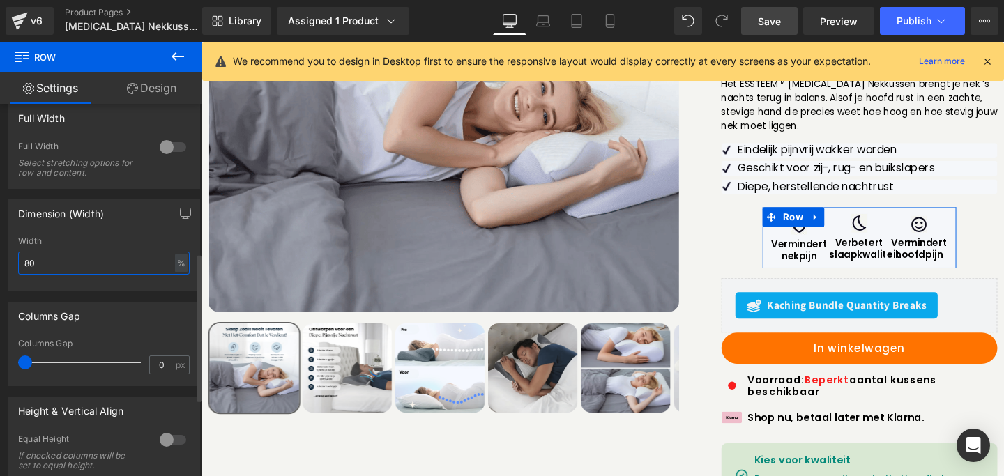
click at [30, 268] on input "80" at bounding box center [103, 263] width 171 height 23
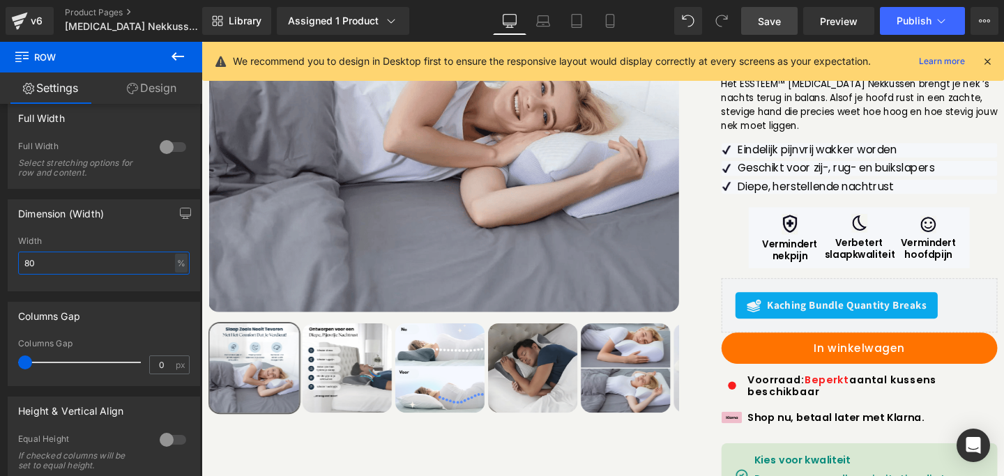
type input "80"
click at [772, 24] on span "Save" at bounding box center [769, 21] width 23 height 15
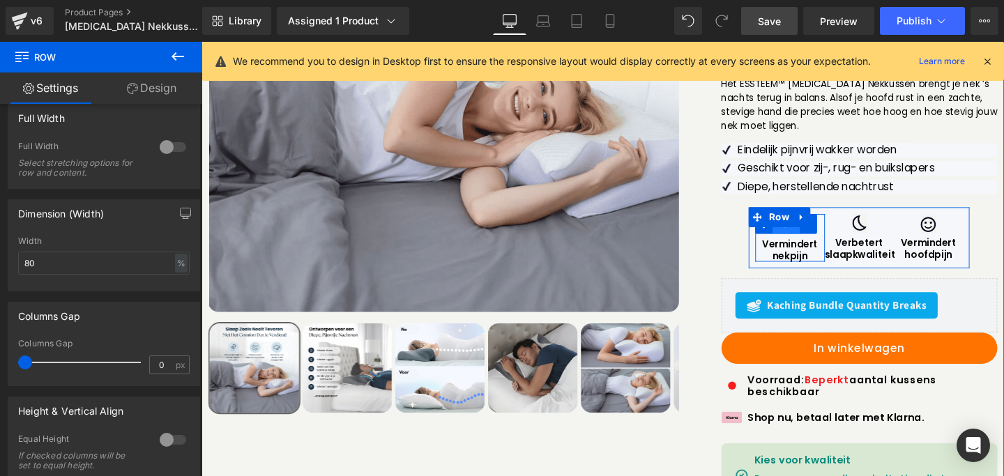
click at [811, 223] on span "Row" at bounding box center [815, 233] width 29 height 21
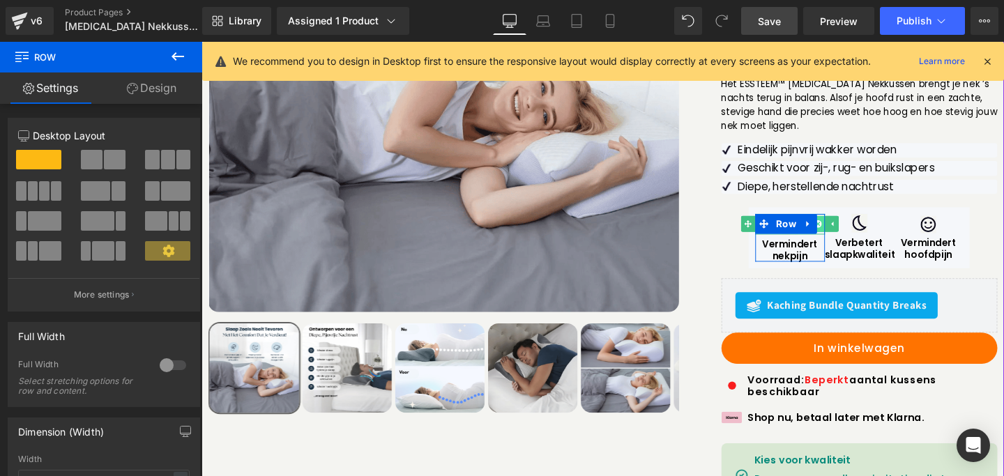
click at [842, 225] on link at bounding box center [848, 233] width 15 height 17
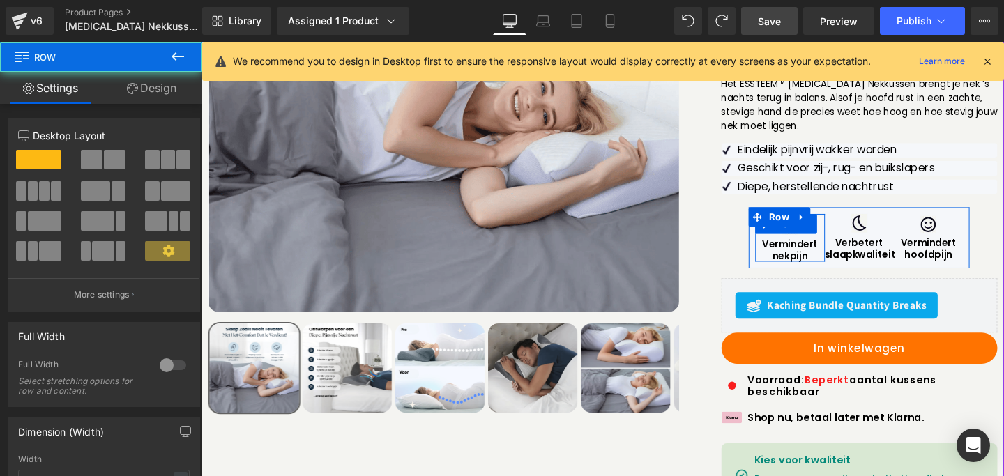
click at [838, 223] on div "Image Vermindert nekpijn Text Block" at bounding box center [819, 248] width 72 height 50
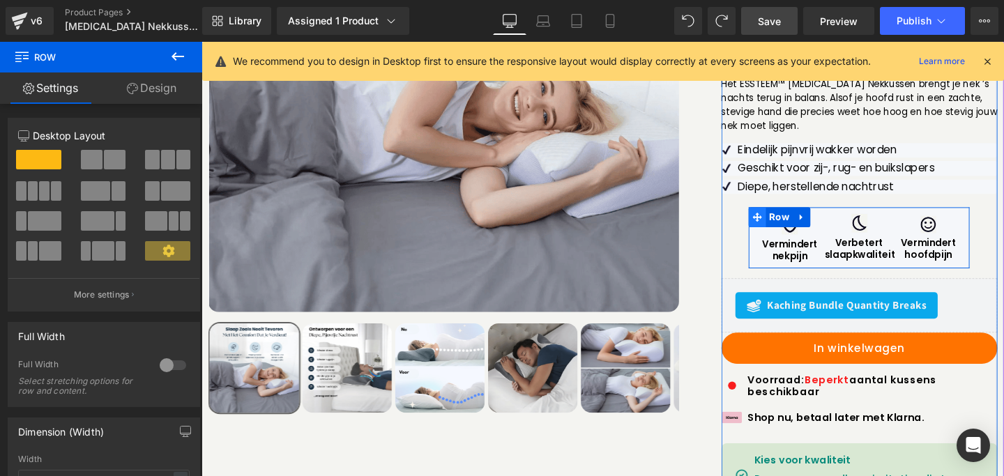
click at [781, 222] on icon at bounding box center [786, 227] width 10 height 10
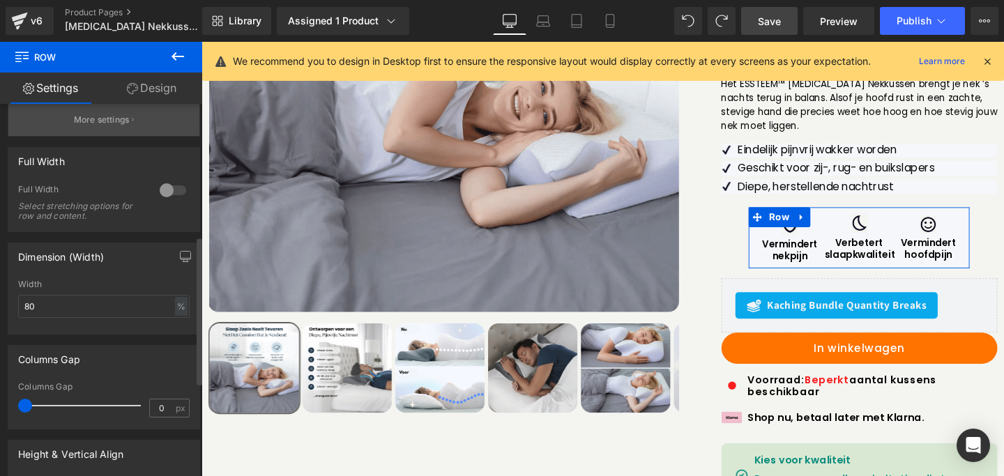
scroll to position [339, 0]
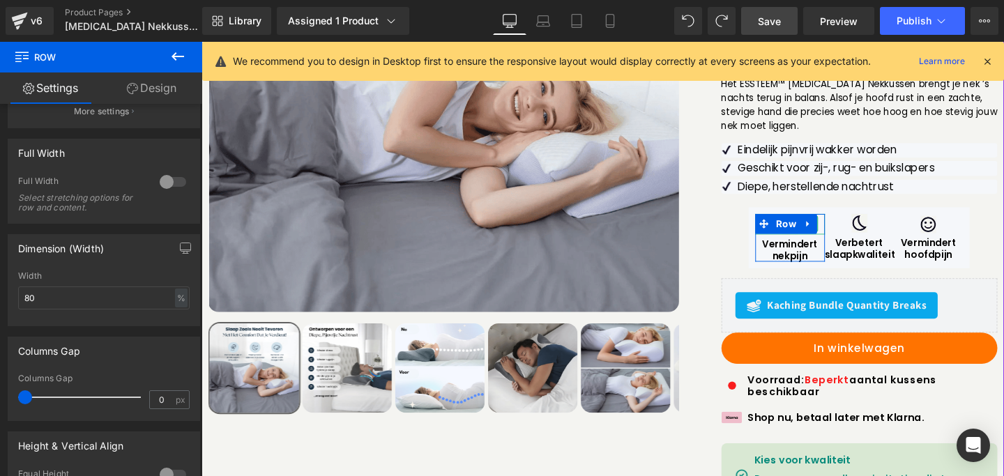
click at [843, 223] on div at bounding box center [819, 233] width 72 height 21
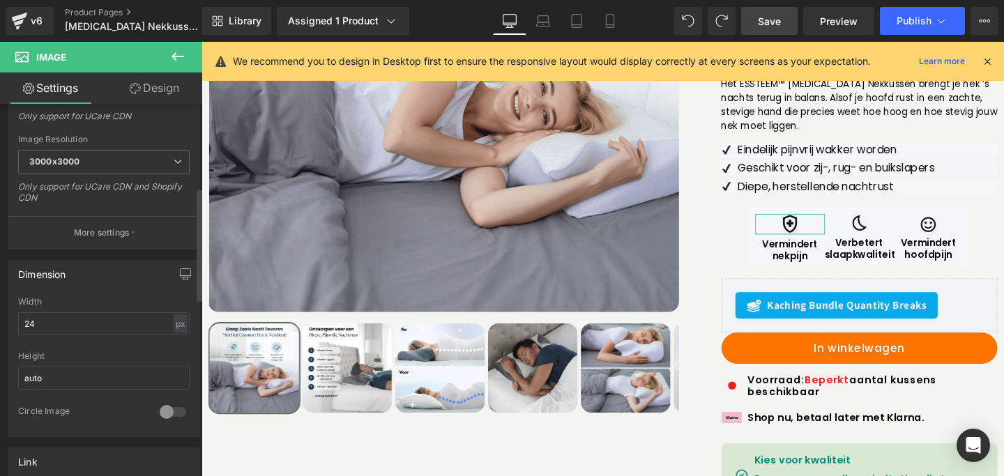
scroll to position [276, 0]
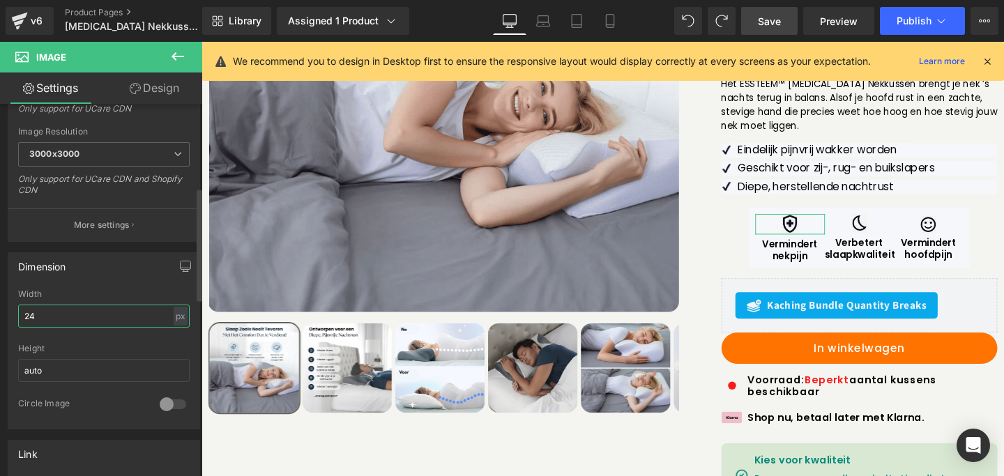
click at [47, 312] on input "24" at bounding box center [103, 316] width 171 height 23
type input "20"
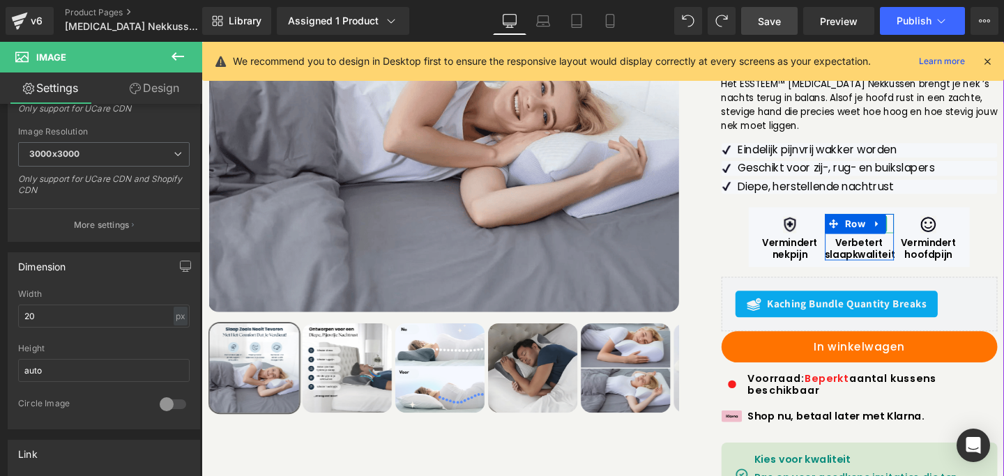
click at [915, 223] on div at bounding box center [893, 233] width 72 height 20
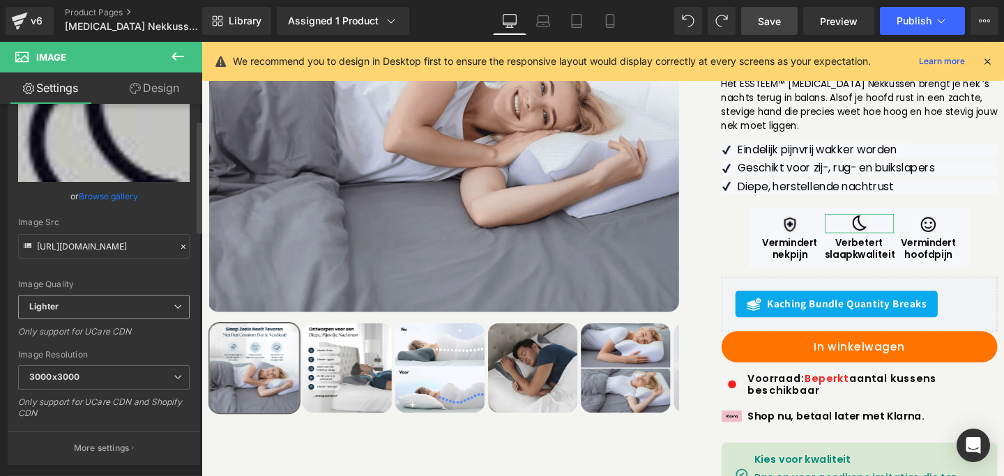
scroll to position [166, 0]
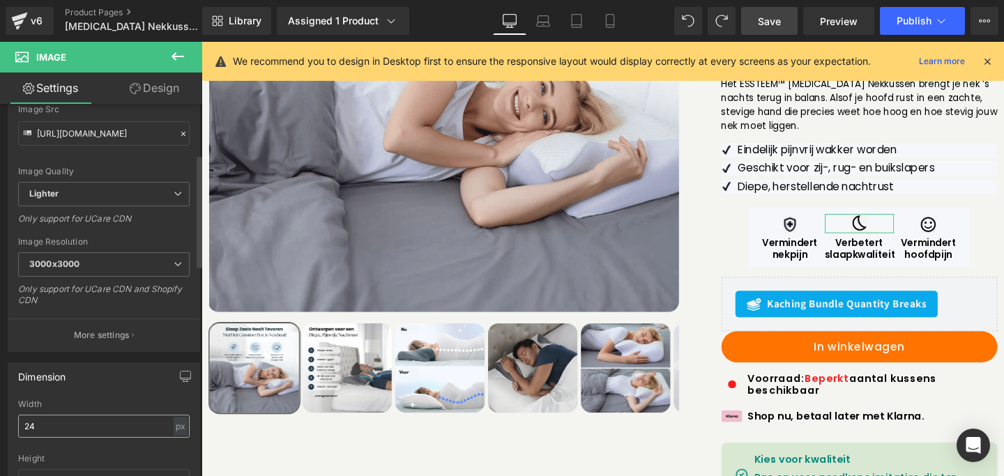
click at [43, 429] on input "24" at bounding box center [103, 426] width 171 height 23
type input "20"
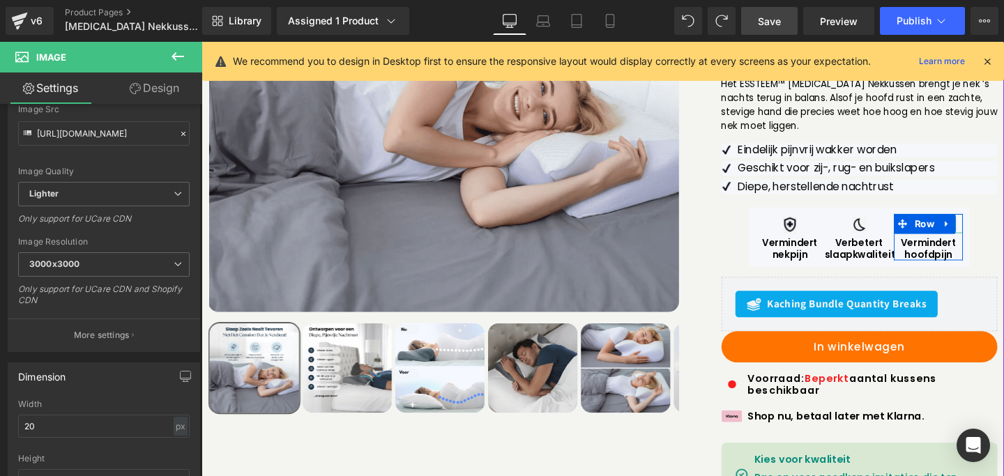
click at [987, 223] on div at bounding box center [965, 233] width 72 height 20
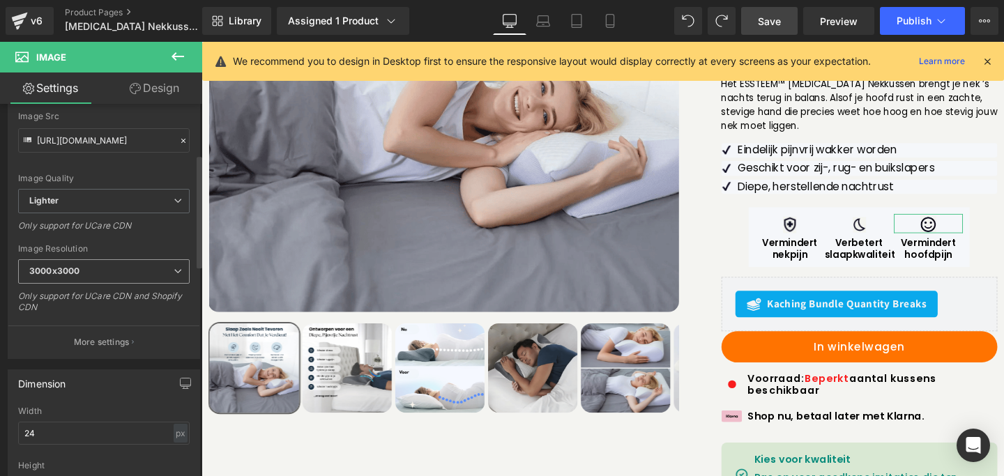
scroll to position [167, 0]
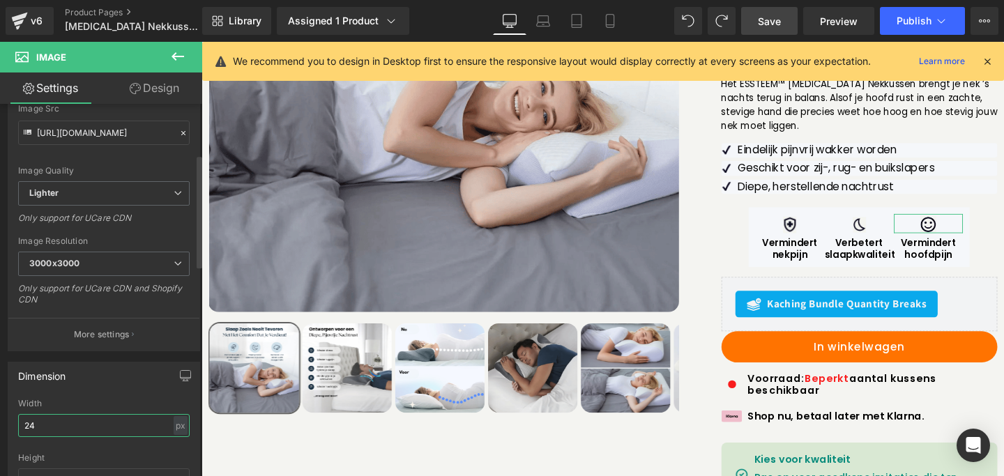
click at [43, 423] on input "24" at bounding box center [103, 425] width 171 height 23
type input "20"
click at [781, 15] on span "Save" at bounding box center [769, 21] width 23 height 15
click at [606, 20] on icon at bounding box center [610, 21] width 8 height 13
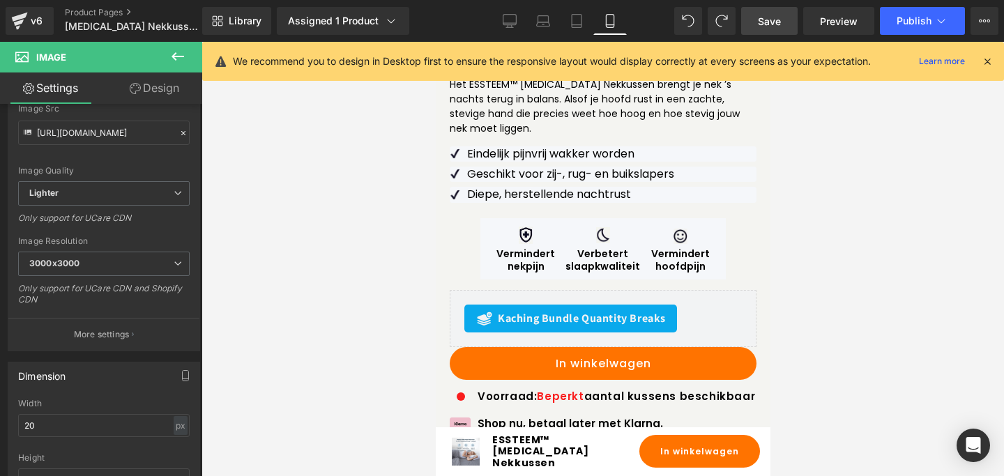
scroll to position [768, 0]
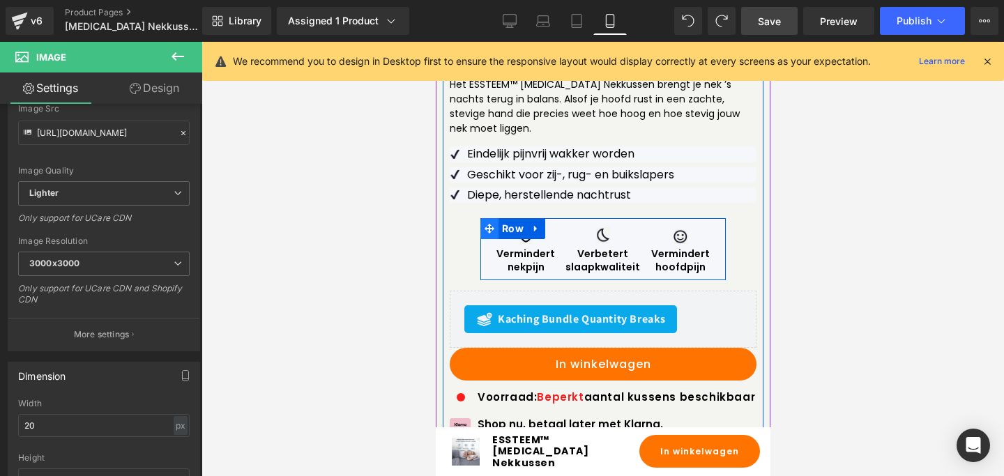
click at [492, 224] on icon at bounding box center [489, 229] width 10 height 10
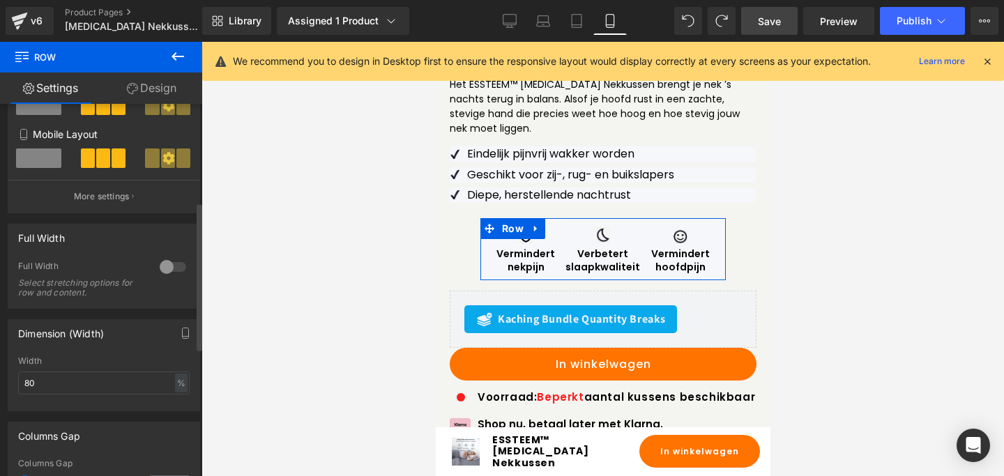
scroll to position [302, 0]
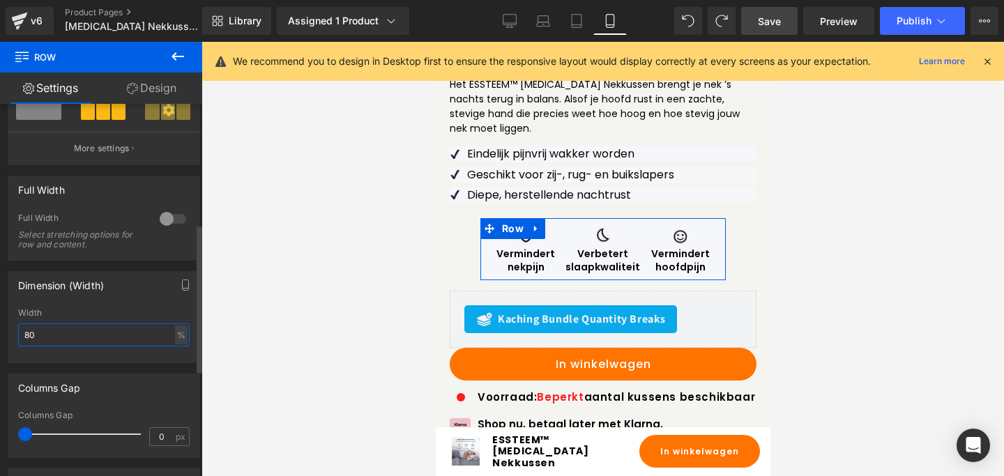
click at [74, 341] on input "80" at bounding box center [103, 334] width 171 height 23
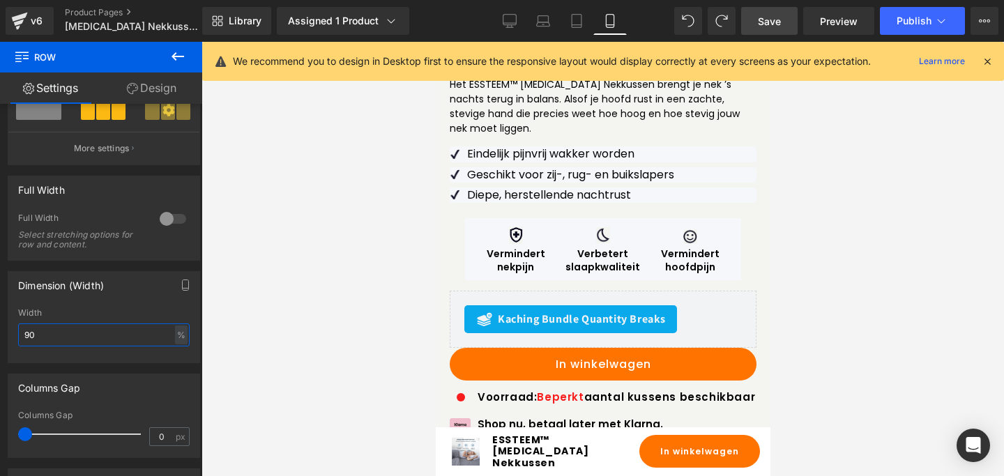
type input "90"
click at [776, 24] on span "Save" at bounding box center [769, 21] width 23 height 15
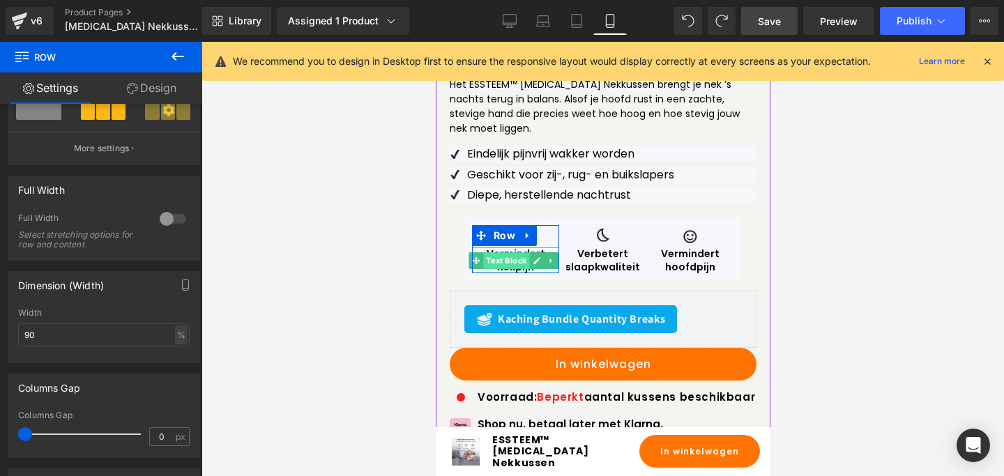
click at [515, 252] on span "Text Block" at bounding box center [506, 260] width 46 height 17
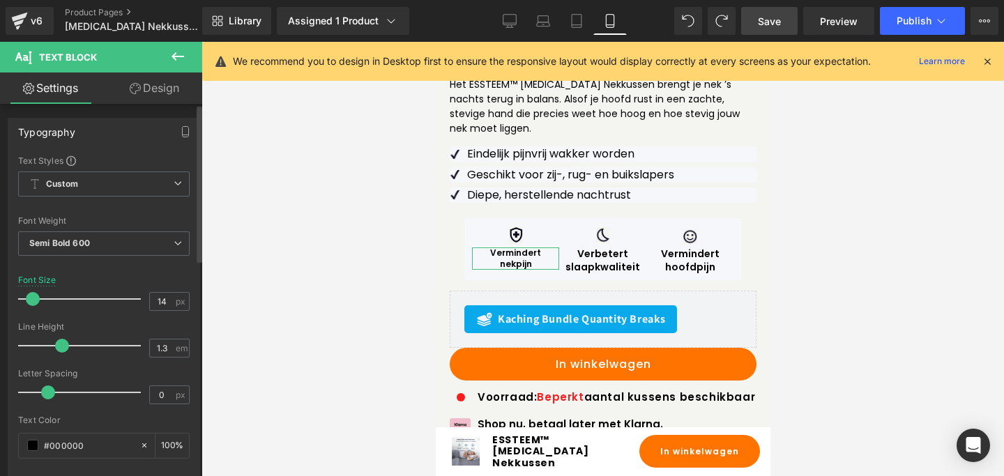
click at [31, 298] on span at bounding box center [33, 299] width 14 height 14
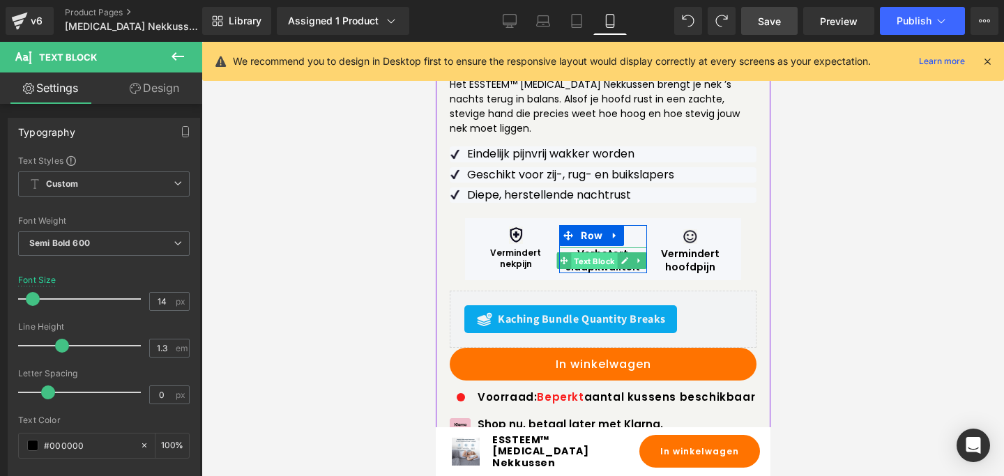
click at [592, 252] on span "Text Block" at bounding box center [593, 260] width 46 height 17
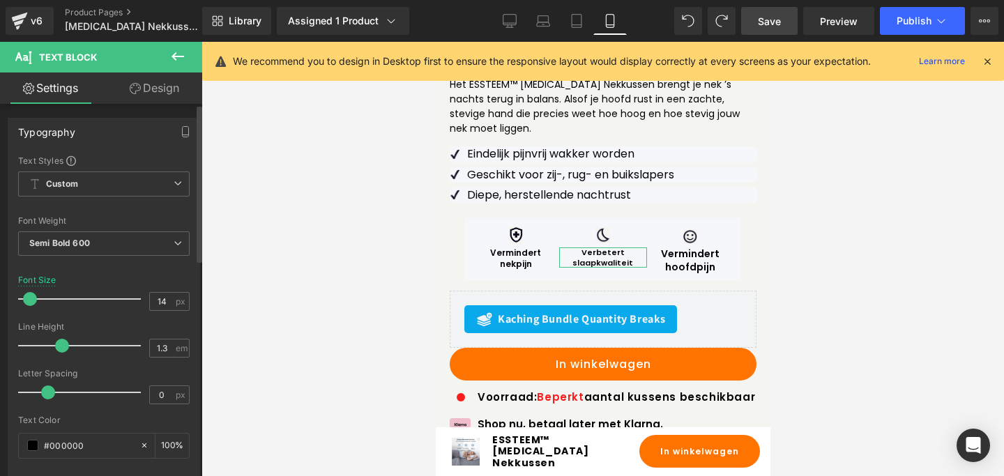
click at [33, 305] on span at bounding box center [30, 299] width 14 height 14
click at [35, 304] on span at bounding box center [33, 299] width 14 height 14
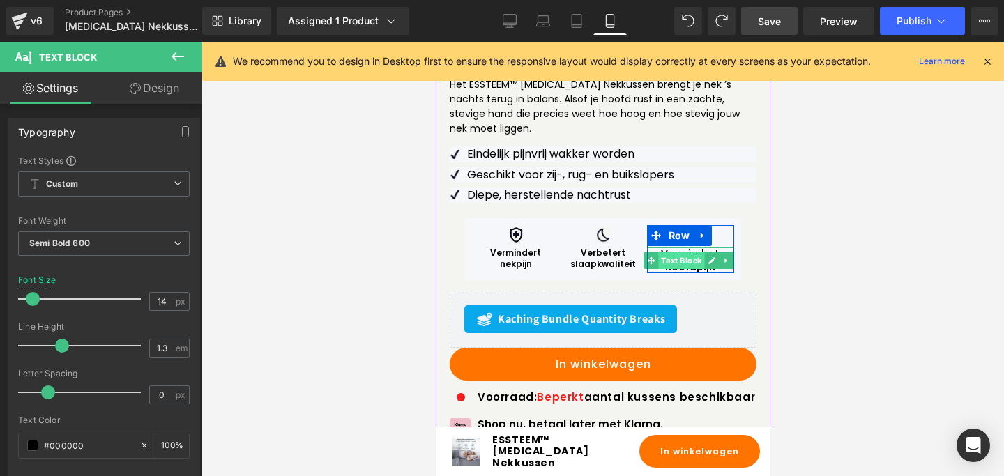
click at [682, 252] on span "Text Block" at bounding box center [680, 260] width 46 height 17
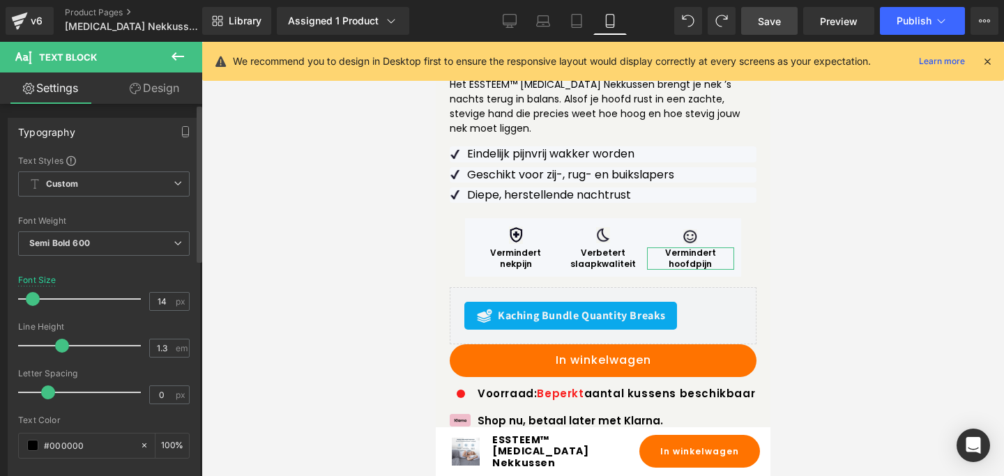
click at [36, 300] on span at bounding box center [33, 299] width 14 height 14
click at [770, 29] on link "Save" at bounding box center [769, 21] width 56 height 28
click at [512, 11] on link "Desktop" at bounding box center [509, 21] width 33 height 28
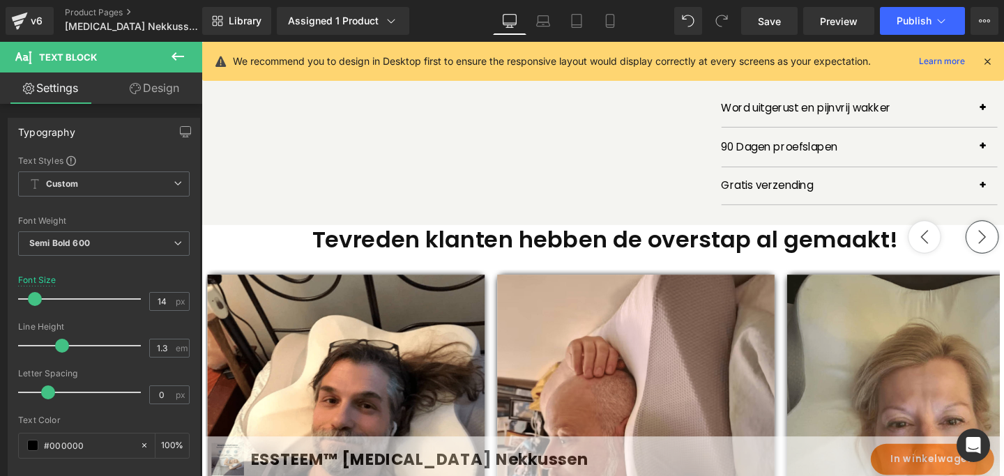
scroll to position [321, 0]
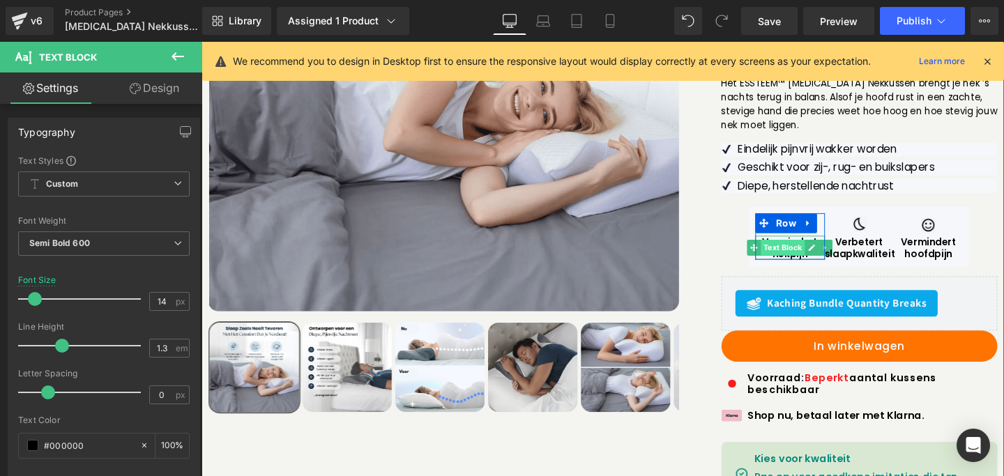
click at [815, 250] on span "Text Block" at bounding box center [812, 258] width 46 height 17
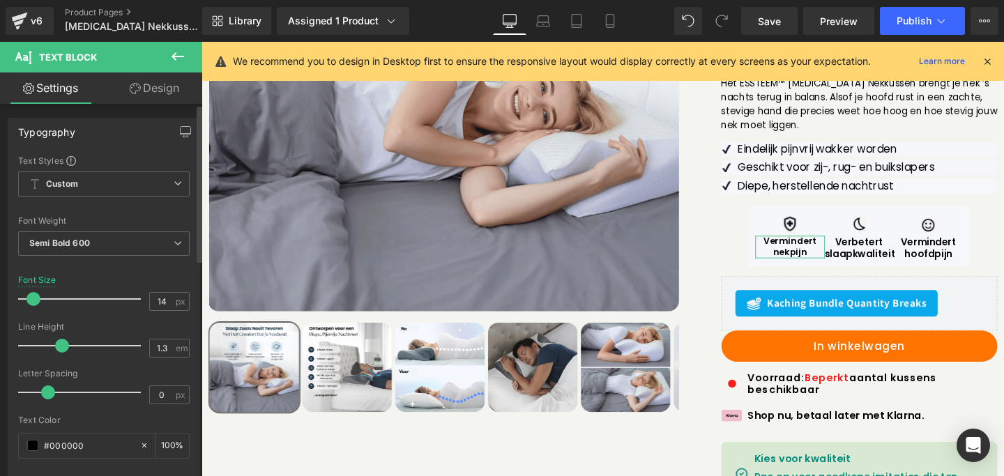
click at [31, 300] on span at bounding box center [33, 299] width 14 height 14
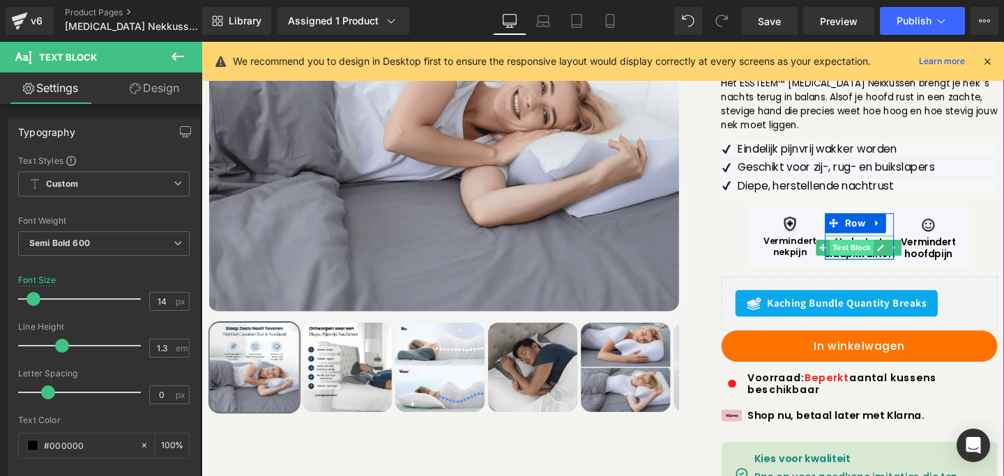
click at [885, 250] on span "Text Block" at bounding box center [884, 258] width 46 height 17
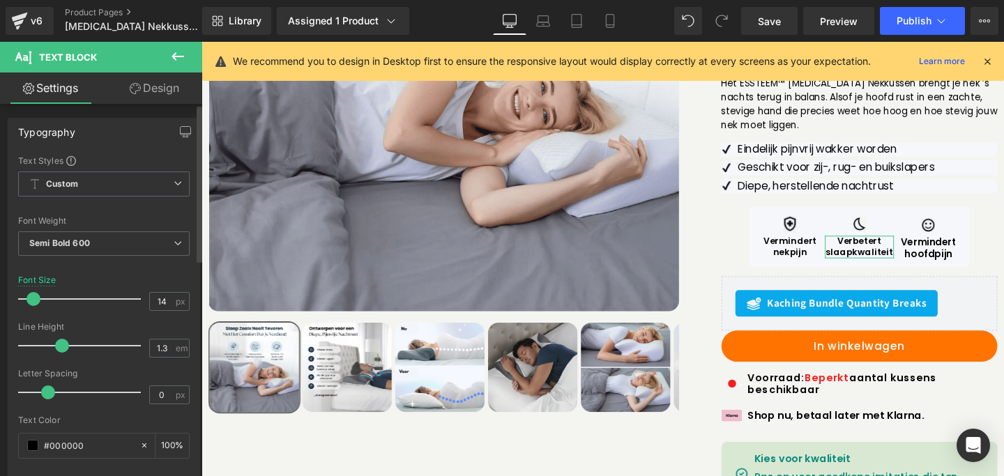
click at [30, 298] on span at bounding box center [33, 299] width 14 height 14
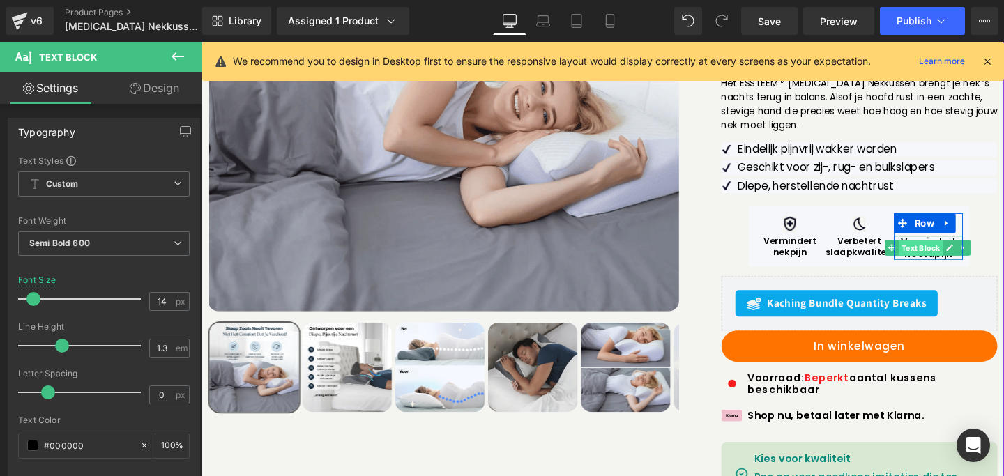
click at [954, 251] on span "Text Block" at bounding box center [958, 259] width 46 height 17
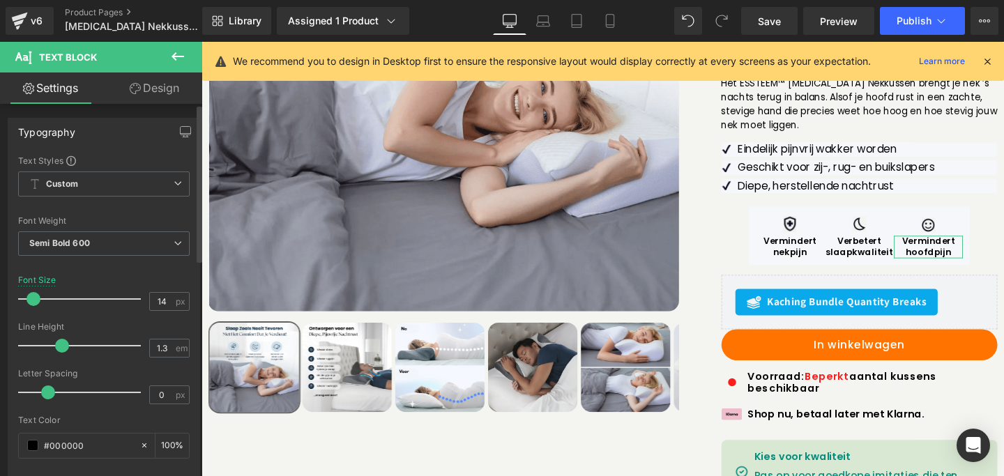
click at [33, 302] on span at bounding box center [33, 299] width 14 height 14
click at [767, 31] on link "Save" at bounding box center [769, 21] width 56 height 28
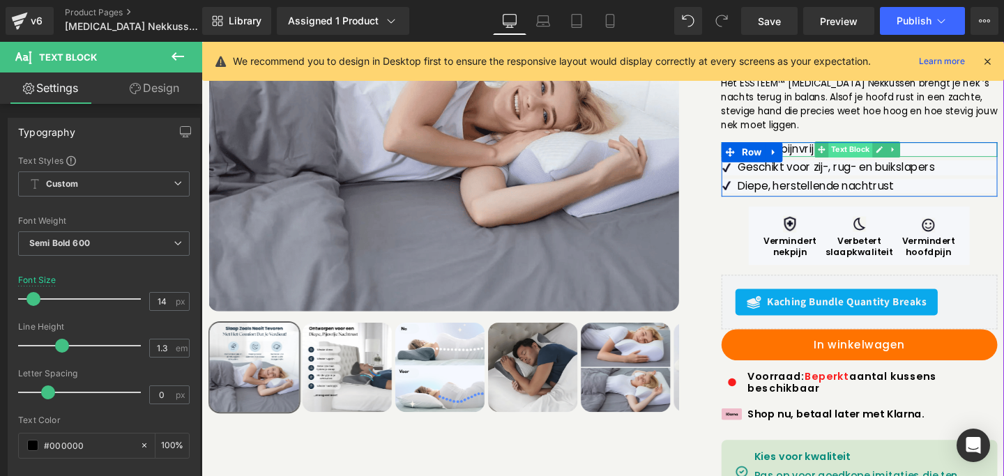
click at [873, 147] on span "Text Block" at bounding box center [884, 155] width 46 height 17
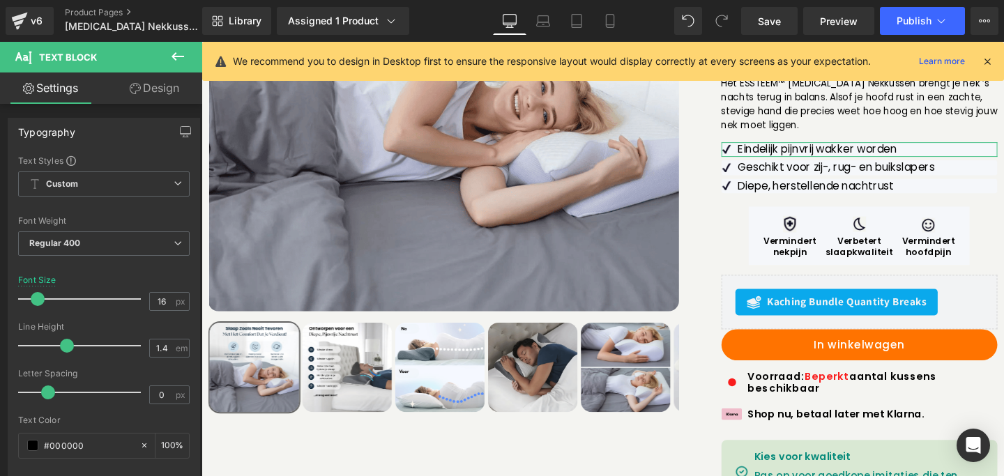
click at [143, 93] on link "Design" at bounding box center [154, 87] width 101 height 31
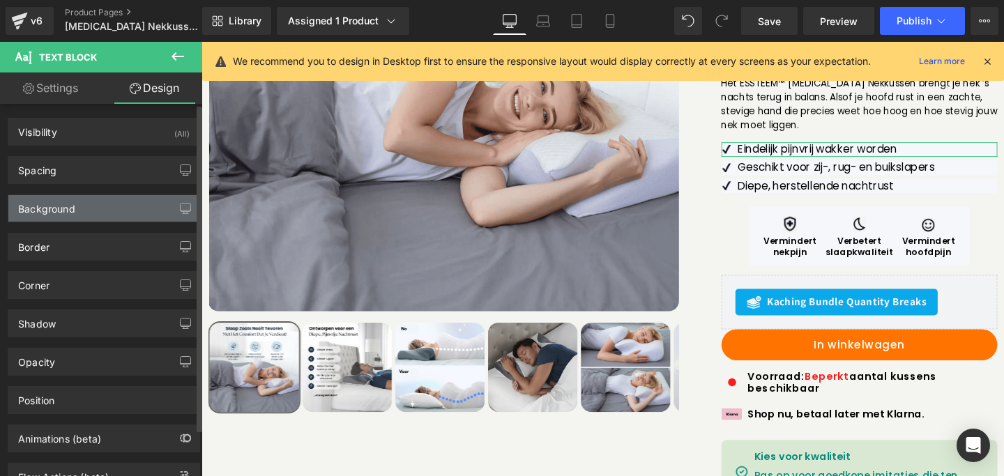
click at [47, 210] on div "Background" at bounding box center [46, 205] width 57 height 20
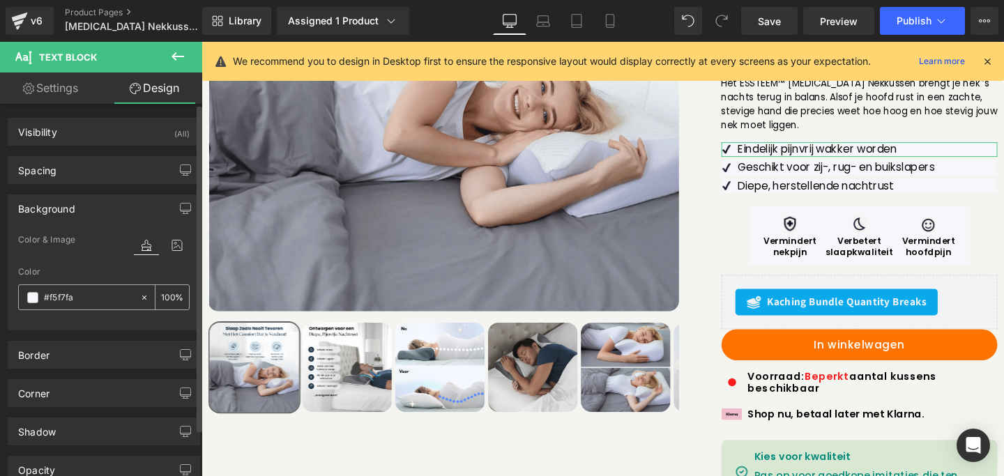
drag, startPoint x: 93, startPoint y: 300, endPoint x: 80, endPoint y: 300, distance: 12.5
click at [80, 300] on input "#f5f7fa" at bounding box center [88, 297] width 89 height 15
click at [91, 322] on div at bounding box center [103, 321] width 171 height 9
paste input "dcdcdc"
type input "#dcdcdc"
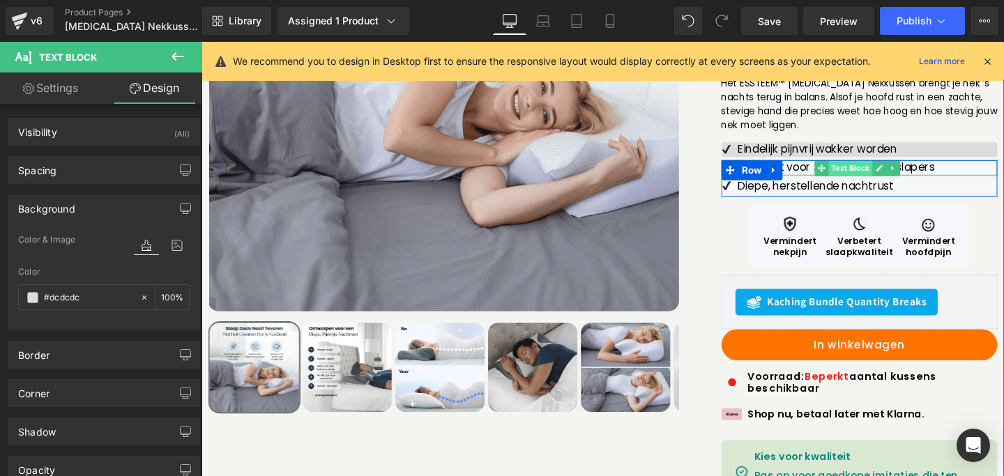
click at [880, 167] on span "Text Block" at bounding box center [884, 175] width 46 height 17
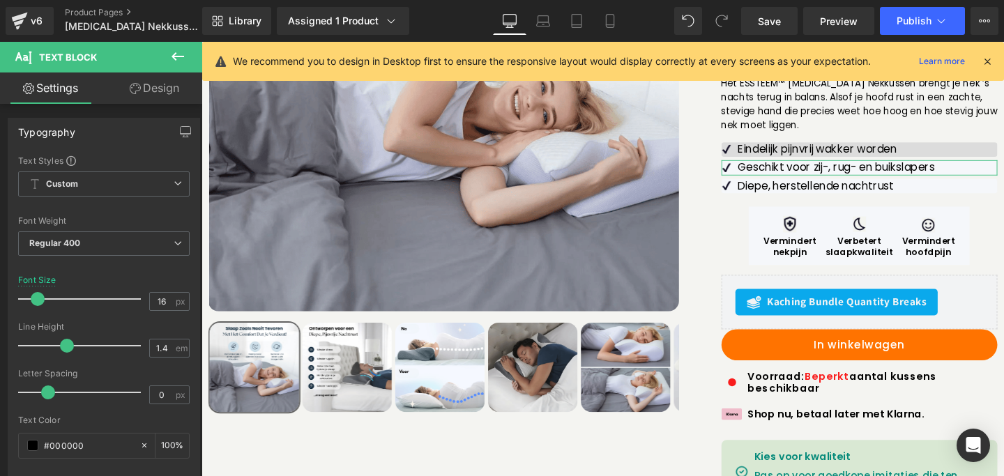
click at [149, 90] on link "Design" at bounding box center [154, 87] width 101 height 31
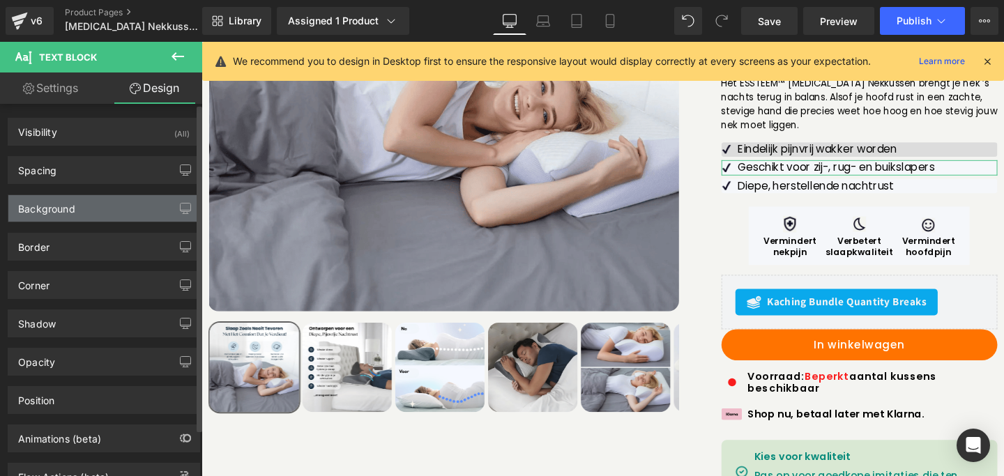
click at [76, 207] on div "Background" at bounding box center [103, 208] width 191 height 26
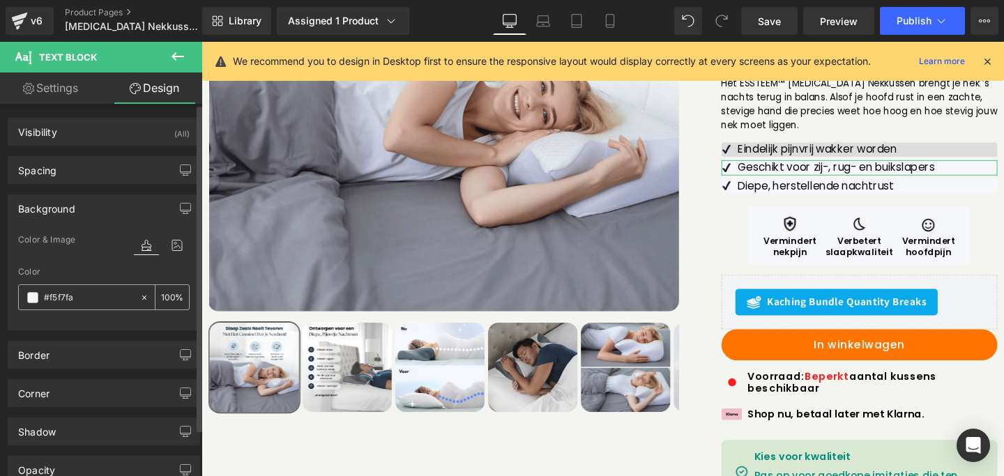
click at [73, 299] on input "#f5f7fa" at bounding box center [88, 297] width 89 height 15
paste input "dcdcdc"
type input "#dcdcdc"
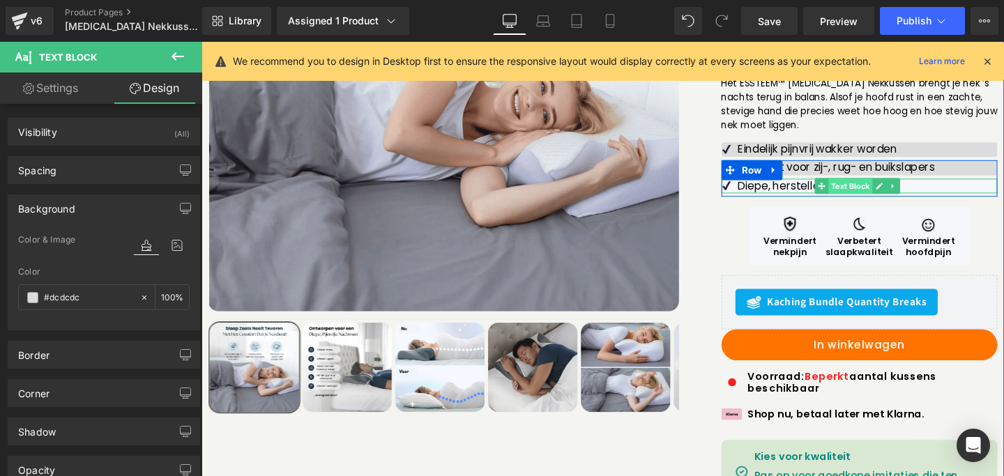
click at [885, 185] on span "Text Block" at bounding box center [884, 193] width 46 height 17
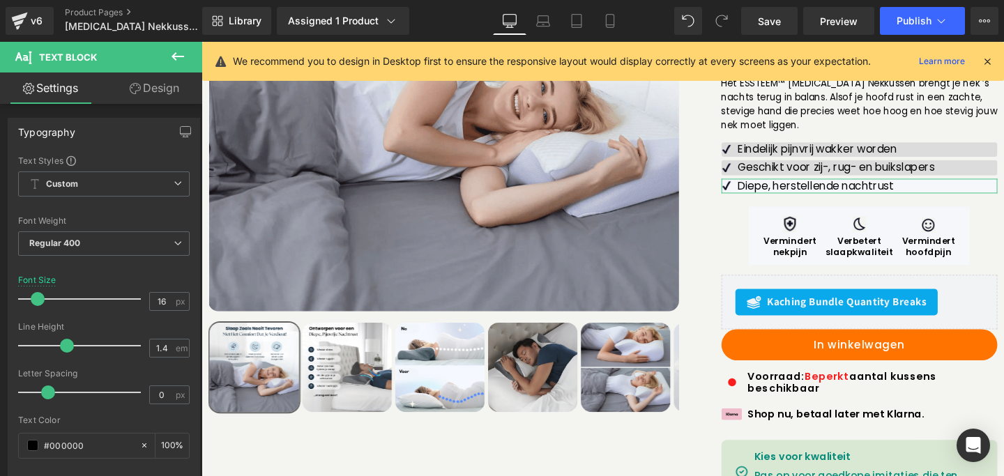
click at [142, 98] on link "Design" at bounding box center [154, 87] width 101 height 31
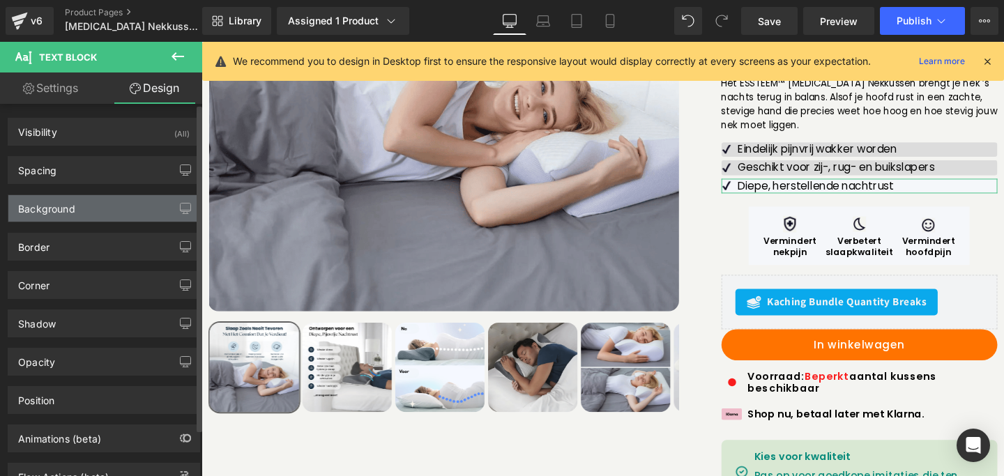
click at [66, 217] on div "Background" at bounding box center [103, 208] width 191 height 26
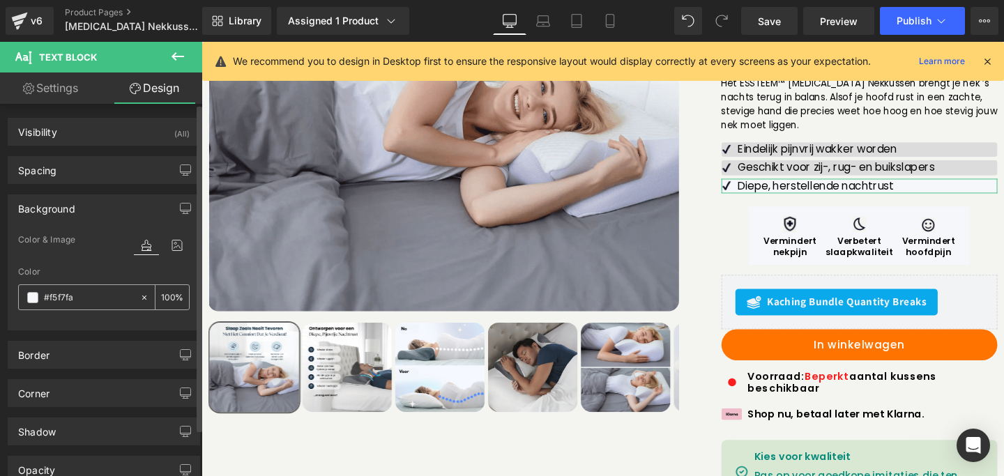
click at [84, 298] on input "text" at bounding box center [88, 297] width 89 height 15
paste input "dcdcdc"
type input "#dcdcdc"
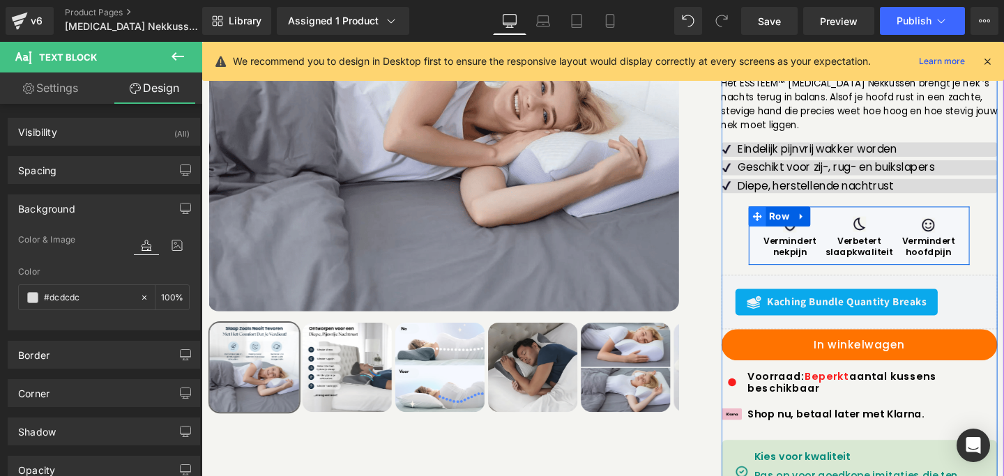
click at [781, 221] on icon at bounding box center [786, 226] width 10 height 10
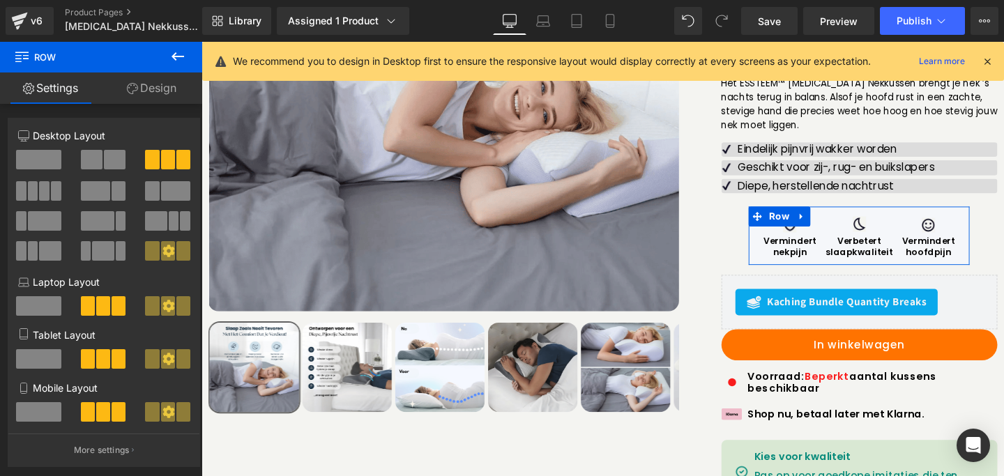
click at [162, 89] on link "Design" at bounding box center [151, 87] width 101 height 31
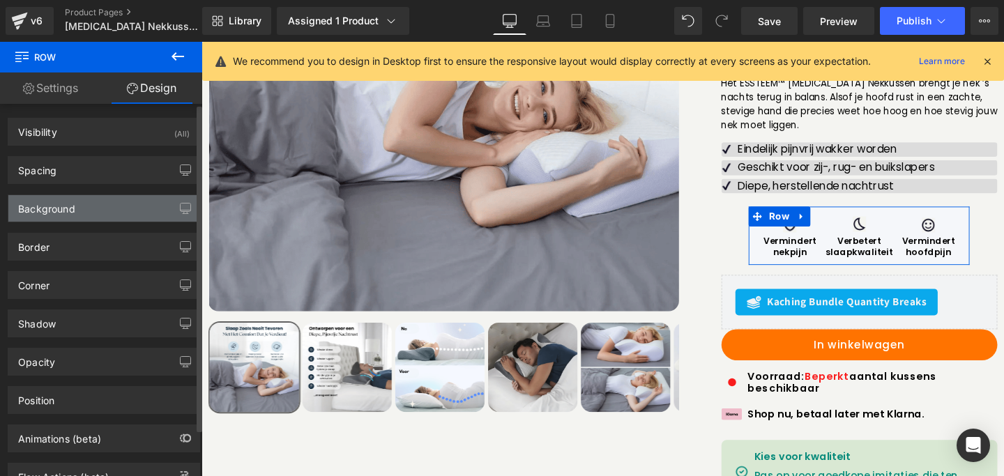
click at [55, 218] on div "Background" at bounding box center [103, 208] width 191 height 26
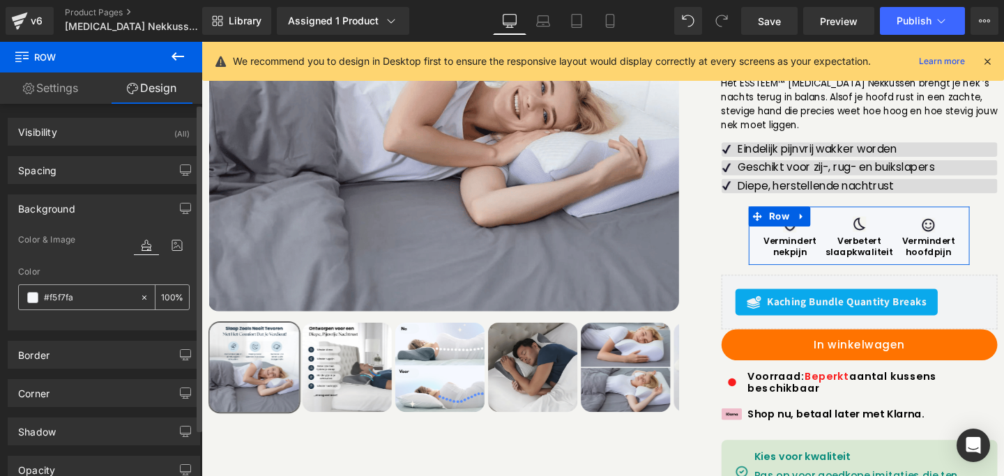
click at [139, 297] on icon at bounding box center [144, 298] width 10 height 10
click at [105, 317] on div at bounding box center [103, 321] width 171 height 9
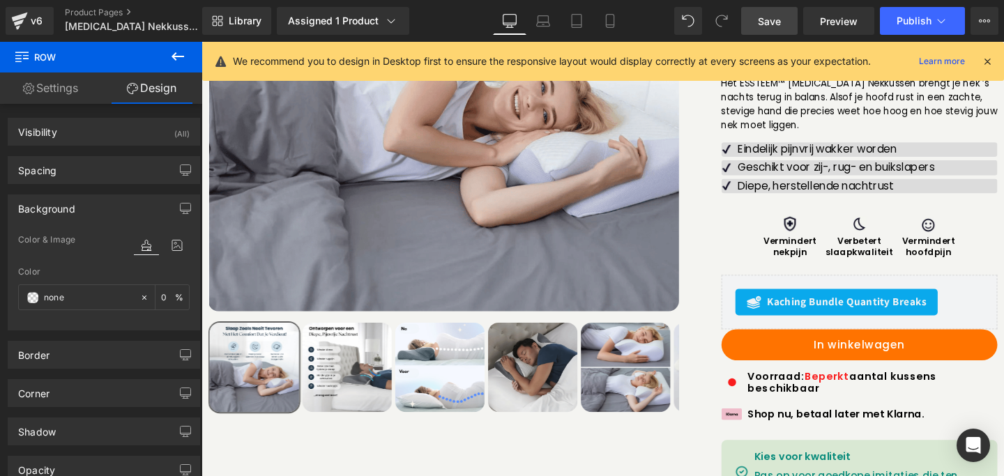
click at [759, 24] on span "Save" at bounding box center [769, 21] width 23 height 15
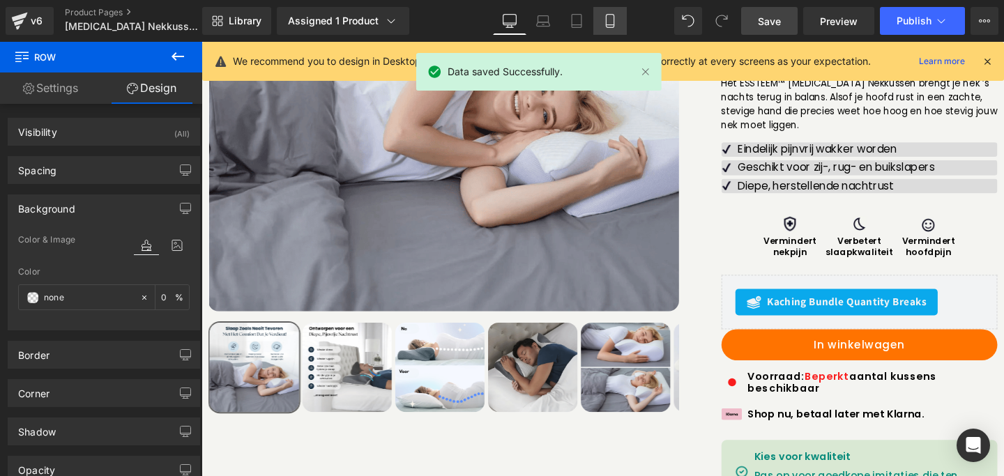
click at [613, 19] on icon at bounding box center [610, 21] width 14 height 14
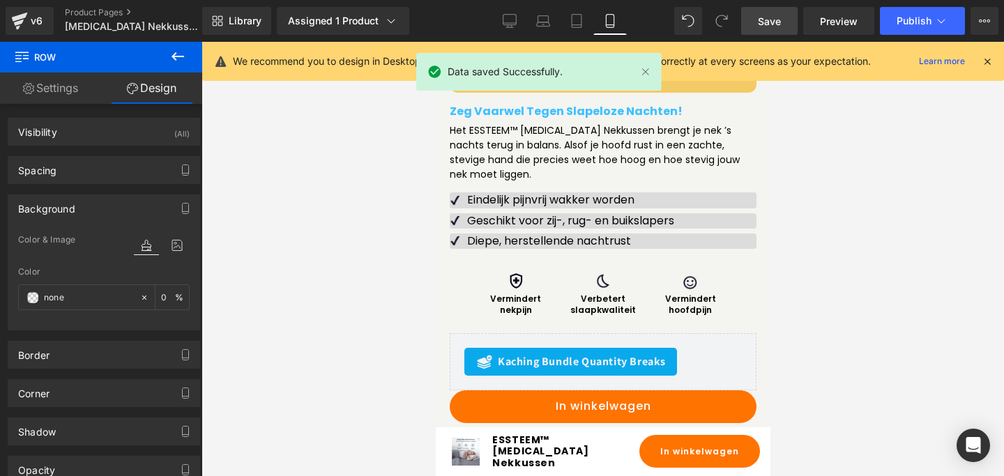
scroll to position [714, 0]
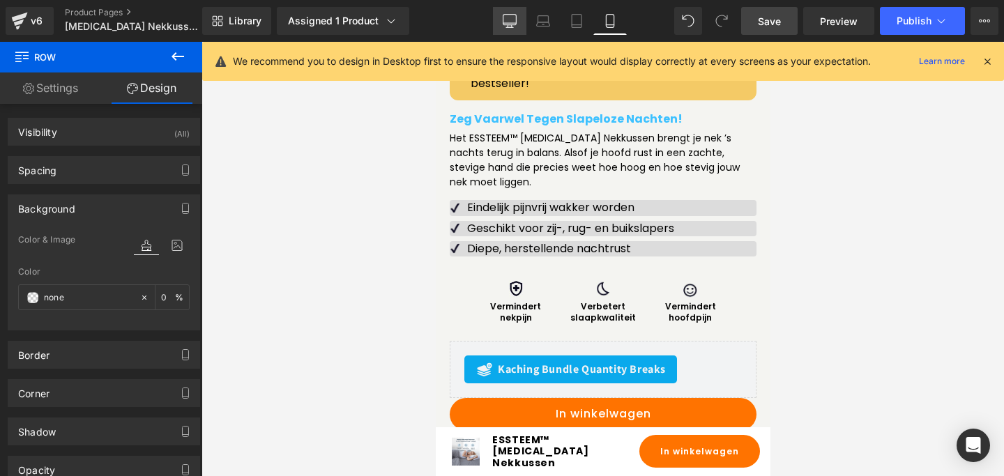
click at [507, 25] on icon at bounding box center [509, 20] width 13 height 10
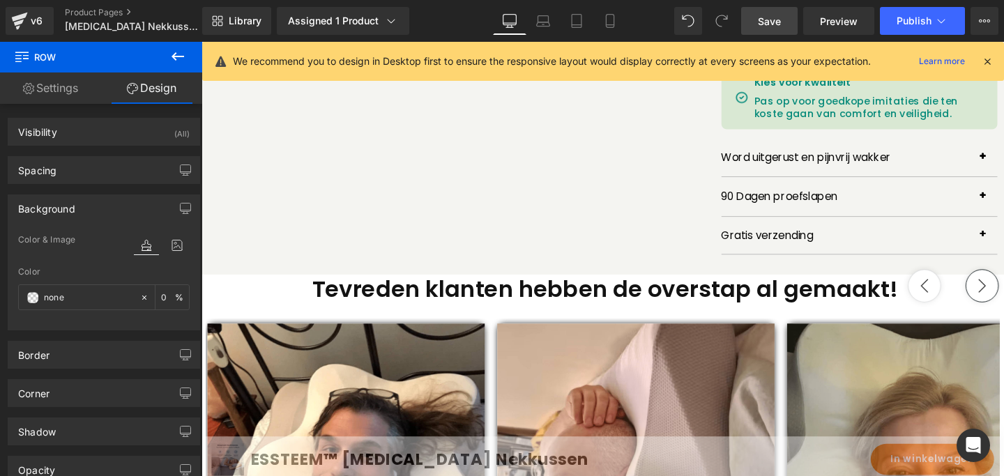
scroll to position [266, 0]
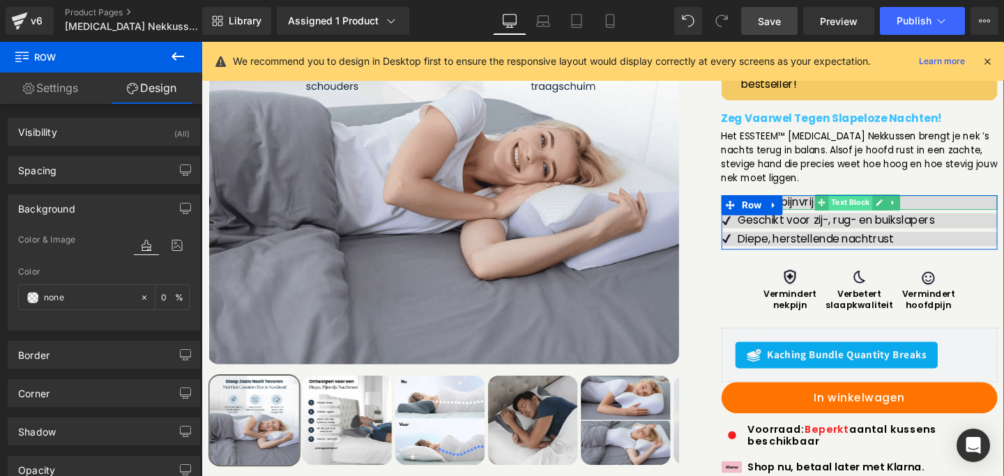
click at [879, 202] on span "Text Block" at bounding box center [884, 210] width 46 height 17
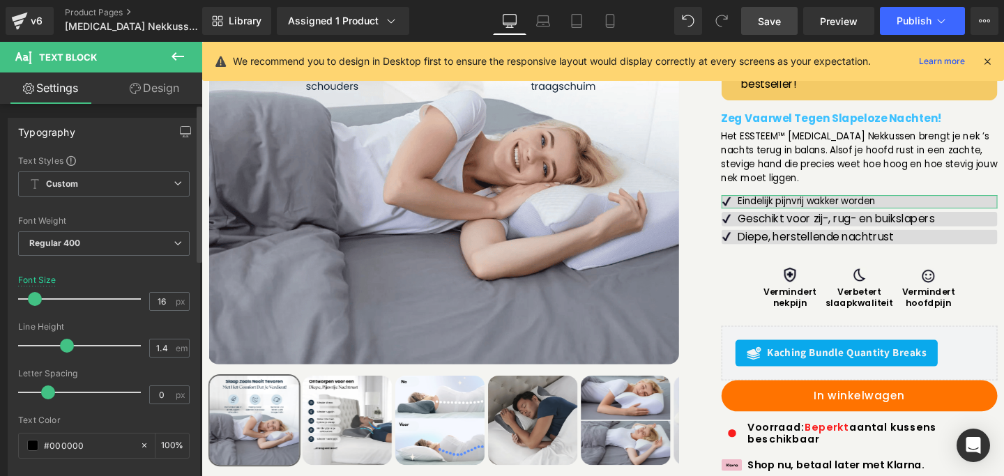
click at [33, 302] on span at bounding box center [35, 299] width 14 height 14
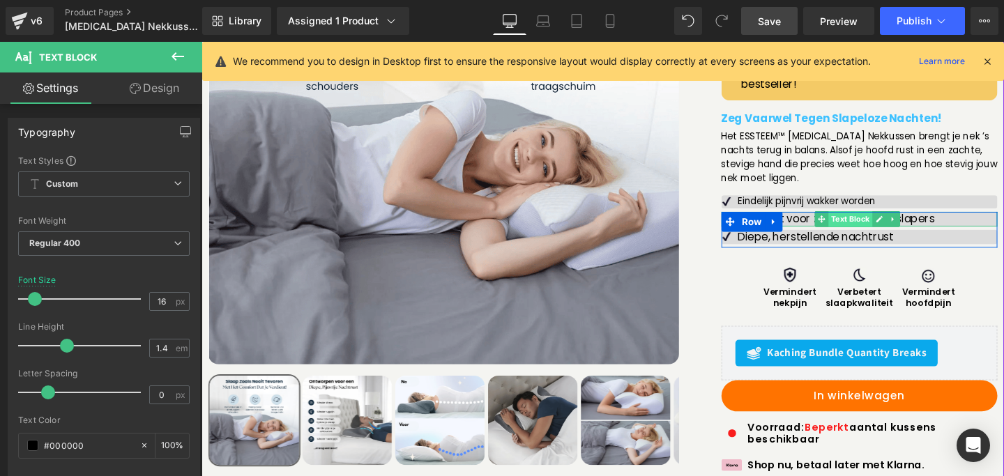
click at [875, 220] on span "Text Block" at bounding box center [884, 228] width 46 height 17
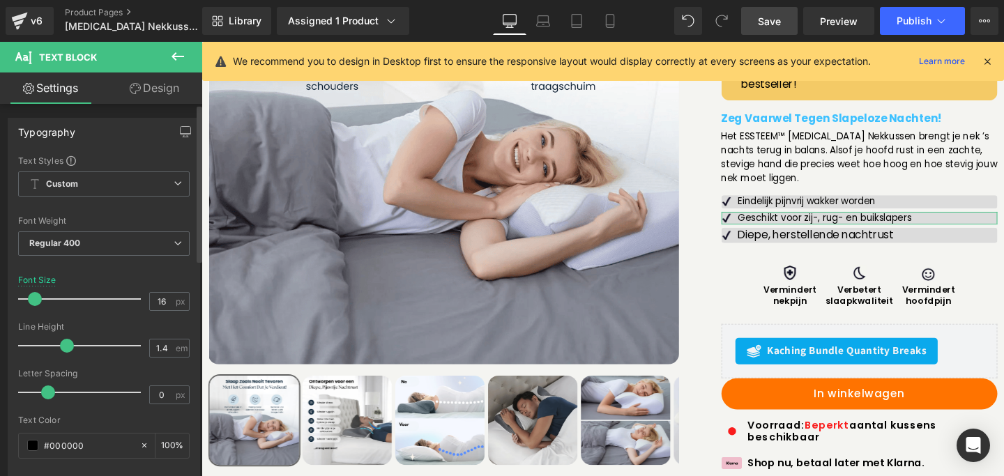
click at [33, 302] on span at bounding box center [35, 299] width 14 height 14
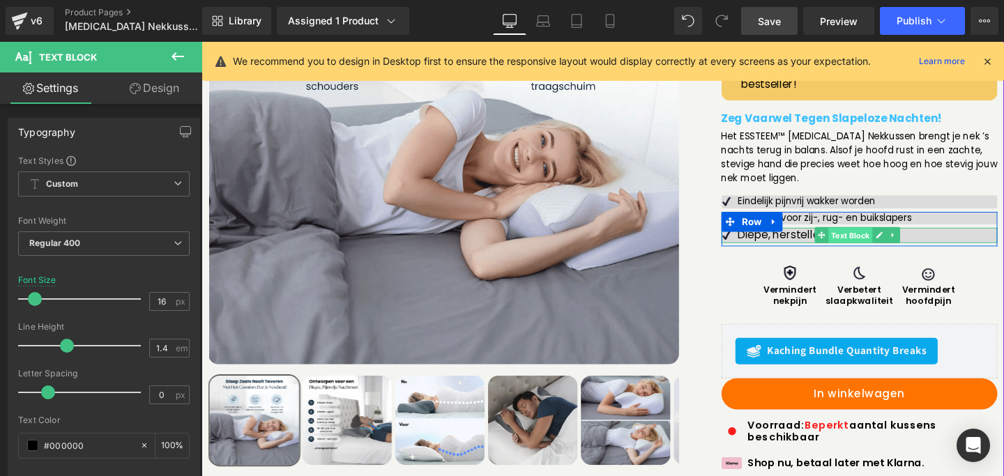
click at [873, 237] on span "Text Block" at bounding box center [884, 245] width 46 height 17
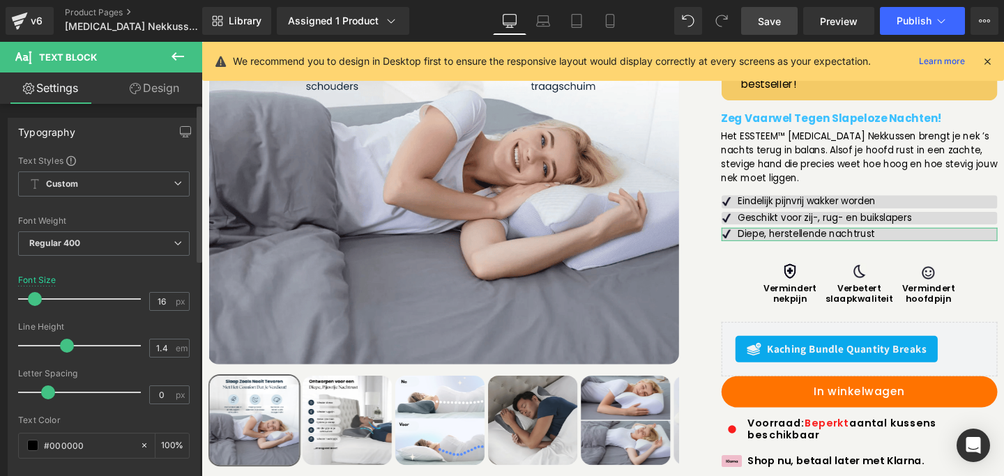
click at [36, 302] on span at bounding box center [35, 299] width 14 height 14
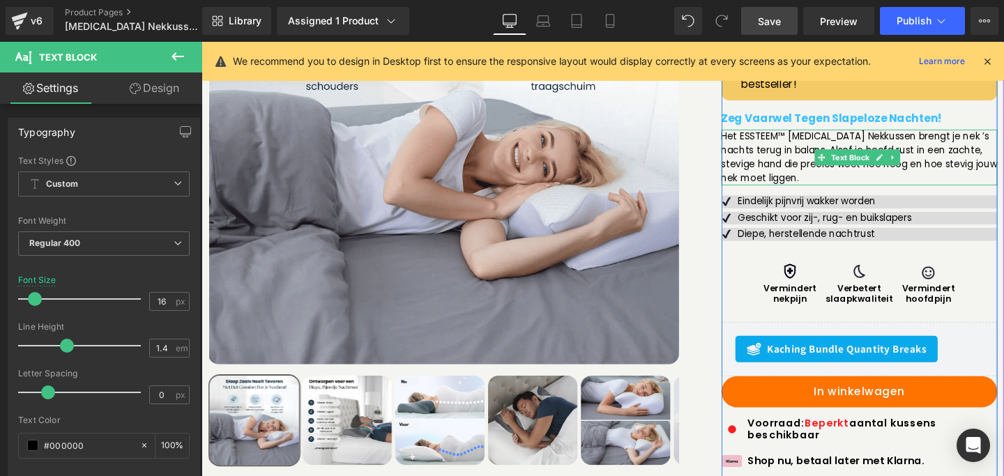
click at [821, 135] on p "Het ESSTEEM™ [MEDICAL_DATA] Nekkussen brengt je nek ’s nachts terug in balans. …" at bounding box center [893, 163] width 291 height 59
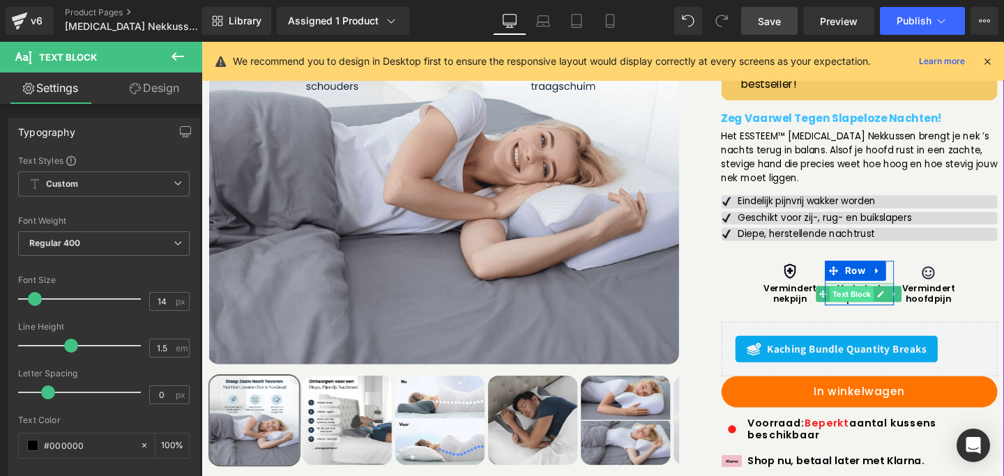
click at [875, 298] on span "Text Block" at bounding box center [884, 306] width 46 height 17
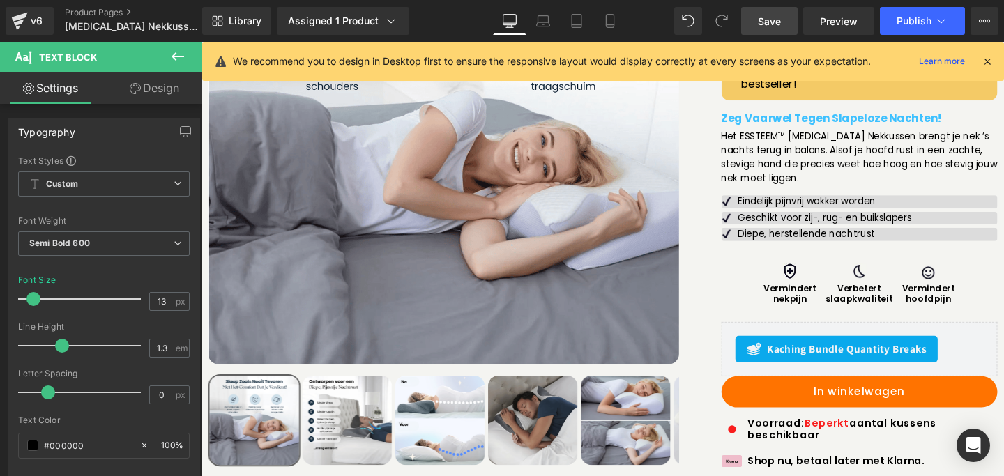
click at [759, 17] on span "Save" at bounding box center [769, 21] width 23 height 15
click at [612, 15] on icon at bounding box center [610, 21] width 8 height 13
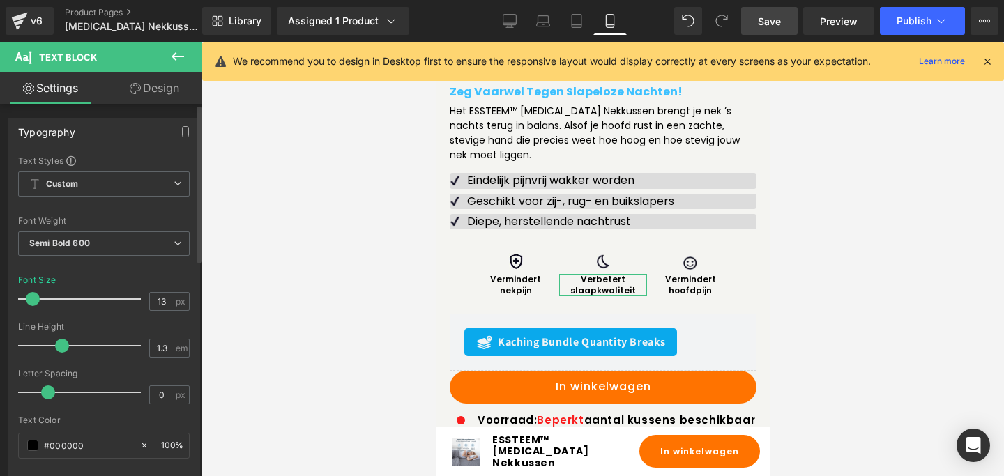
scroll to position [719, 0]
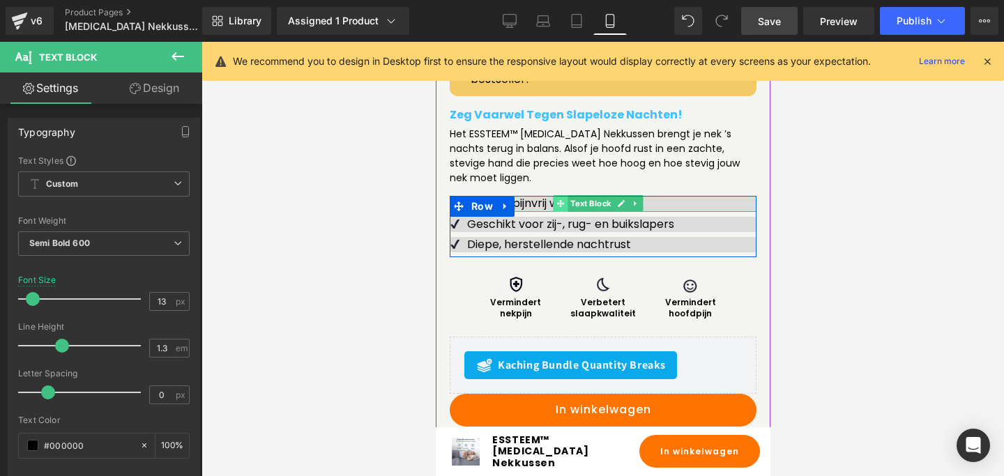
click at [565, 195] on span at bounding box center [559, 203] width 15 height 17
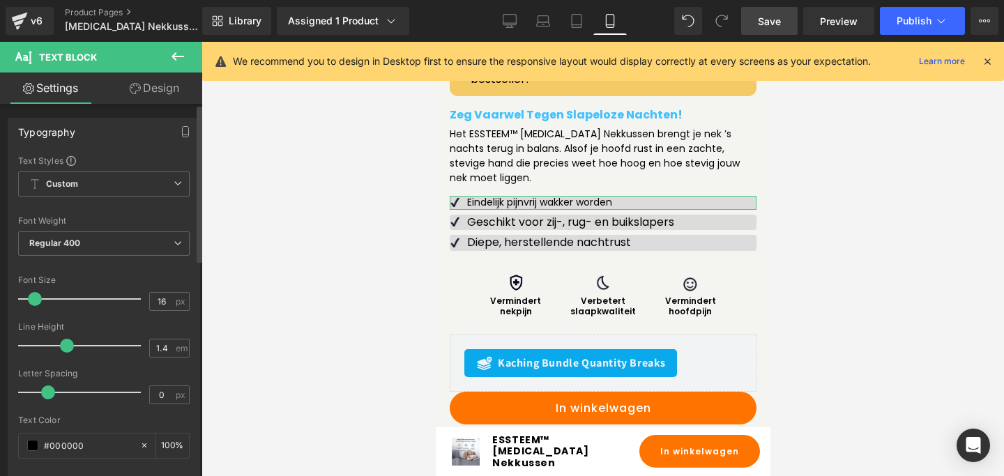
click at [34, 301] on span at bounding box center [35, 299] width 14 height 14
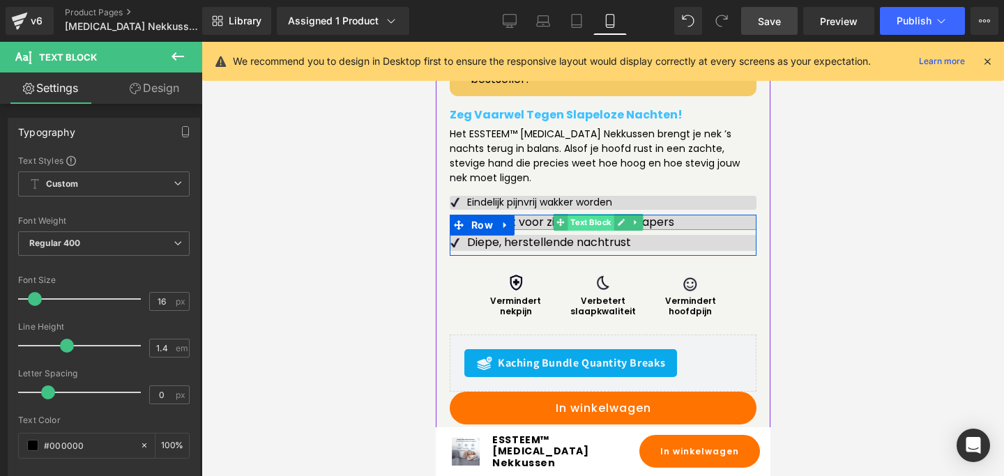
click at [585, 214] on span "Text Block" at bounding box center [590, 222] width 46 height 17
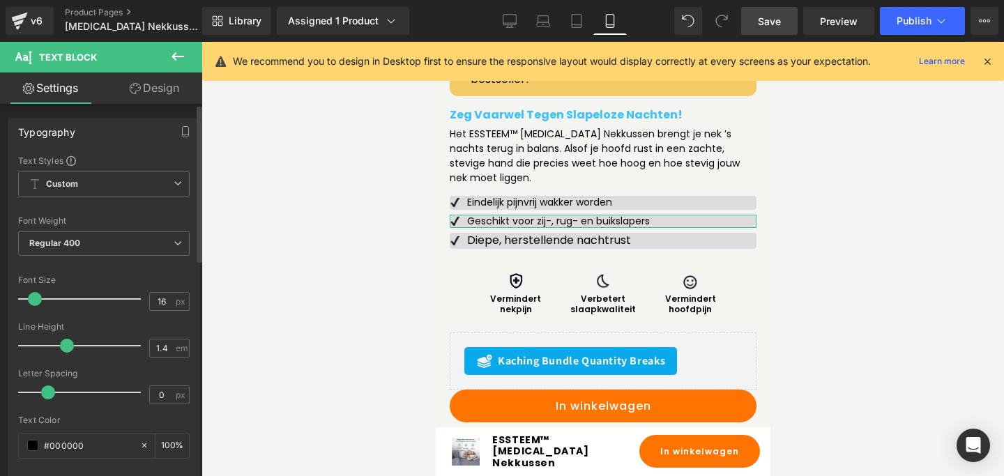
click at [31, 298] on span at bounding box center [35, 299] width 14 height 14
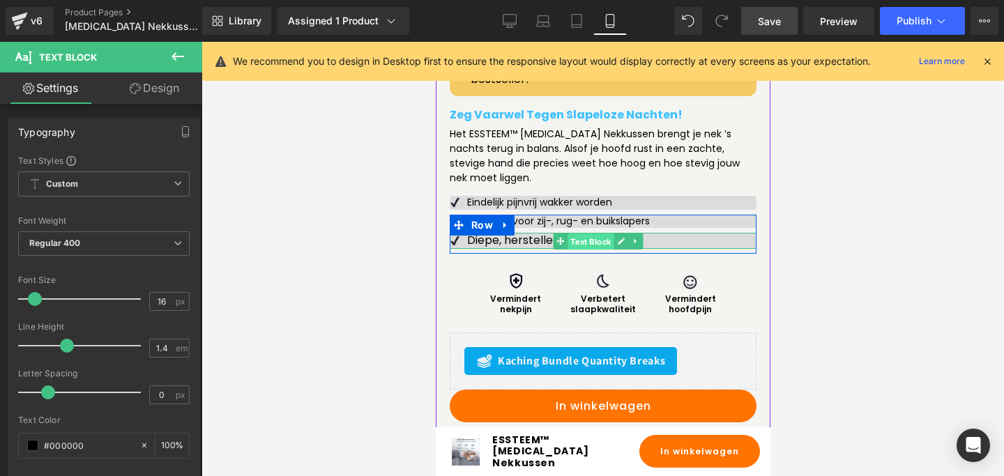
click at [598, 233] on span "Text Block" at bounding box center [590, 241] width 46 height 17
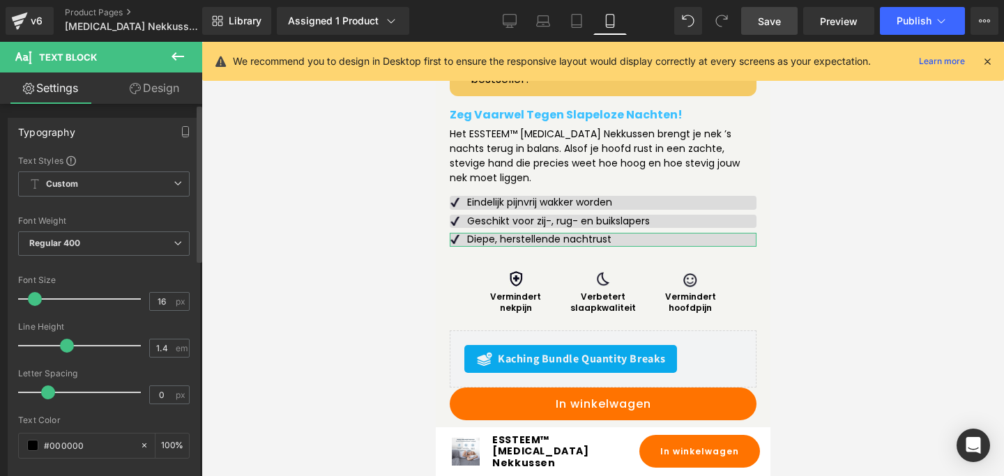
click at [33, 300] on span at bounding box center [35, 299] width 14 height 14
click at [765, 19] on span "Save" at bounding box center [769, 21] width 23 height 15
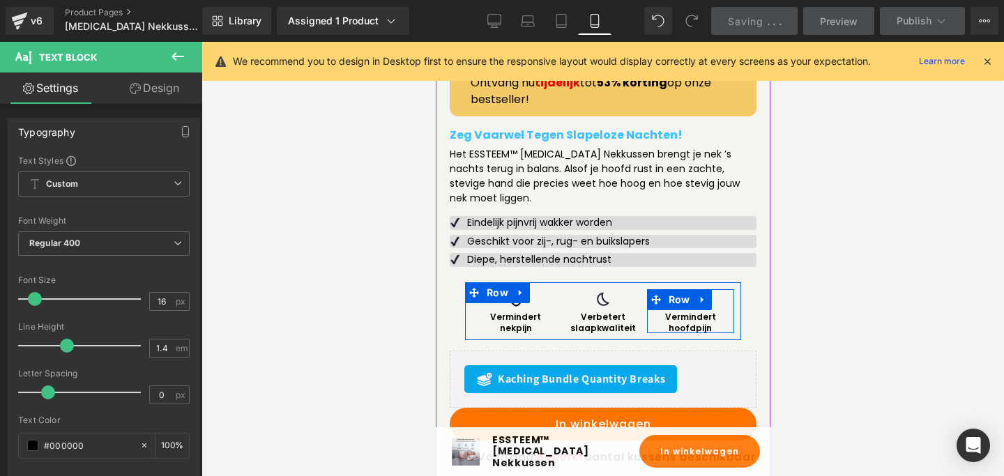
scroll to position [689, 0]
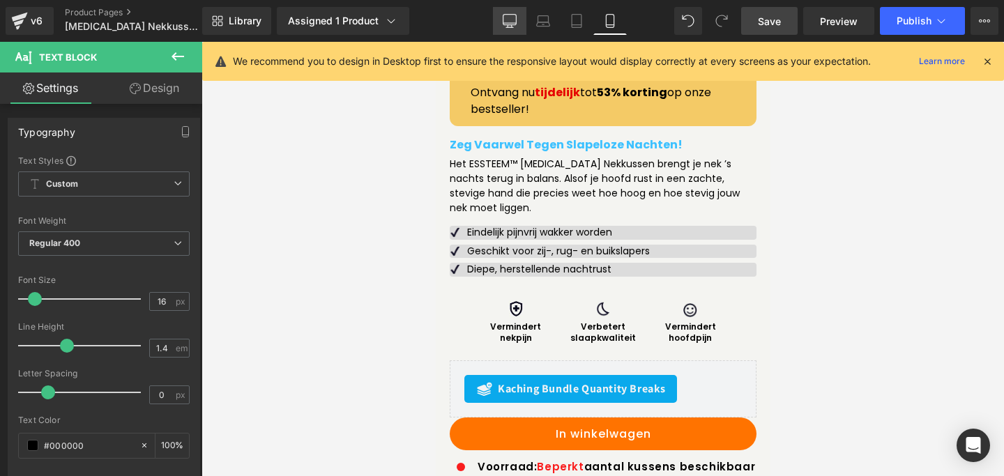
click at [519, 13] on link "Desktop" at bounding box center [509, 21] width 33 height 28
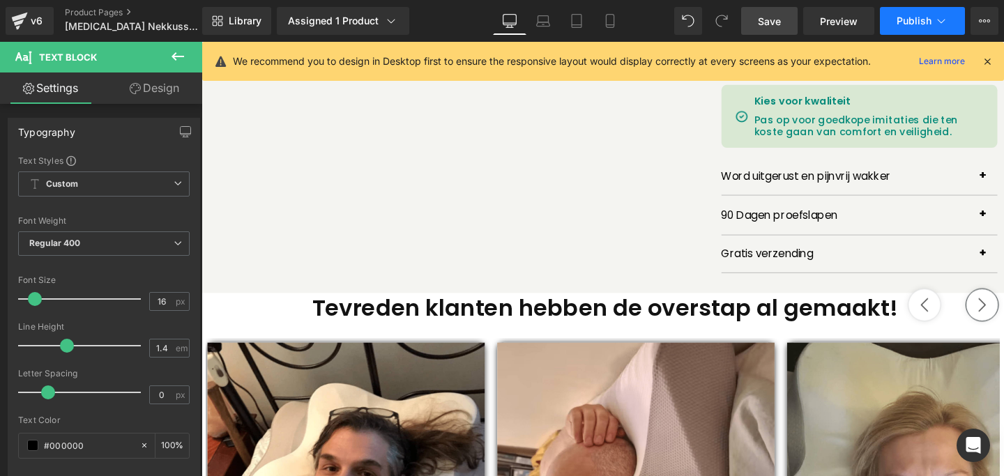
scroll to position [242, 0]
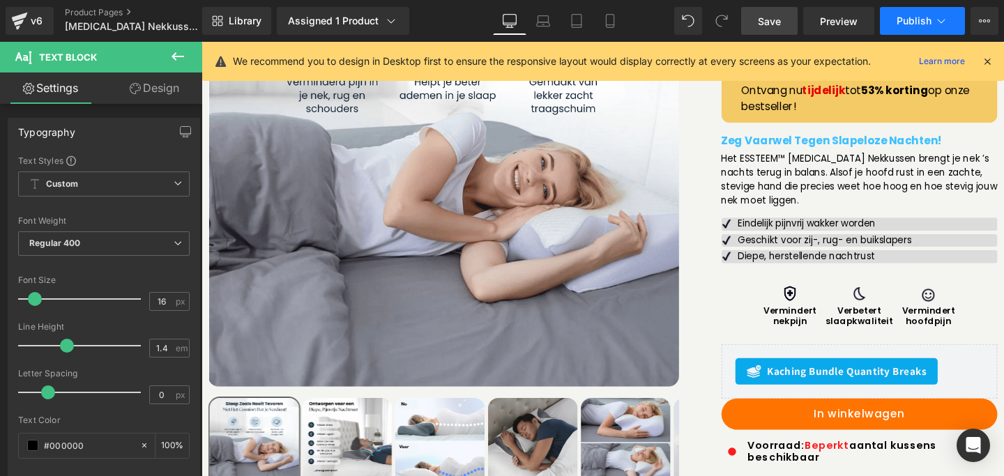
click at [907, 18] on span "Publish" at bounding box center [913, 20] width 35 height 11
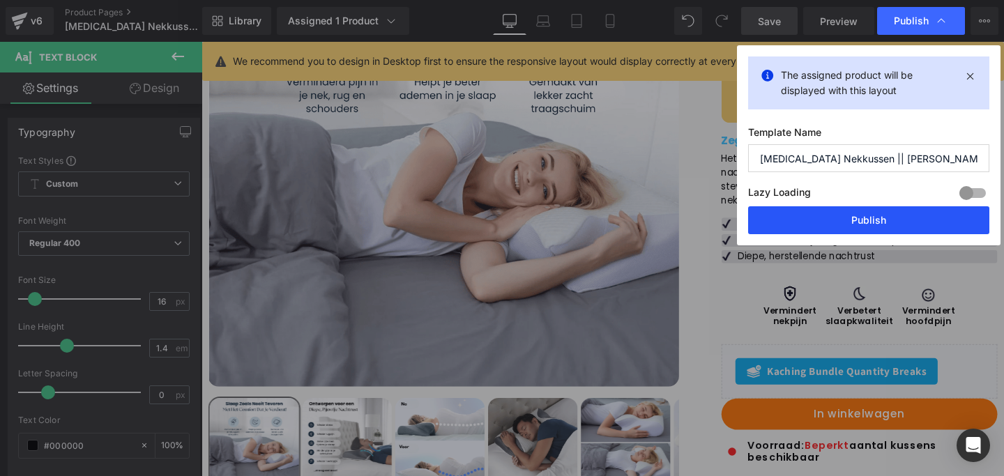
click at [863, 217] on button "Publish" at bounding box center [868, 220] width 241 height 28
